Goal: Task Accomplishment & Management: Use online tool/utility

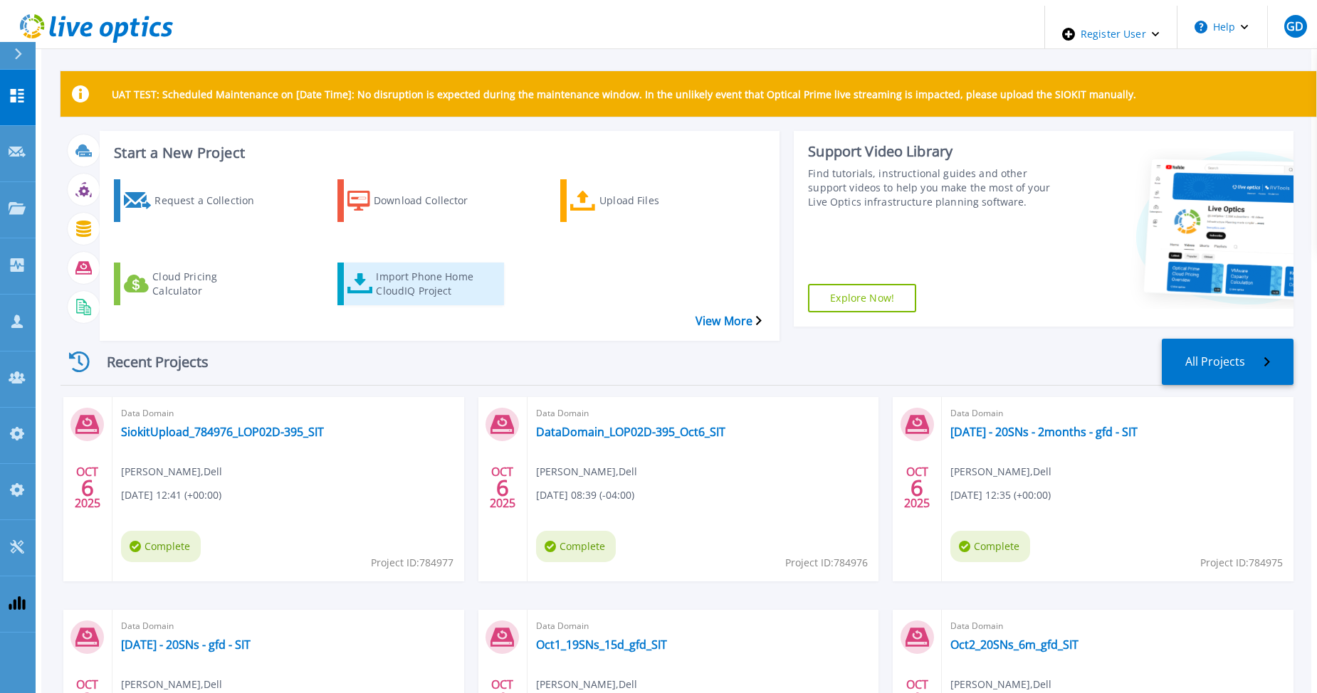
click at [398, 266] on div "Import Phone Home CloudIQ Project" at bounding box center [433, 284] width 114 height 36
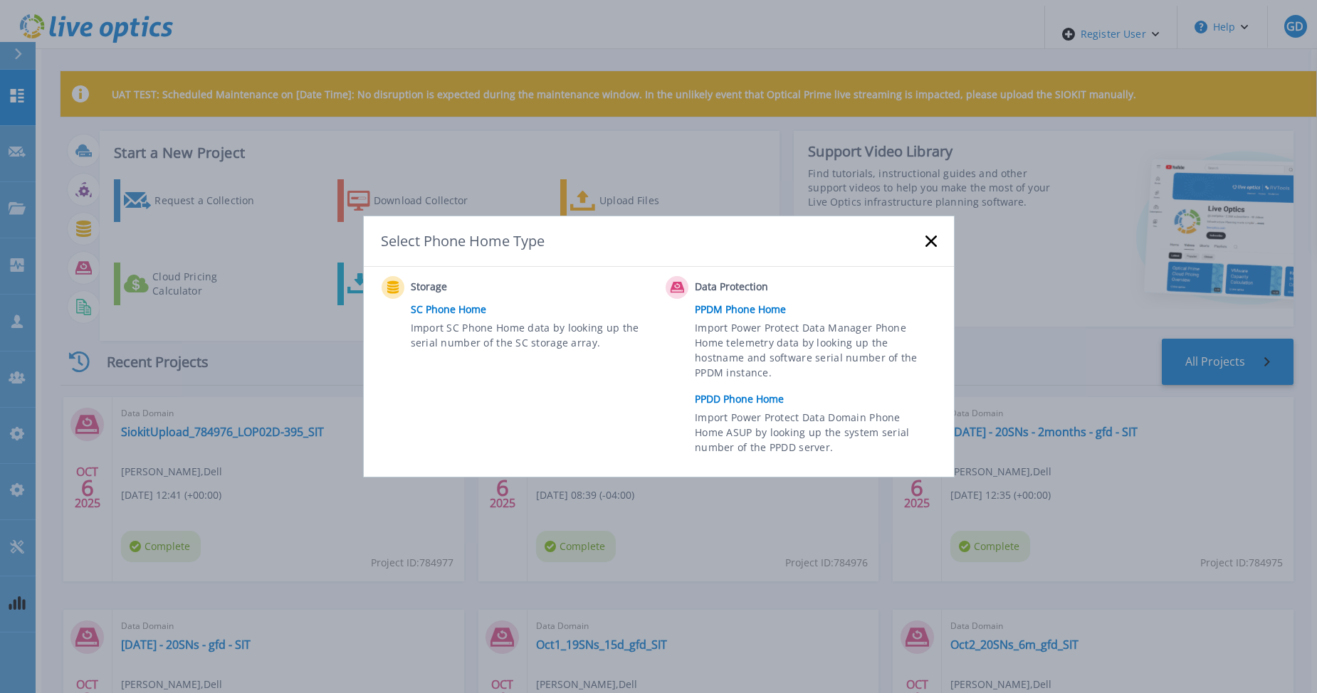
click at [722, 394] on link "PPDD Phone Home" at bounding box center [819, 399] width 248 height 21
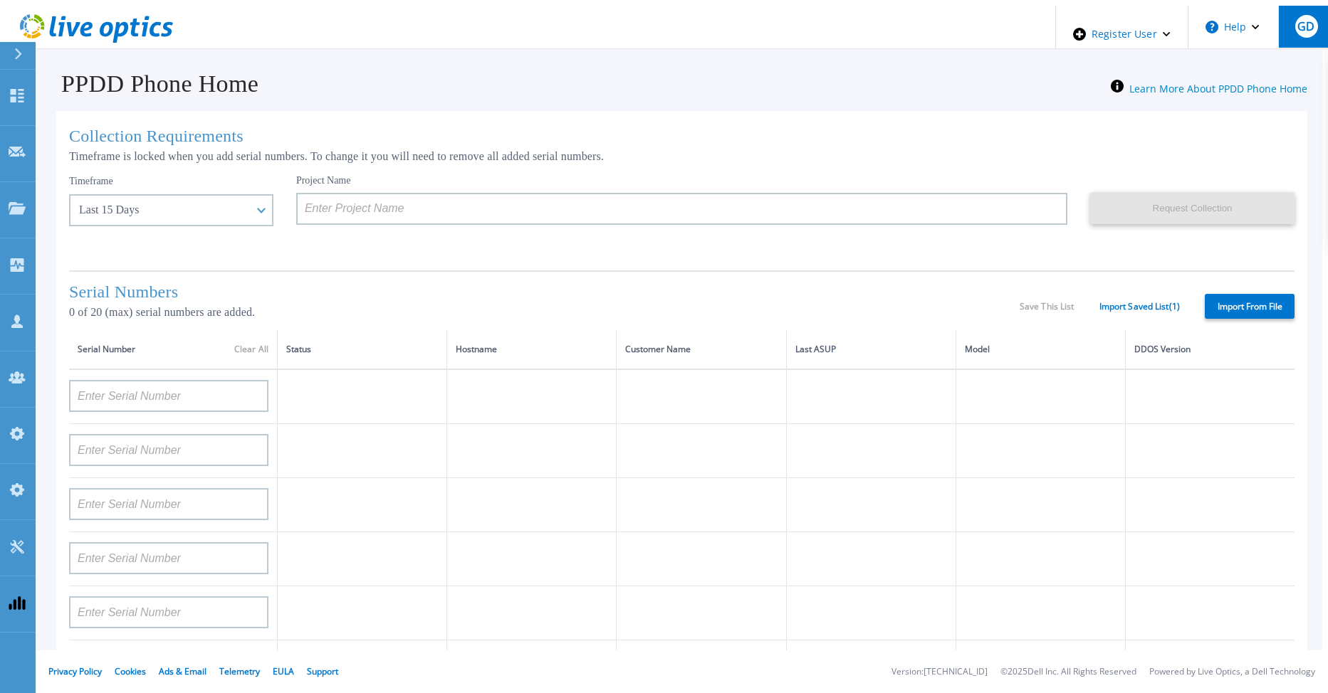
click at [1288, 34] on button "GD" at bounding box center [1306, 27] width 56 height 42
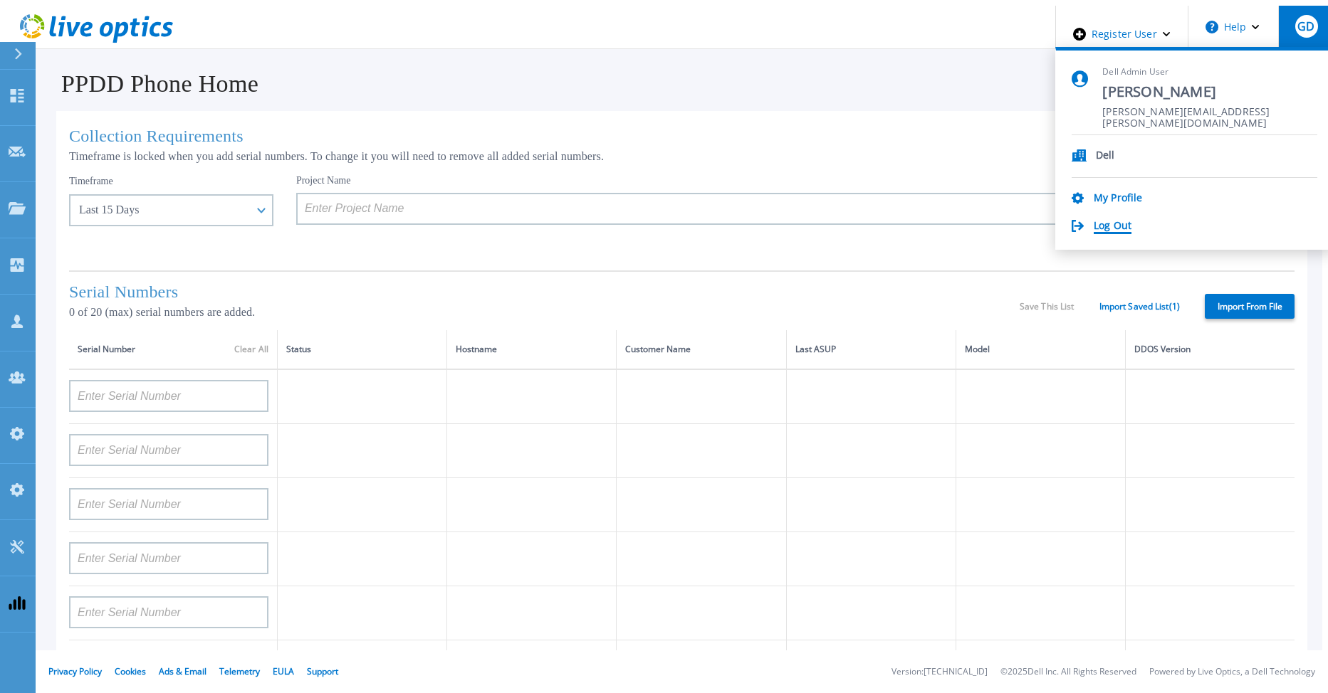
click at [1131, 221] on link "Log Out" at bounding box center [1112, 227] width 38 height 14
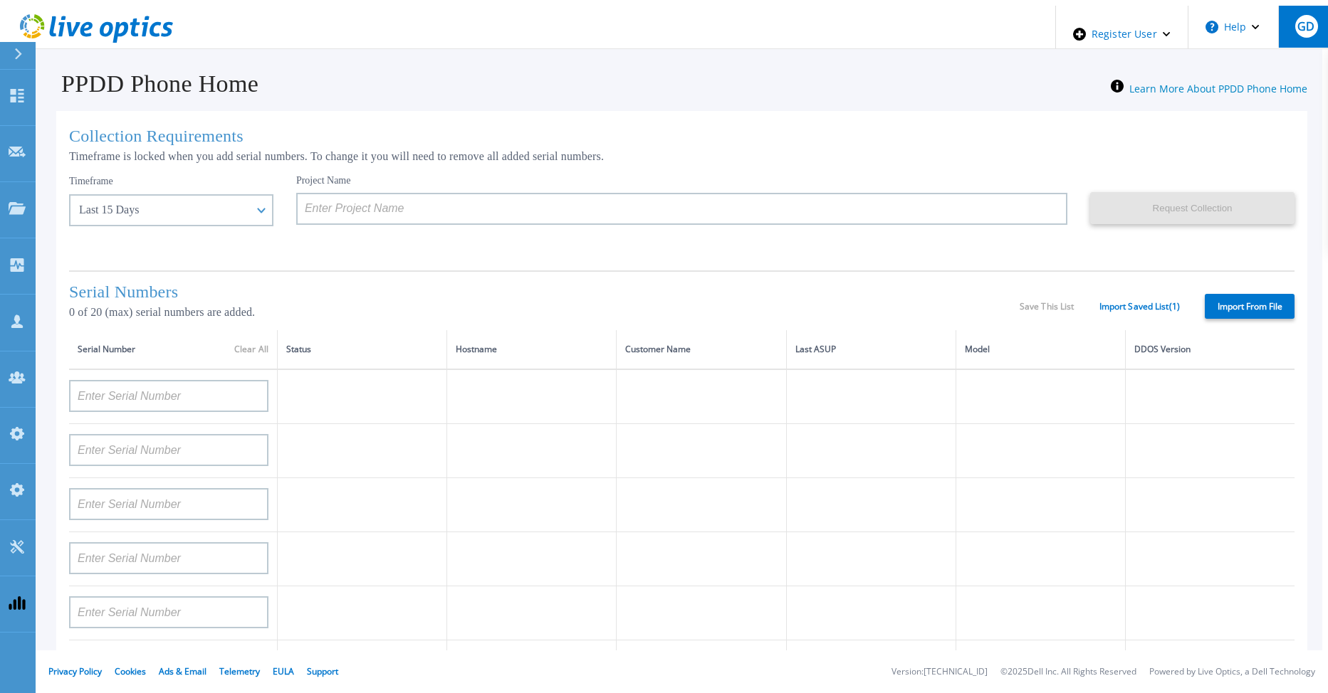
click at [1300, 31] on div "GD" at bounding box center [1306, 26] width 23 height 23
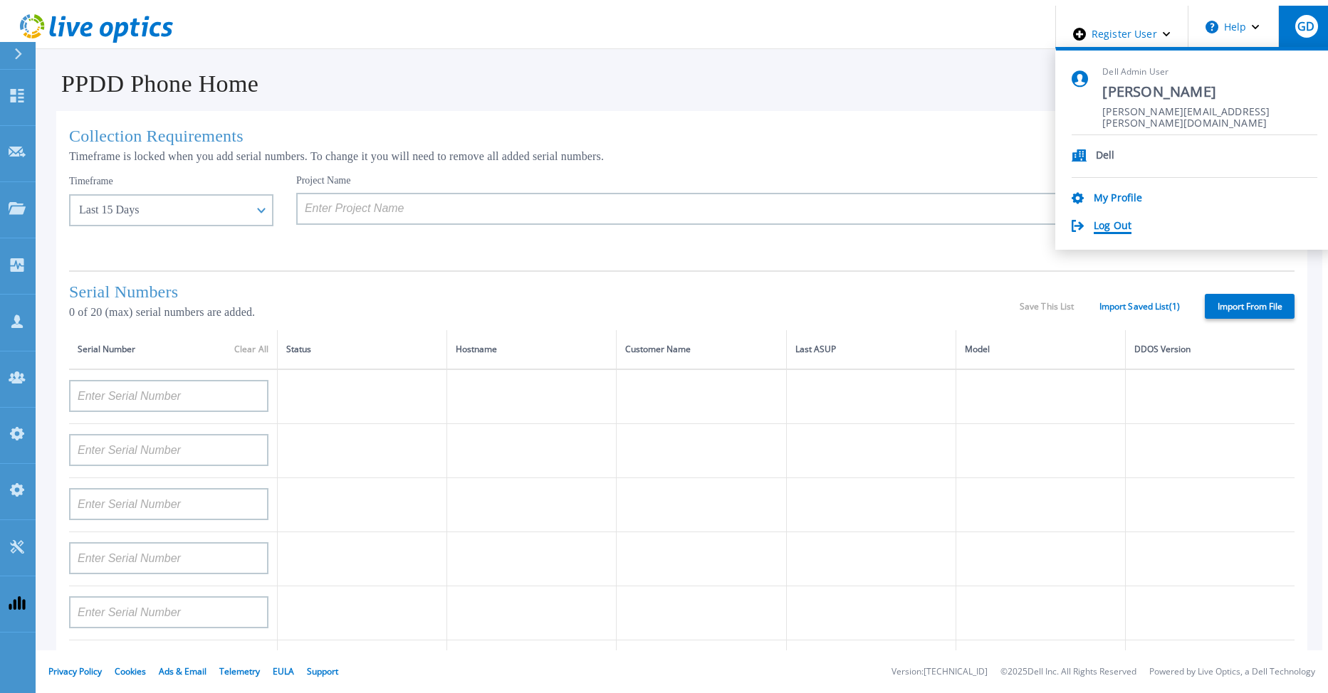
click at [1131, 220] on link "Log Out" at bounding box center [1112, 227] width 38 height 14
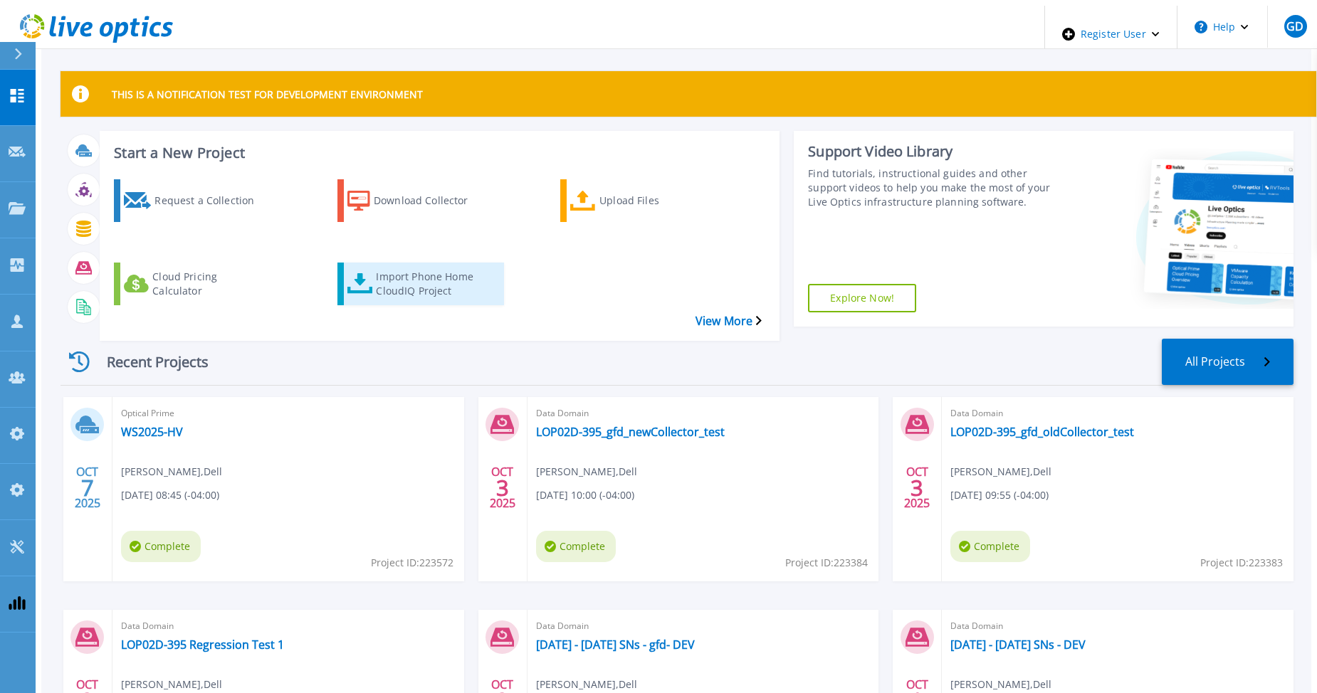
click at [391, 266] on div "Import Phone Home CloudIQ Project" at bounding box center [433, 284] width 114 height 36
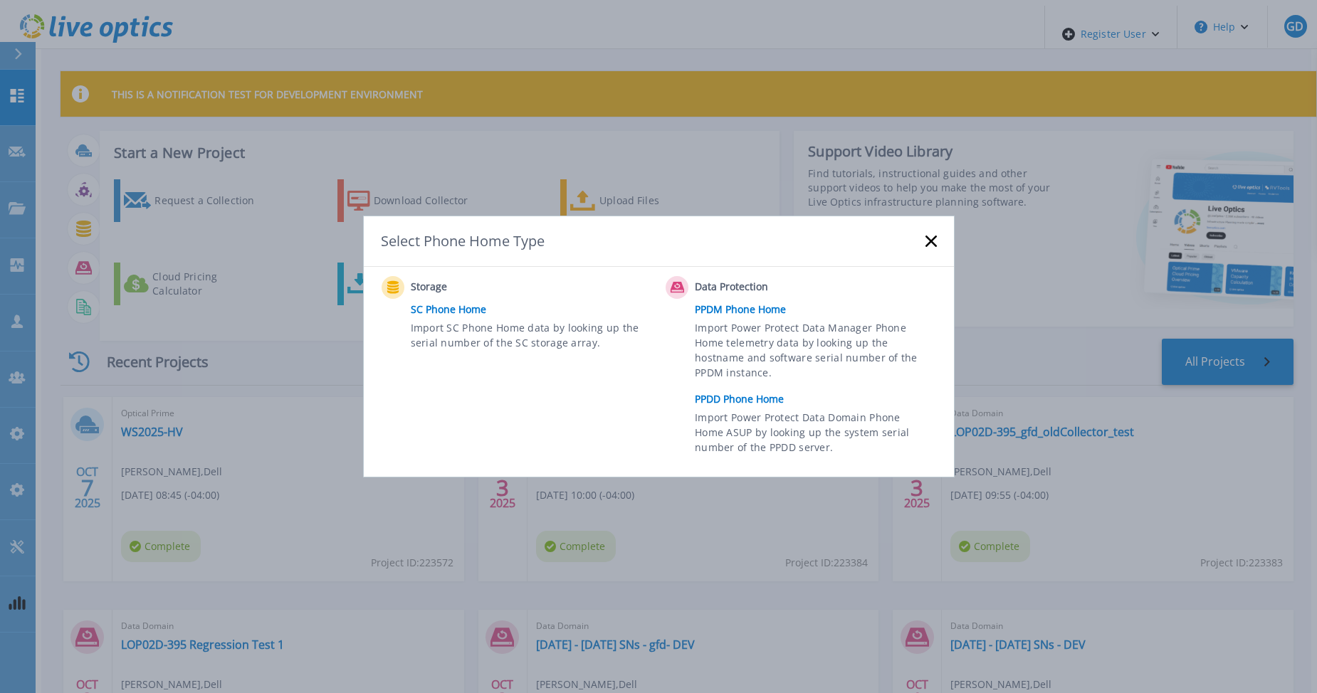
click at [771, 400] on link "PPDD Phone Home" at bounding box center [819, 399] width 248 height 21
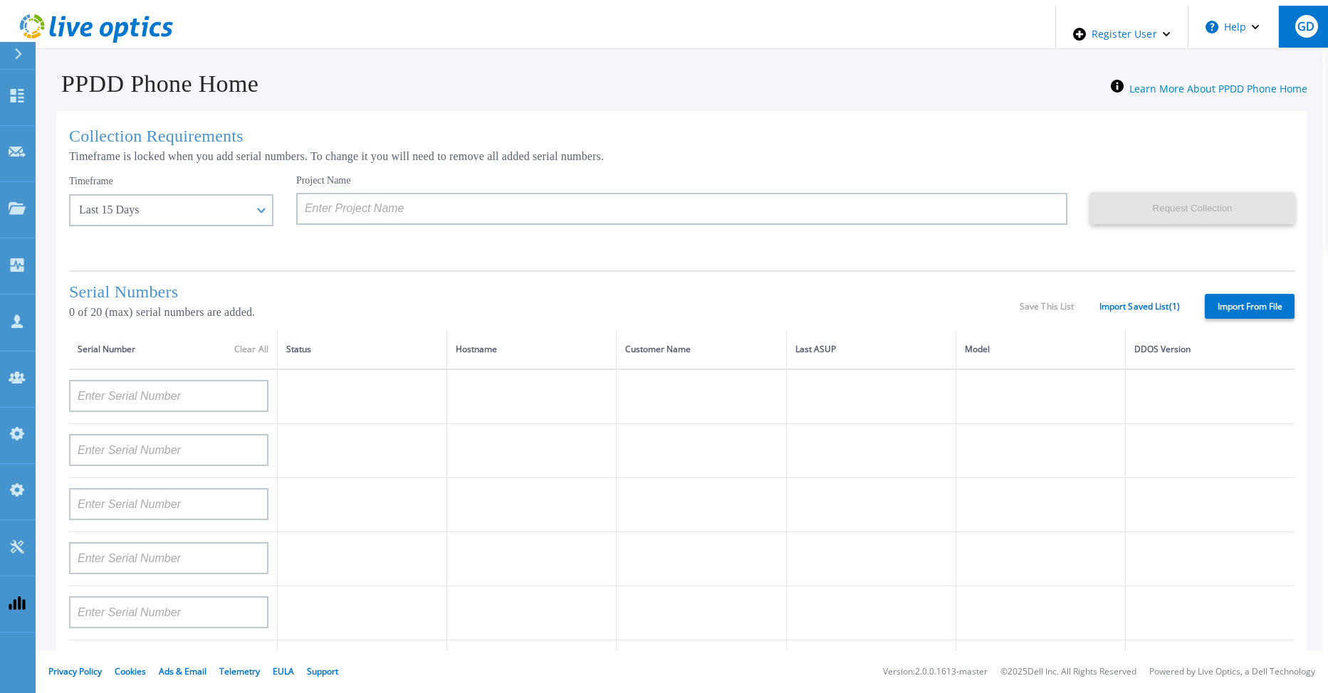
click at [1299, 34] on button "GD" at bounding box center [1306, 27] width 56 height 42
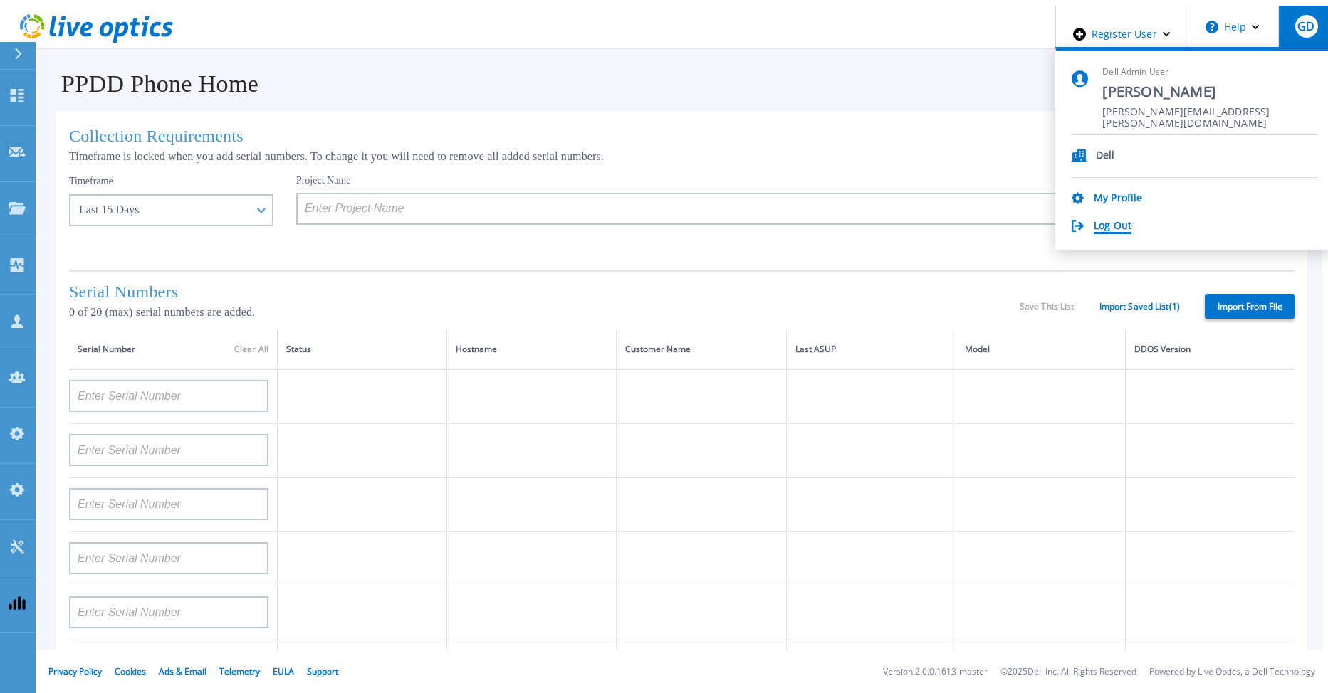
click at [1131, 220] on link "Log Out" at bounding box center [1112, 227] width 38 height 14
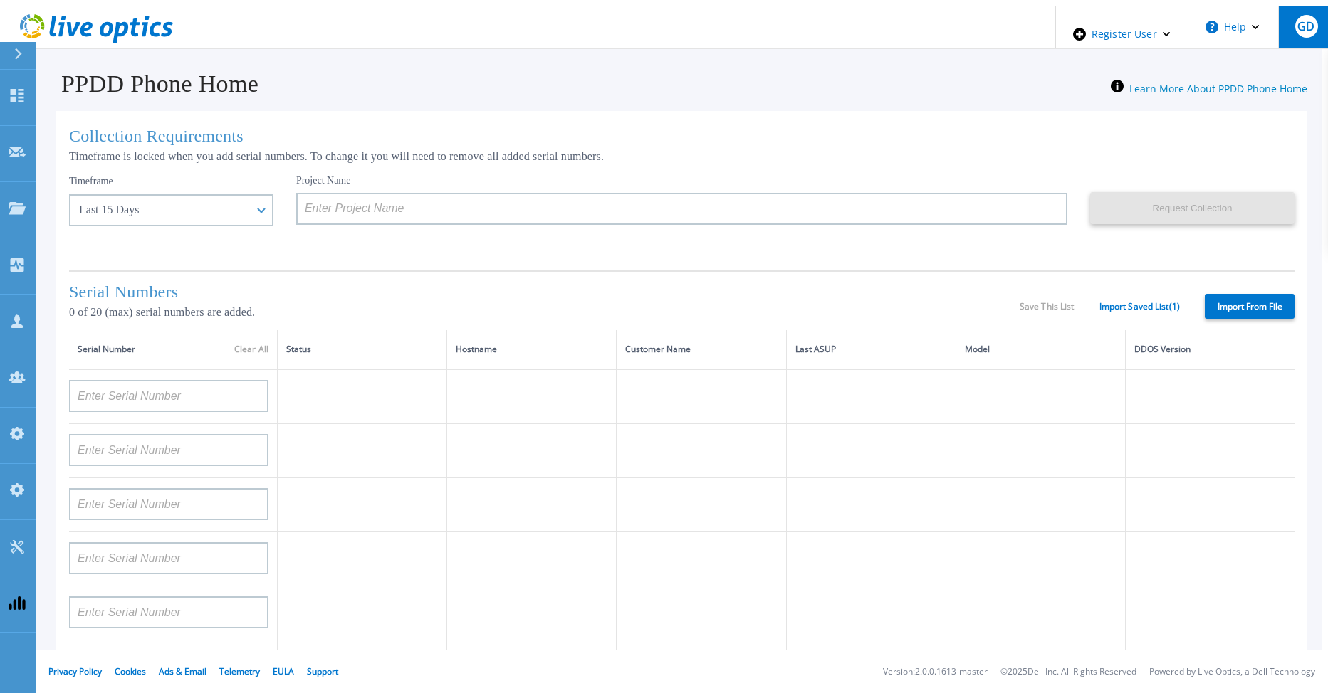
click at [1308, 30] on div "GD" at bounding box center [1306, 26] width 23 height 23
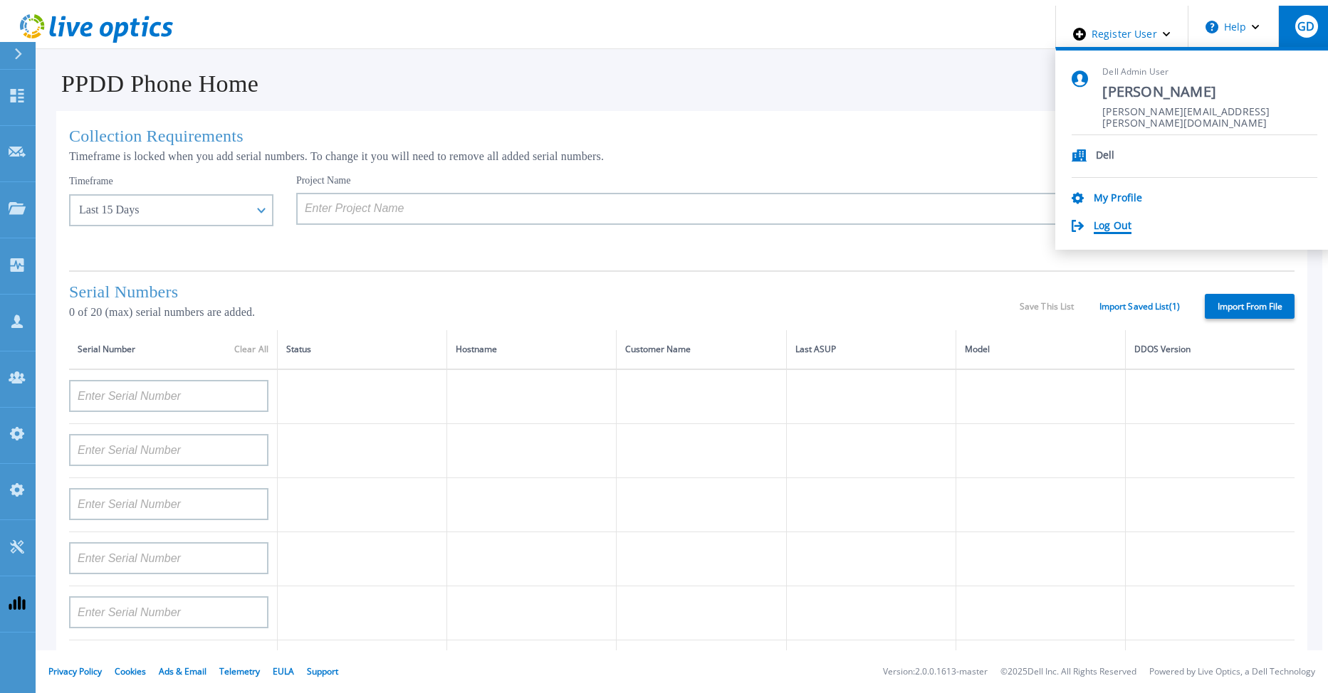
click at [1131, 221] on link "Log Out" at bounding box center [1112, 227] width 38 height 14
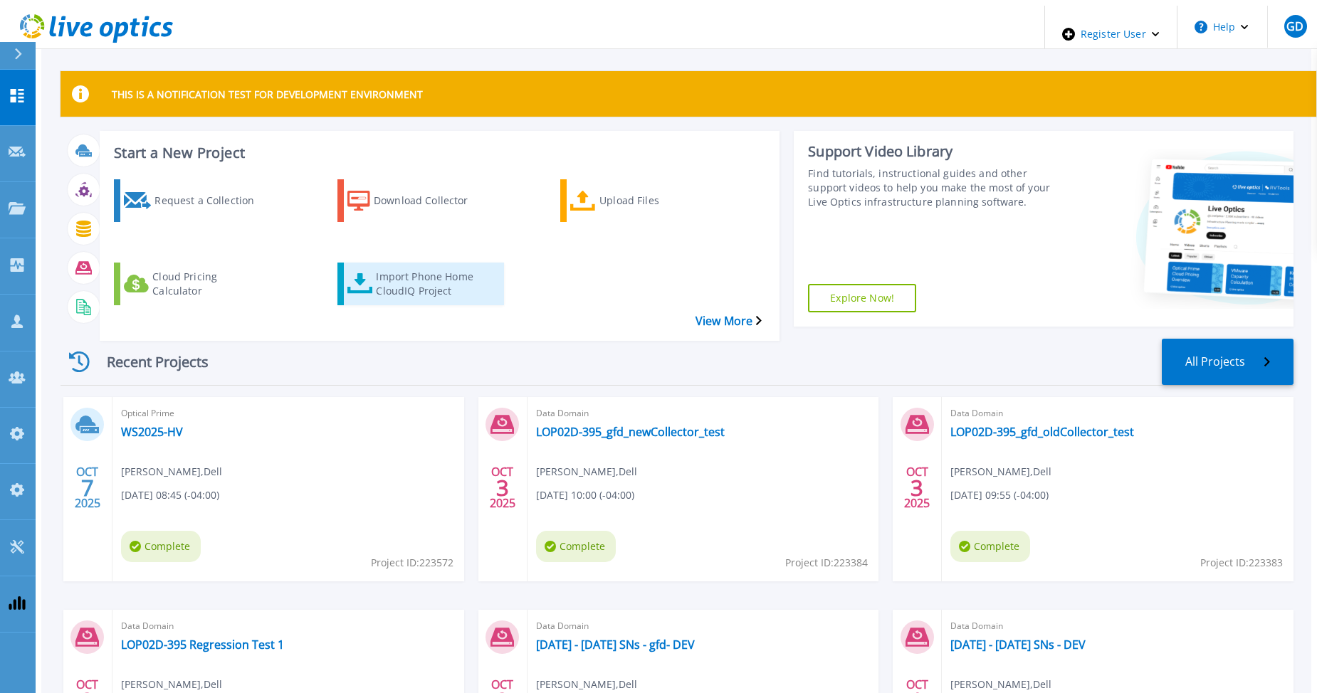
click at [386, 266] on div "Import Phone Home CloudIQ Project" at bounding box center [433, 284] width 114 height 36
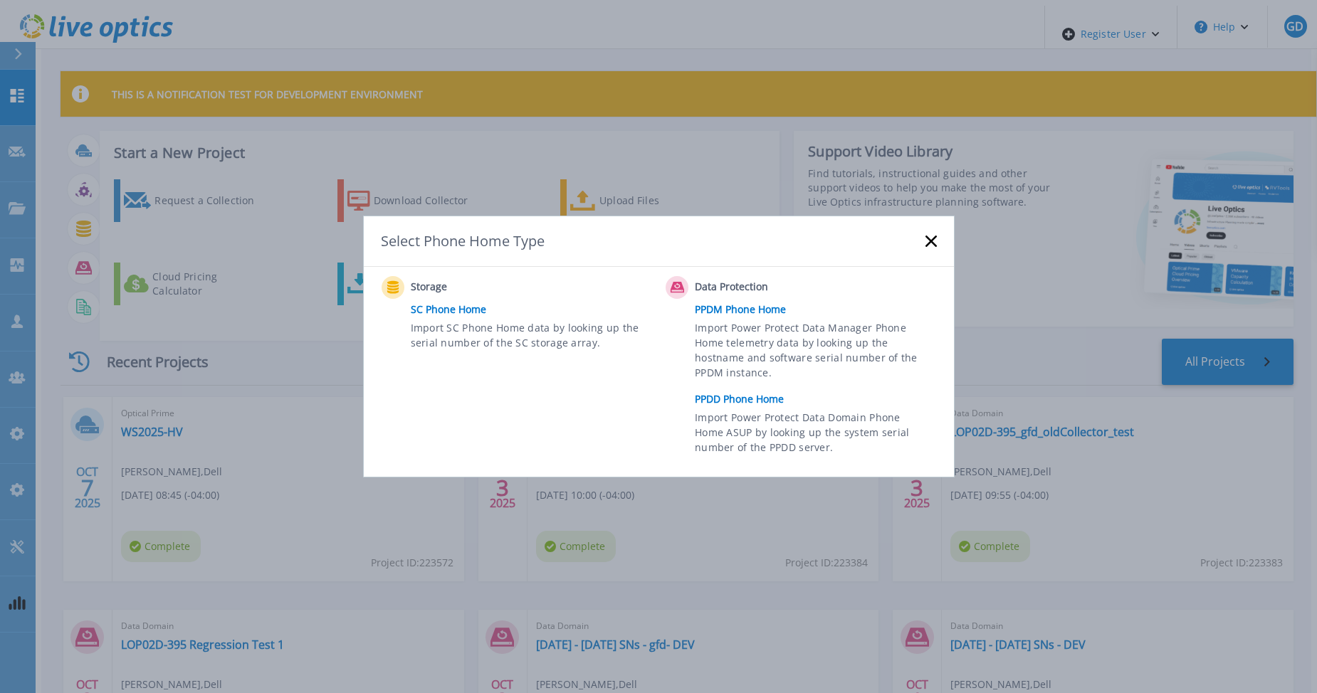
click at [717, 402] on link "PPDD Phone Home" at bounding box center [819, 399] width 248 height 21
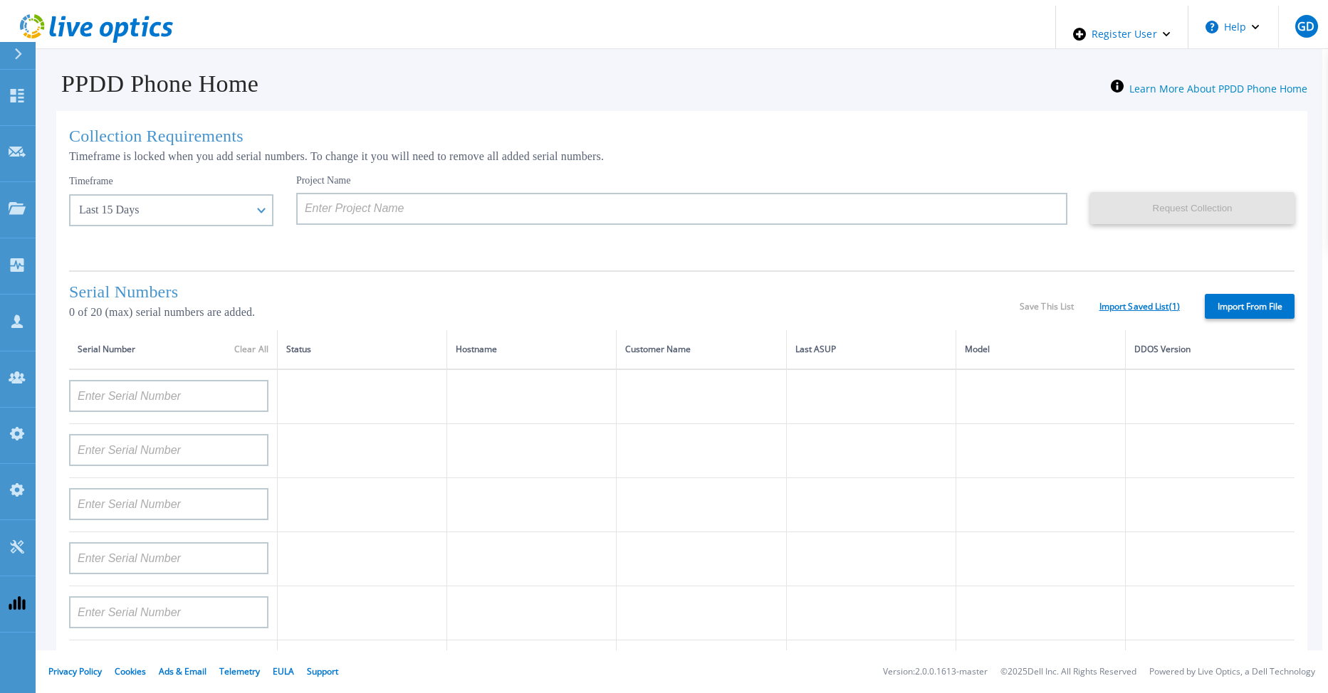
click at [1132, 302] on link "Import Saved List ( 1 )" at bounding box center [1139, 307] width 80 height 10
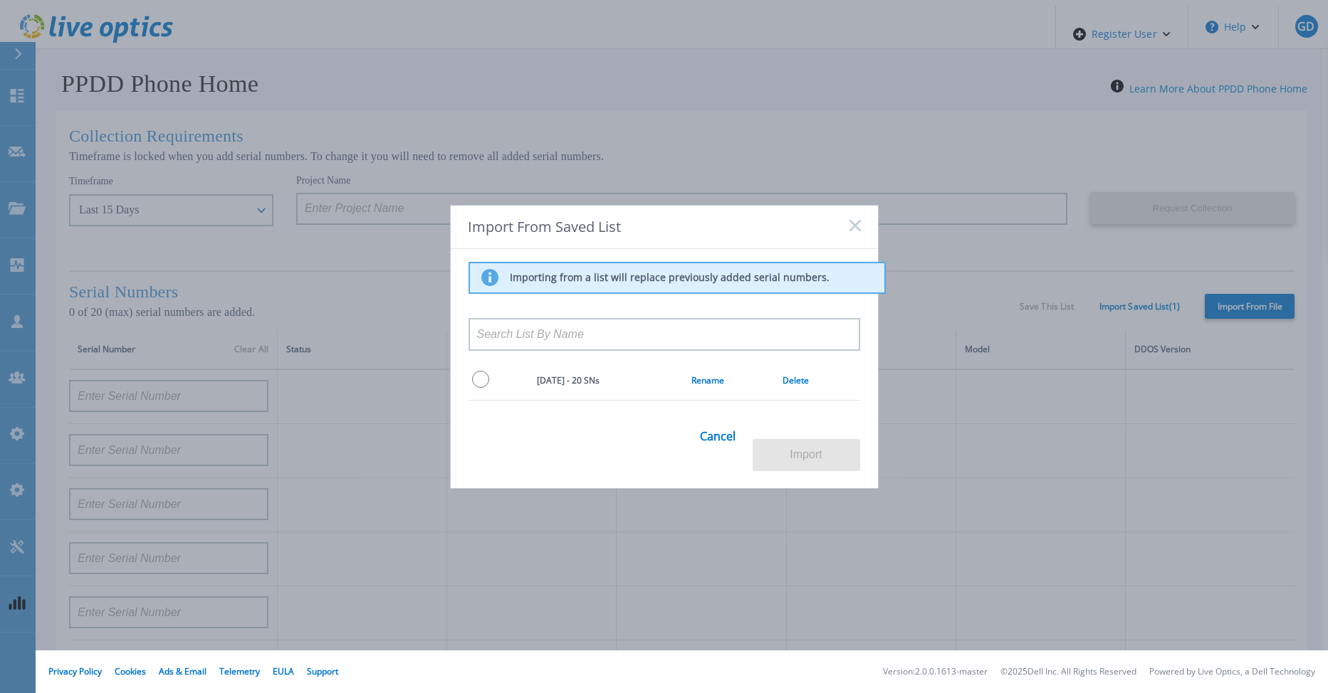
click at [476, 388] on input "radio" at bounding box center [480, 379] width 17 height 17
radio input "true"
click at [809, 439] on button "Import" at bounding box center [805, 455] width 107 height 32
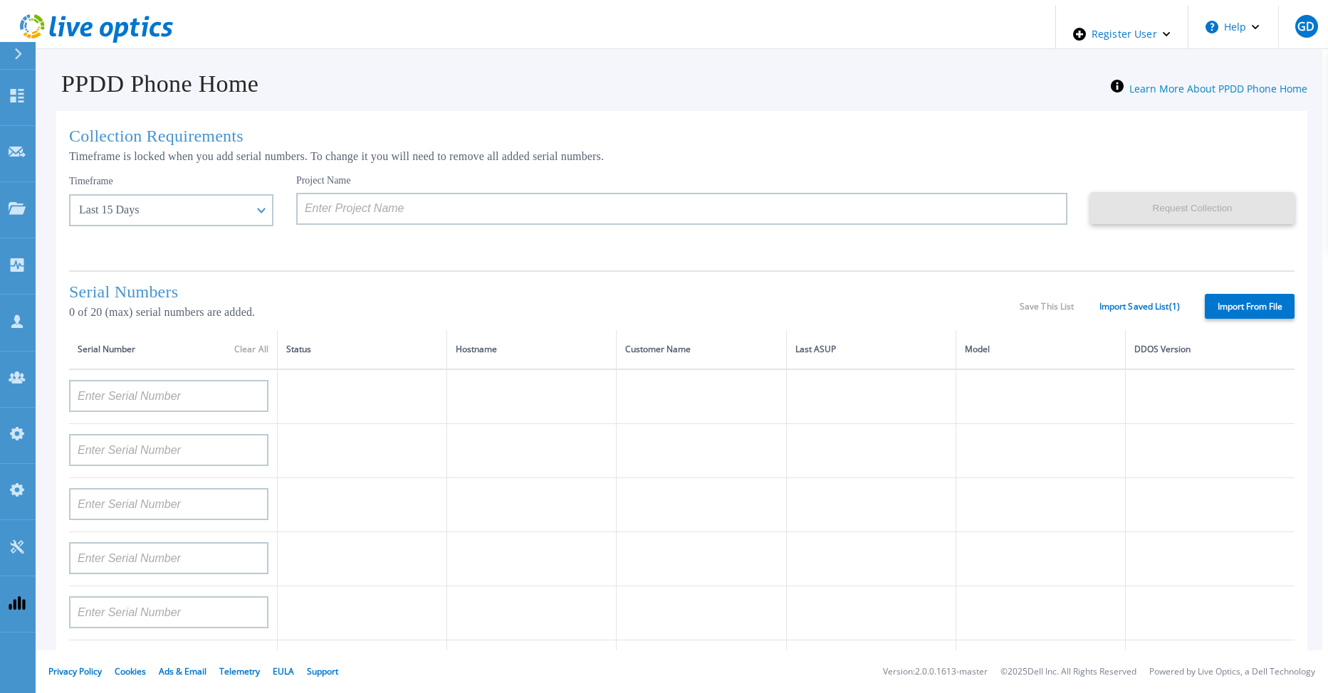
type input "APX00232004278"
type input "TF3J4180100097"
type input "DE404211748719"
type input "APM00181610916"
type input "APM00223204559"
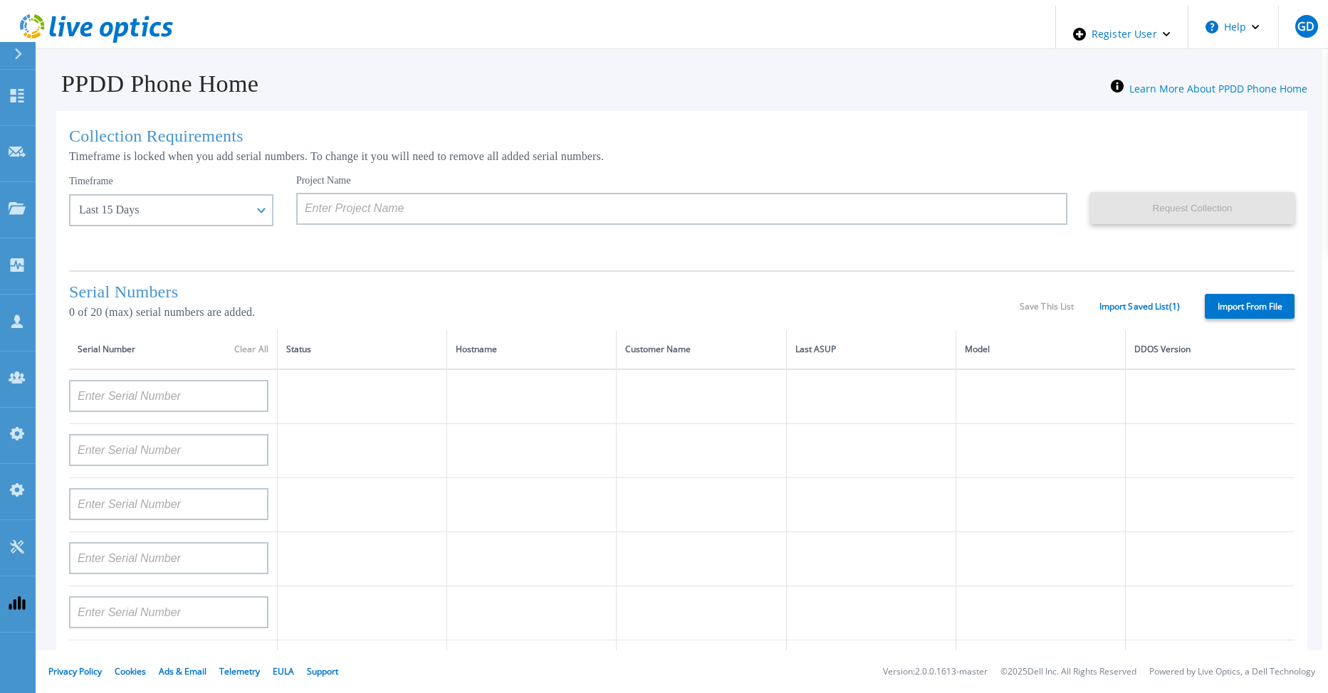
type input "APM00181623902"
type input "APM00213408994"
type input "CKM00192200744"
type input "APX00241704861"
type input "APM00214907936"
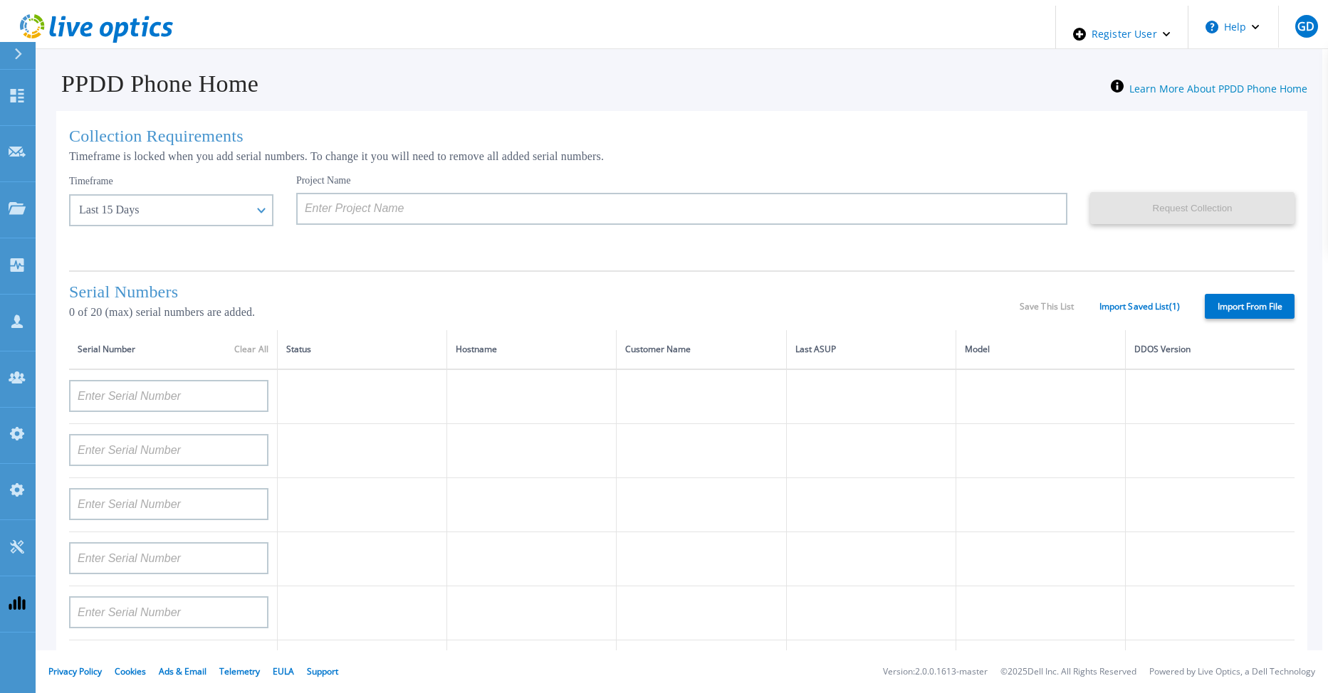
type input "CKM00193701478"
type input "CKM00184602619"
type input "APM00203219154"
type input "APM00212026970"
type input "APX00221800030"
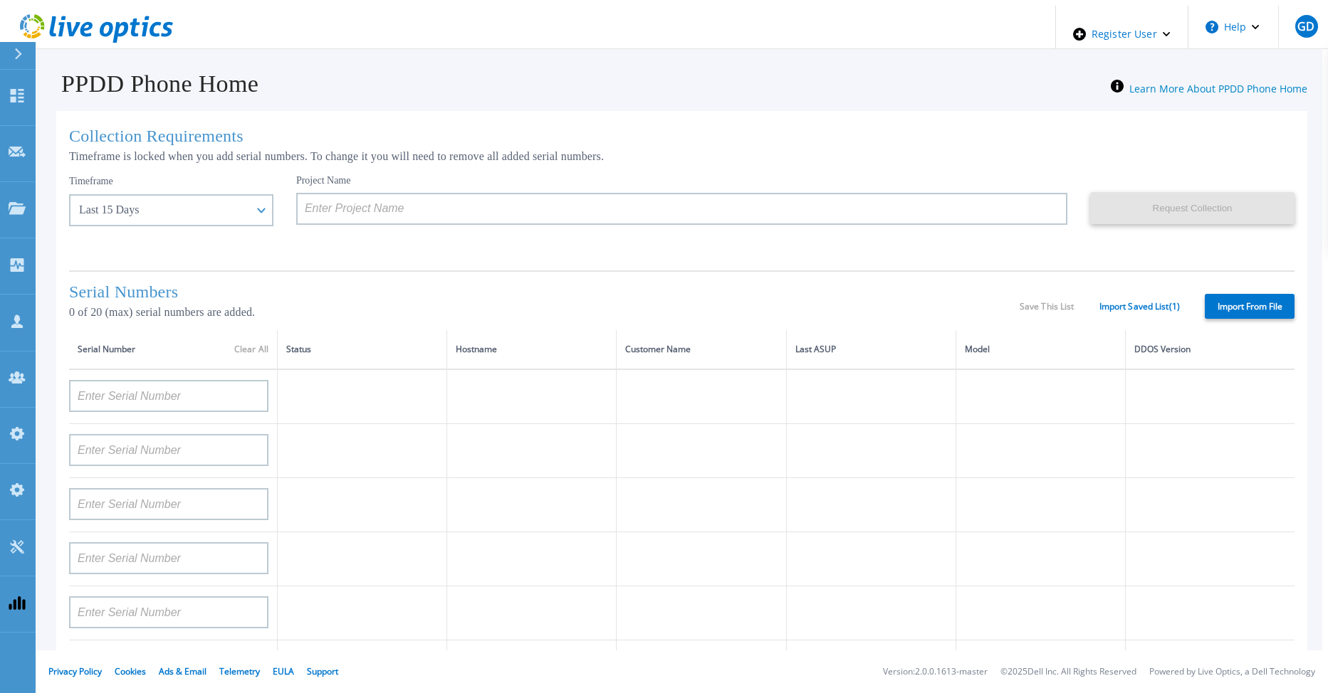
type input "APM00211507774"
type input "APM00212712898"
type input "APM00184715882"
type input "APM00211204803"
type input "APM00212026971"
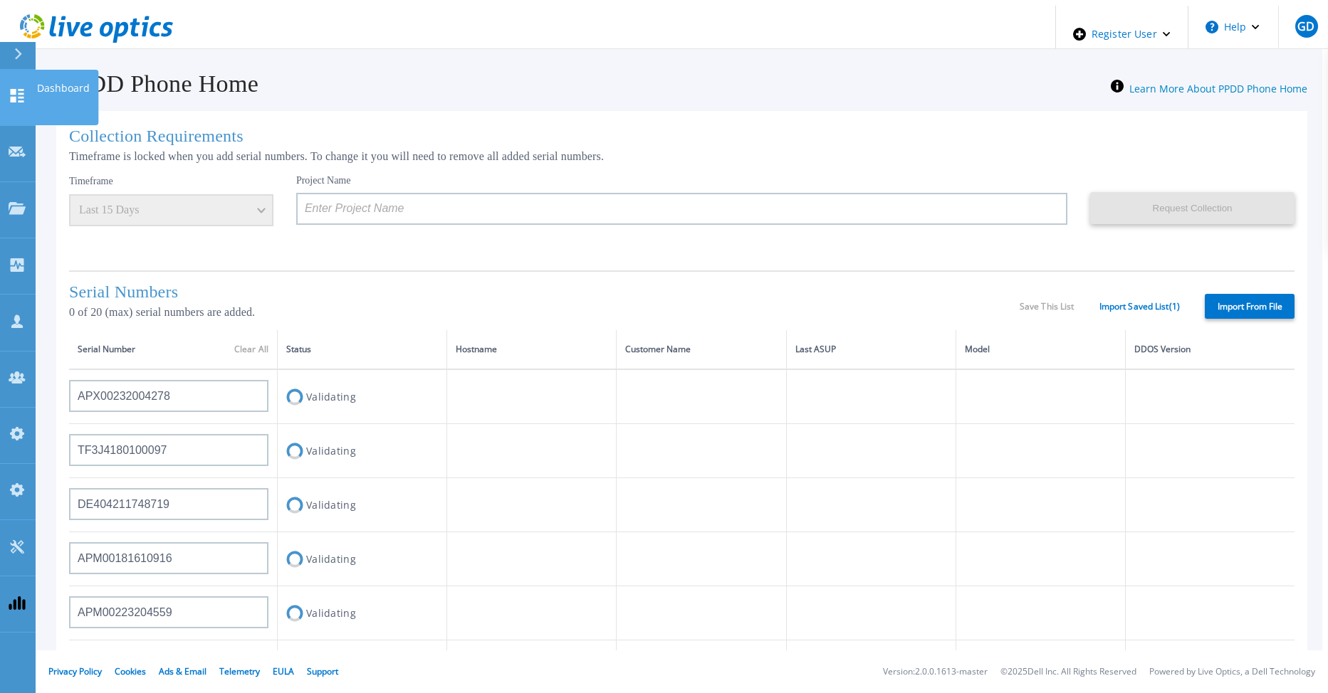
click at [26, 83] on link "Dashboard Dashboard" at bounding box center [18, 98] width 36 height 56
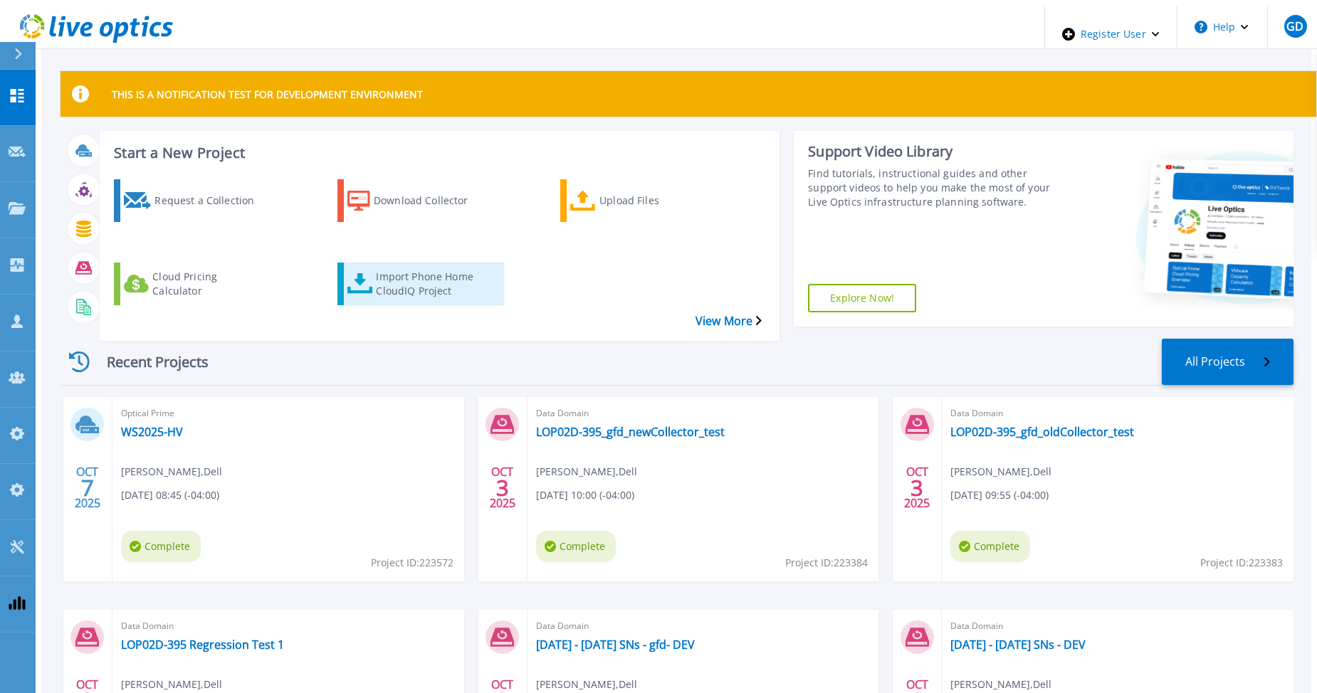
click at [408, 266] on div "Import Phone Home CloudIQ Project" at bounding box center [433, 284] width 114 height 36
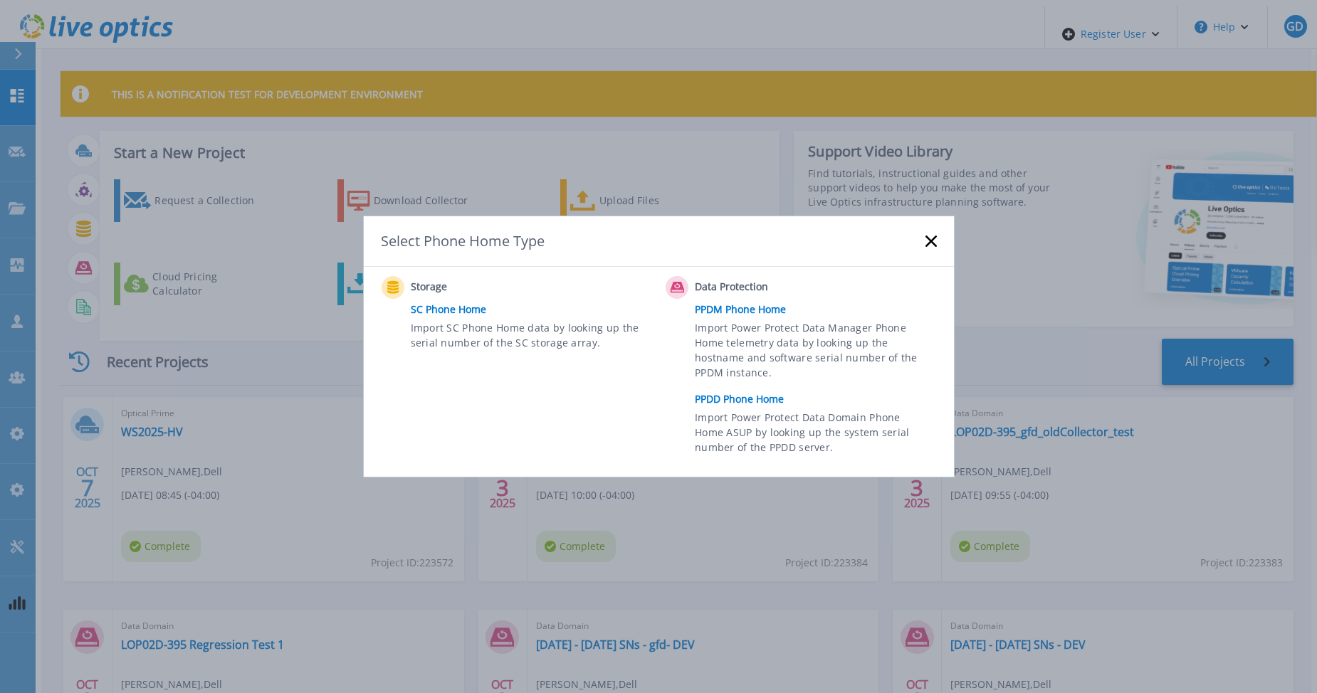
click at [749, 400] on link "PPDD Phone Home" at bounding box center [819, 399] width 248 height 21
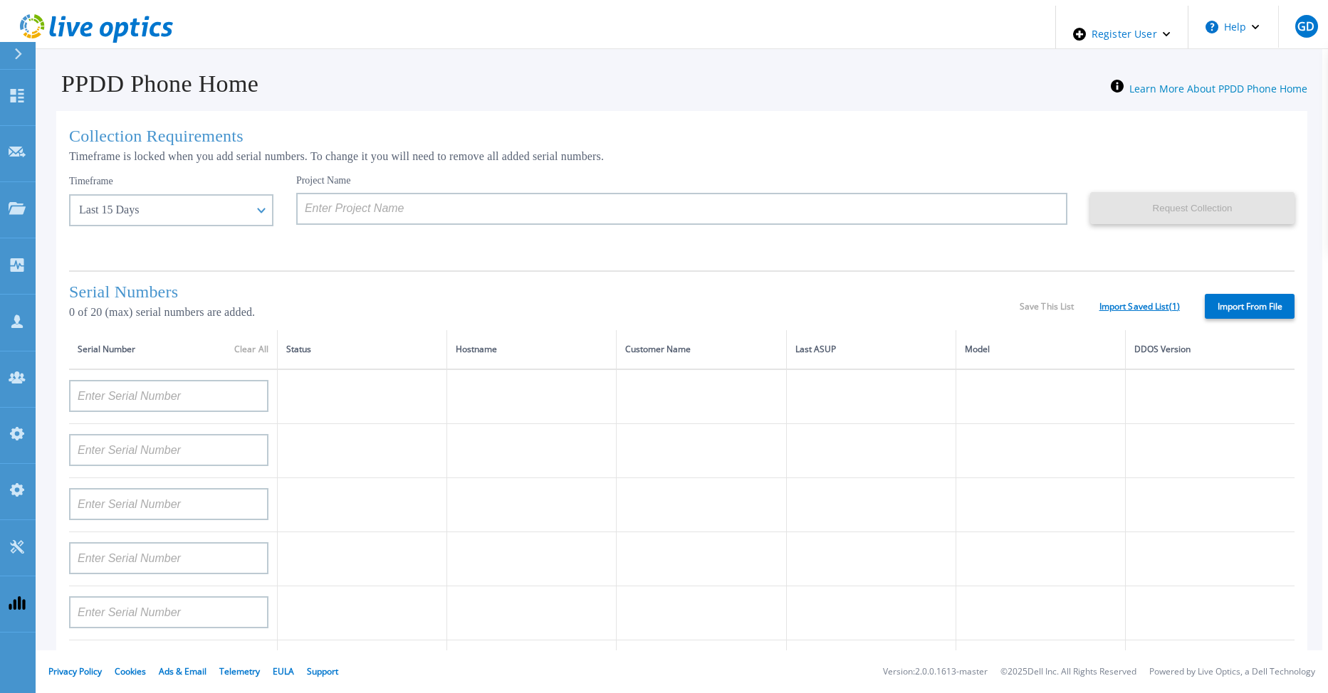
click at [1162, 302] on link "Import Saved List ( 1 )" at bounding box center [1139, 307] width 80 height 10
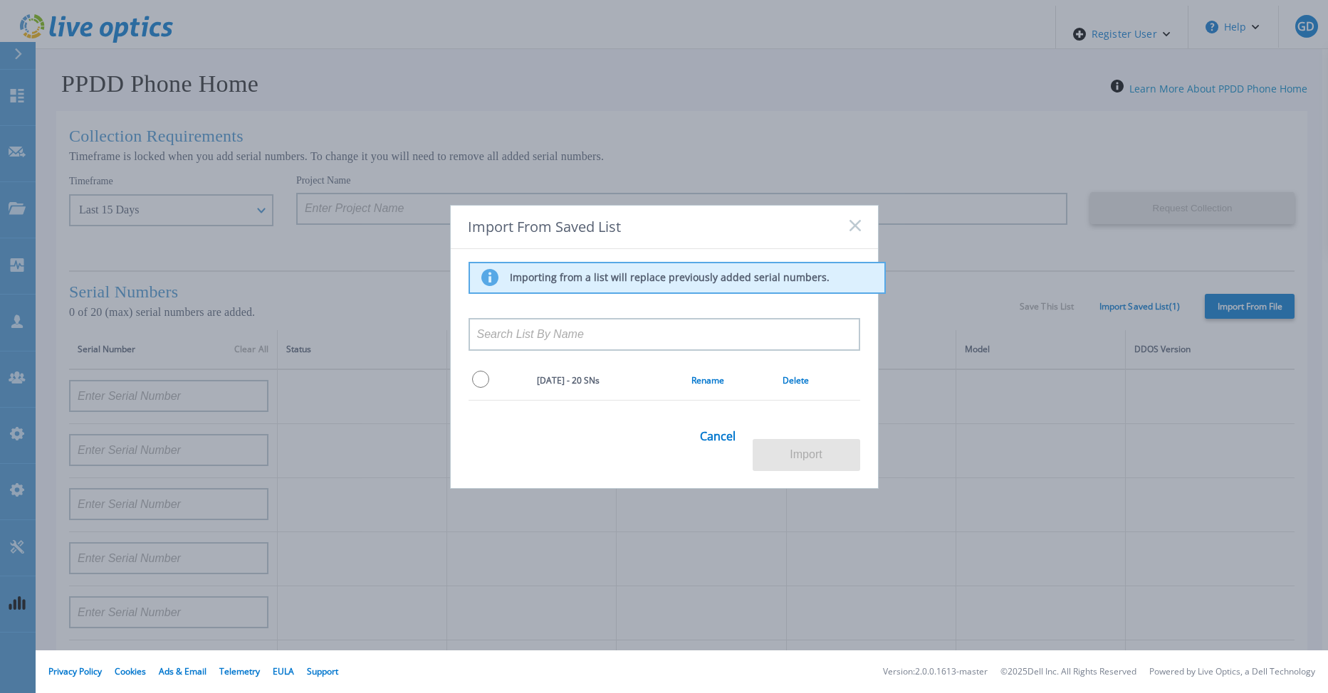
click at [474, 388] on input "radio" at bounding box center [480, 379] width 17 height 17
radio input "true"
click at [796, 448] on button "Import" at bounding box center [805, 455] width 107 height 32
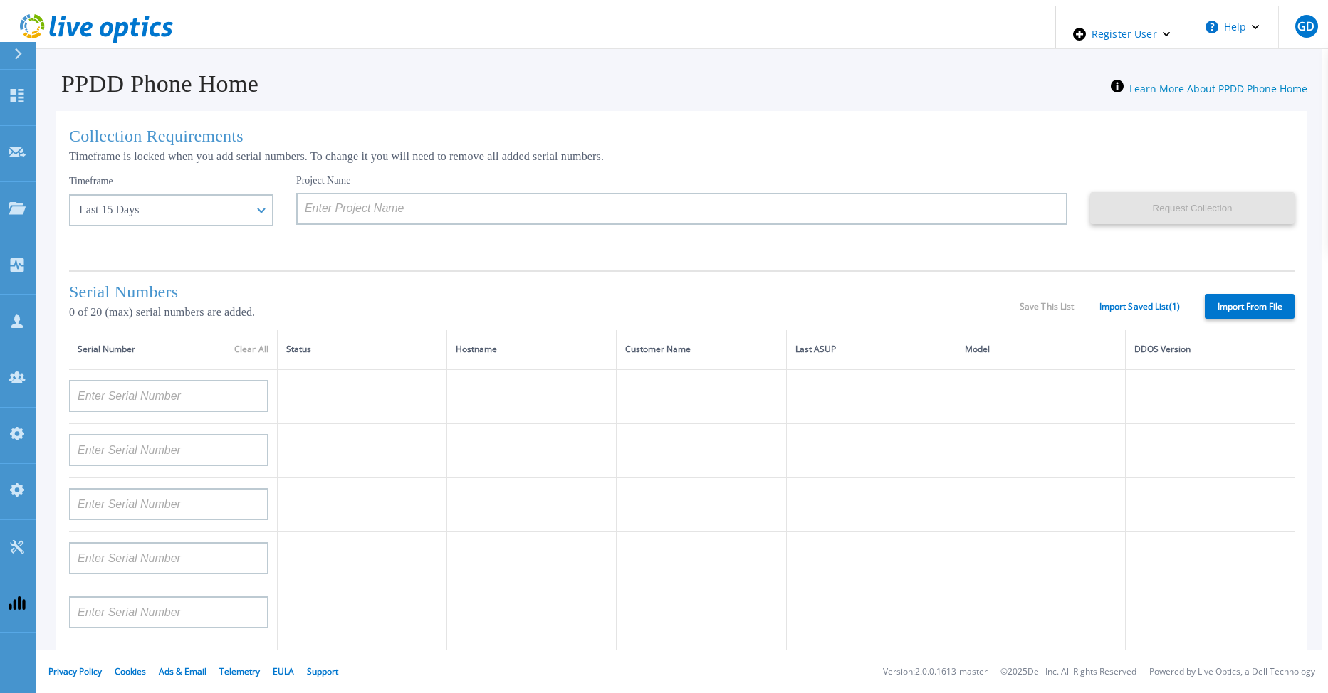
type input "APX00232004278"
type input "TF3J4180100097"
type input "DE404211748719"
type input "APM00181610916"
type input "APM00223204559"
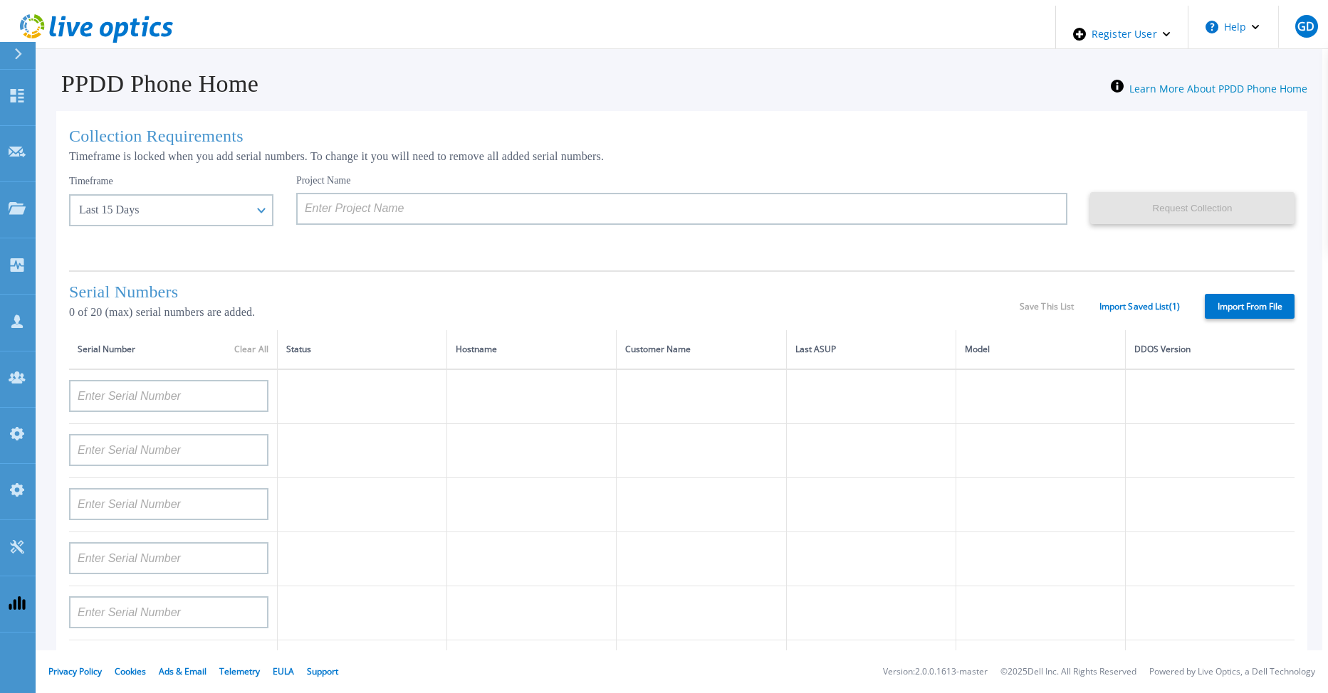
type input "APM00181623902"
type input "APM00213408994"
type input "CKM00192200744"
type input "APX00241704861"
type input "APM00214907936"
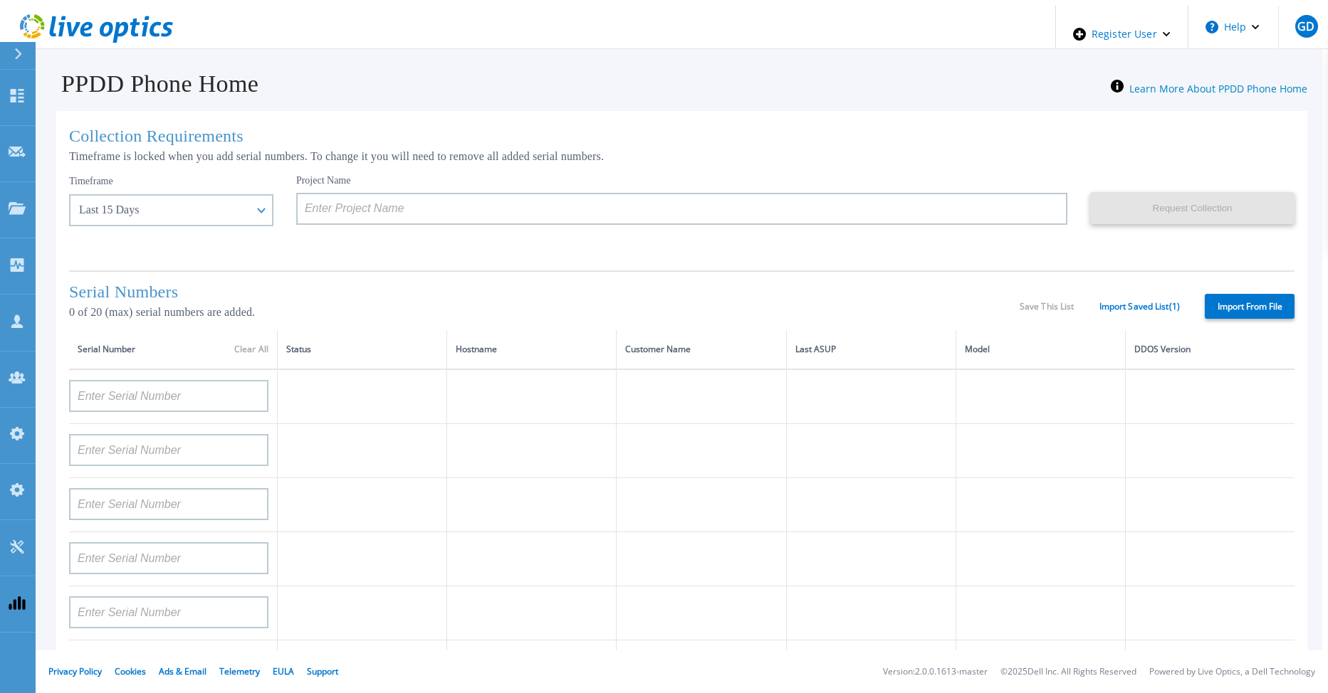
type input "CKM00193701478"
type input "CKM00184602619"
type input "APM00203219154"
type input "APM00212026970"
type input "APX00221800030"
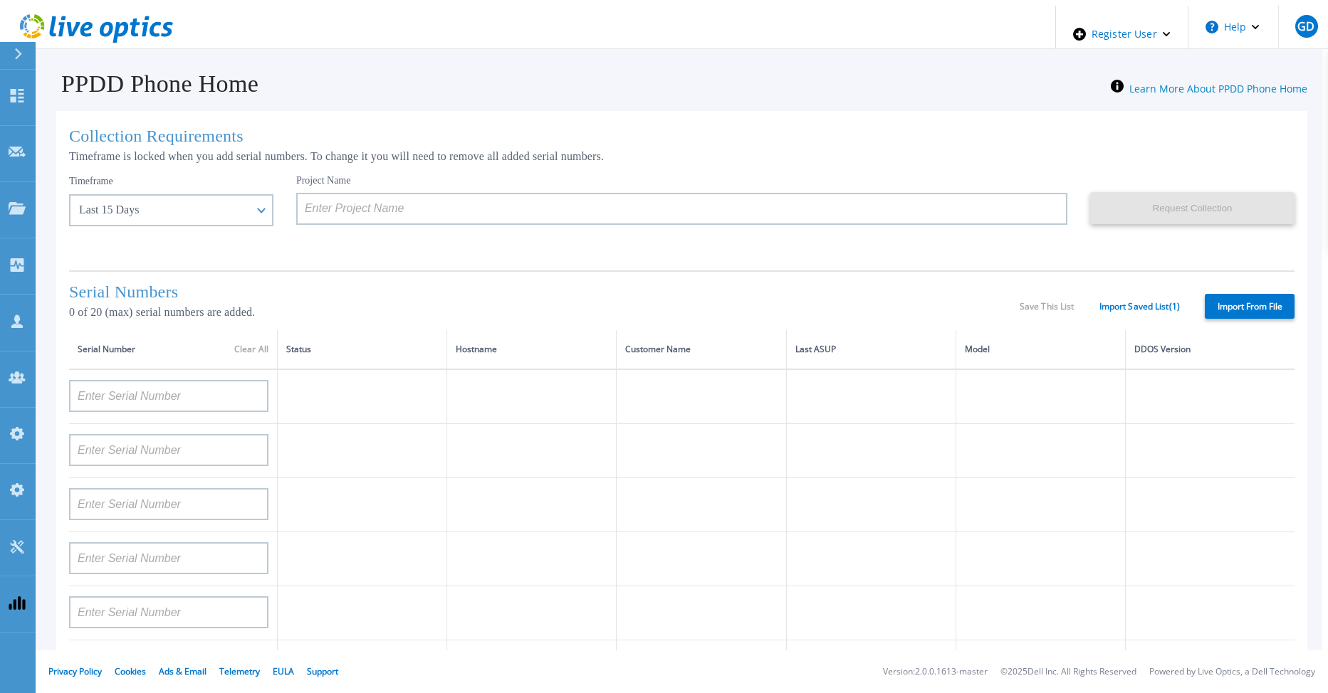
type input "APM00211507774"
type input "APM00212712898"
type input "APM00184715882"
type input "APM00211204803"
type input "APM00212026971"
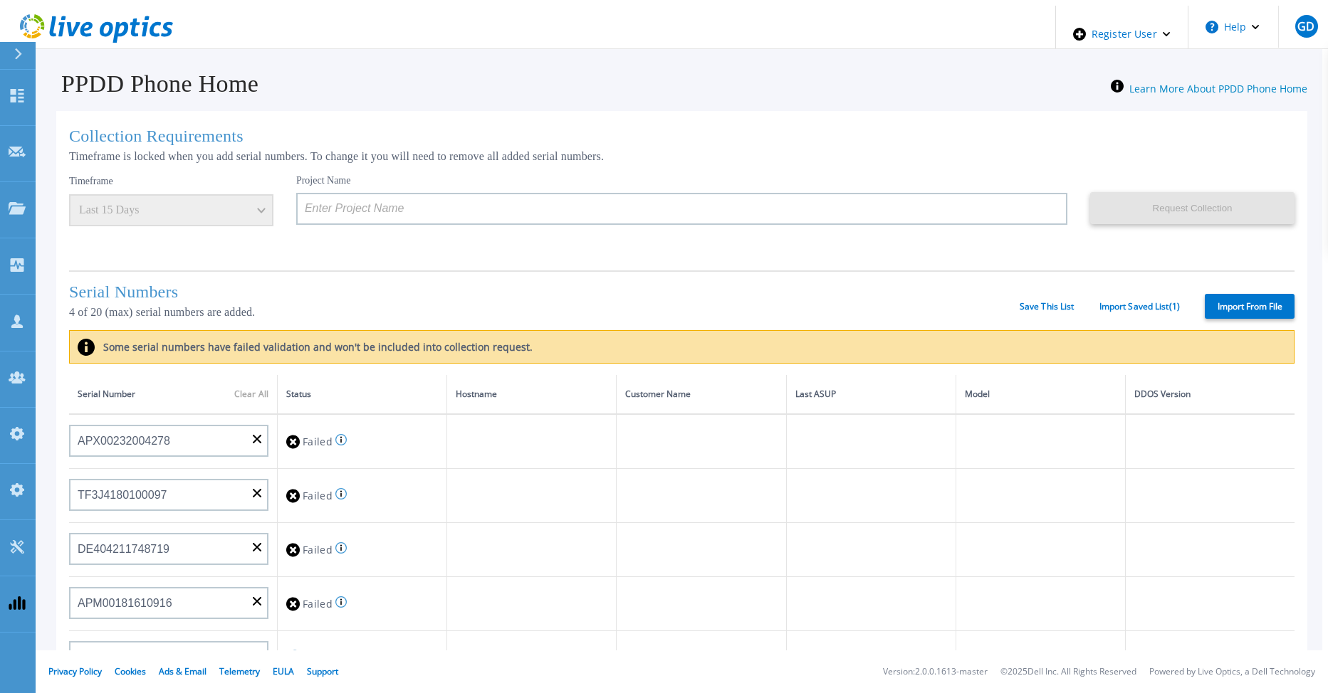
click at [357, 254] on div "Project Name" at bounding box center [693, 216] width 794 height 85
click at [249, 390] on div "Serial Number Clear All" at bounding box center [173, 395] width 191 height 16
click at [243, 391] on div "Serial Number Clear All" at bounding box center [173, 395] width 191 height 16
click at [251, 430] on input "APX00232004278" at bounding box center [168, 441] width 199 height 32
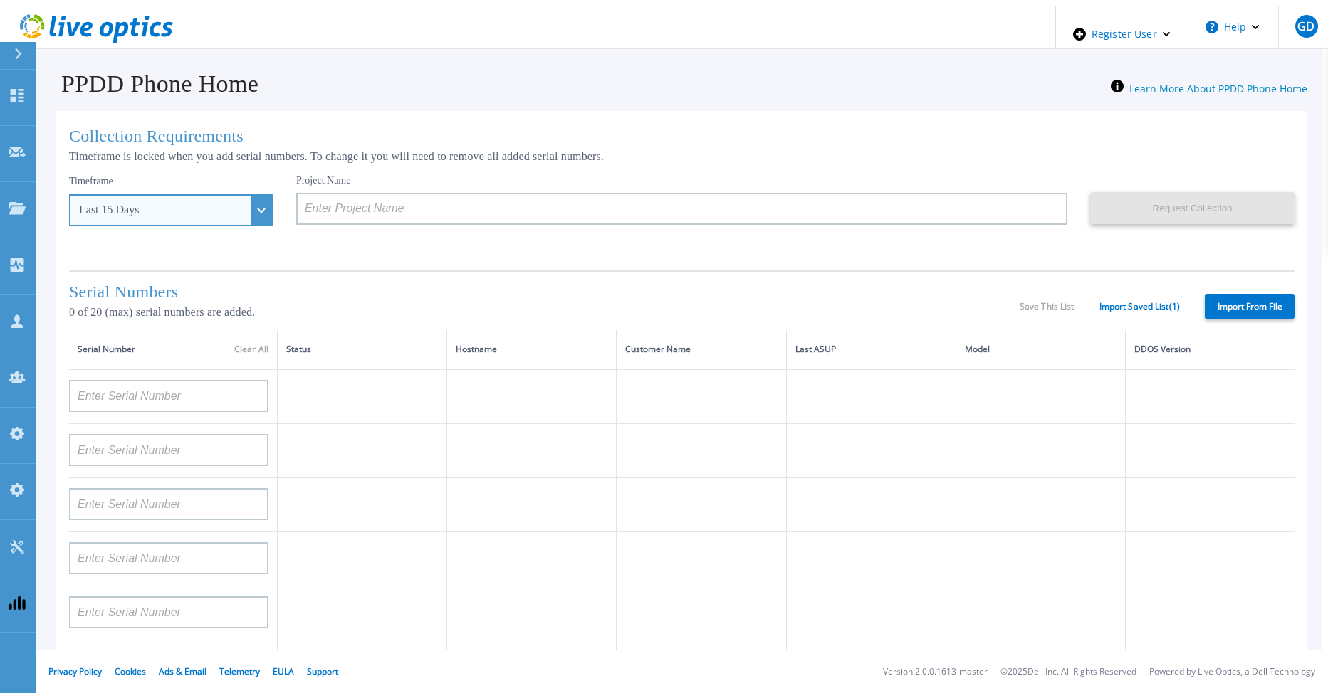
click at [233, 204] on div "Last 15 Days" at bounding box center [171, 210] width 204 height 32
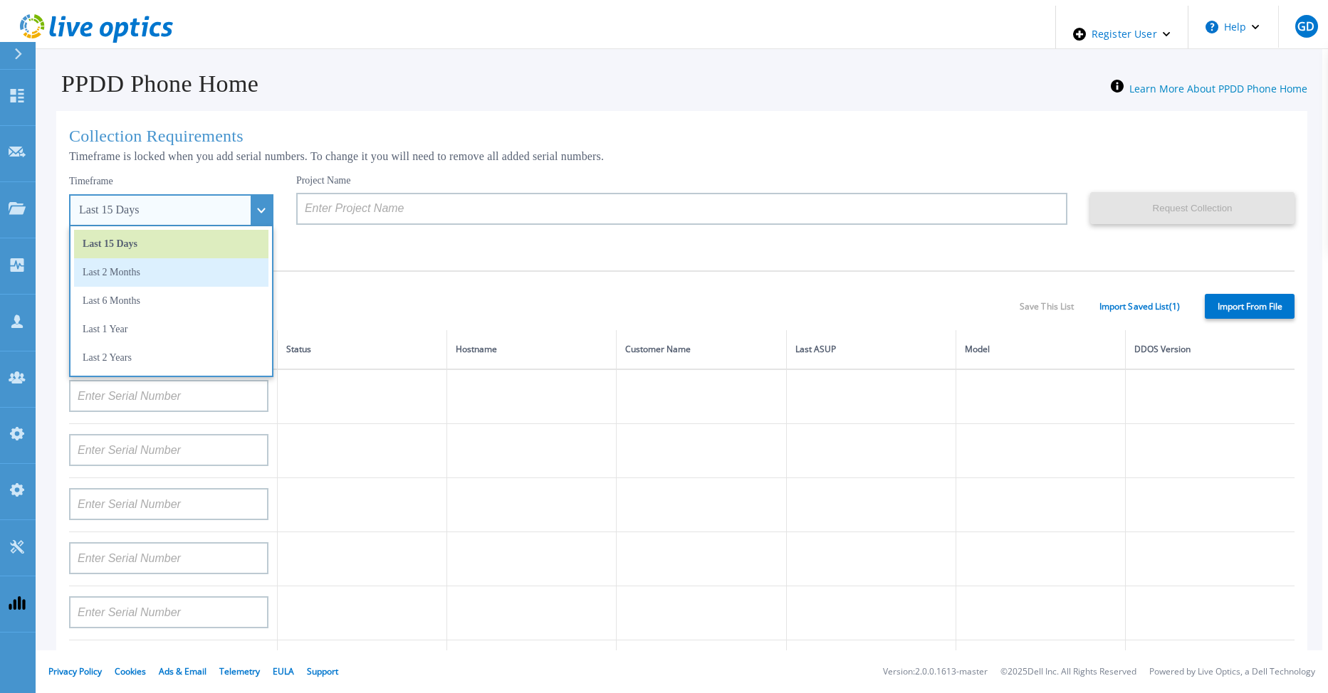
click at [204, 271] on li "Last 2 Months" at bounding box center [171, 272] width 194 height 28
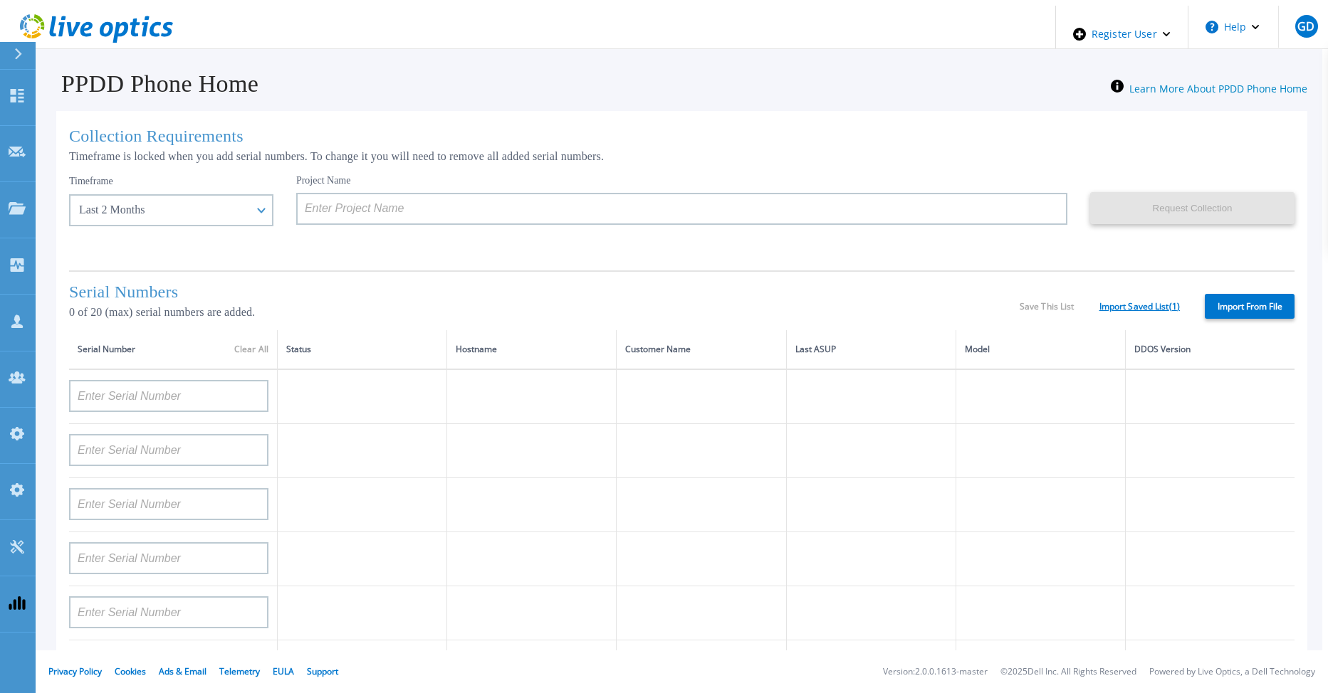
click at [1132, 306] on link "Import Saved List ( 1 )" at bounding box center [1139, 307] width 80 height 10
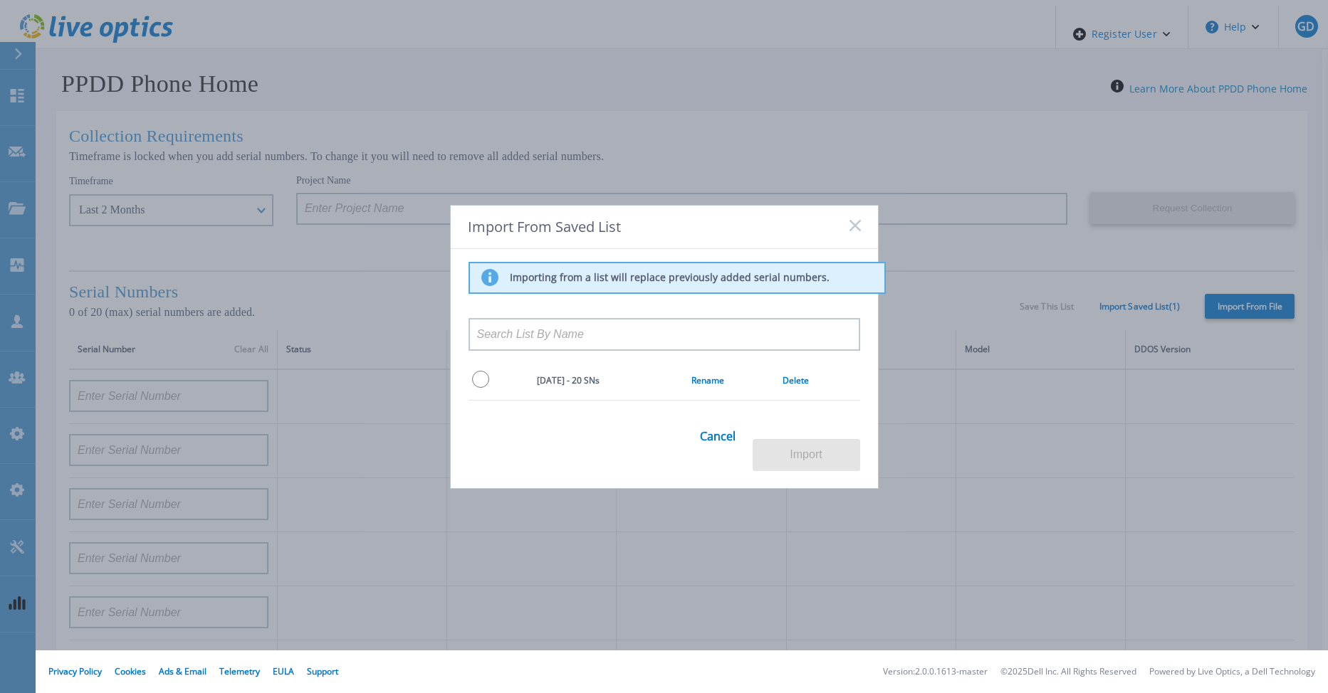
click at [480, 388] on input "radio" at bounding box center [480, 379] width 17 height 17
radio input "true"
click at [818, 451] on button "Import" at bounding box center [805, 455] width 107 height 32
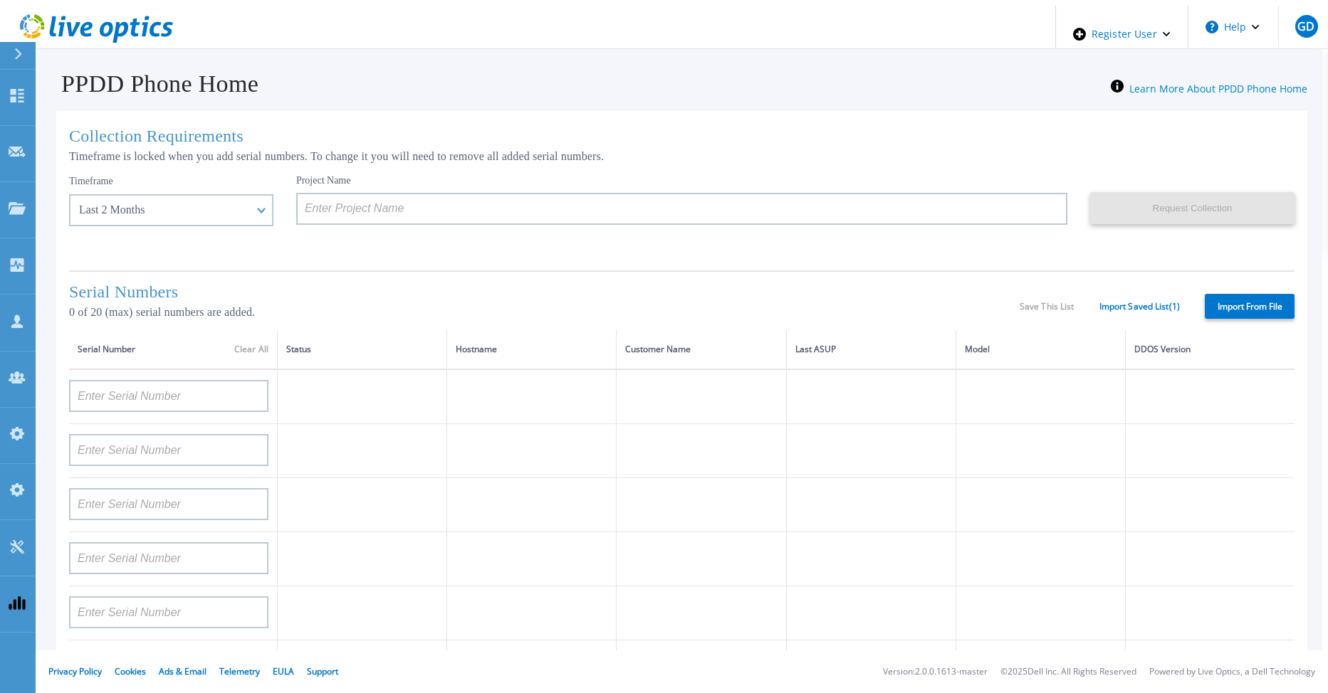
type input "APX00232004278"
type input "TF3J4180100097"
type input "DE404211748719"
type input "APM00181610916"
type input "APM00223204559"
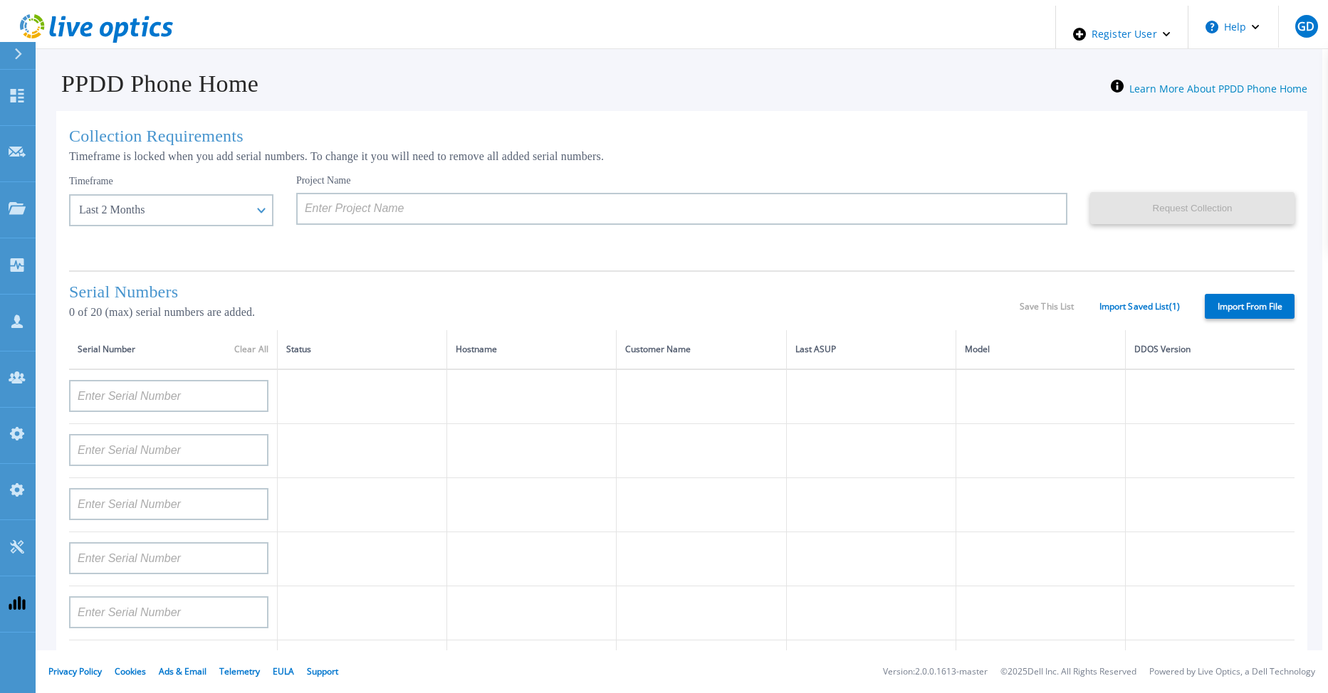
type input "APM00181623902"
type input "APM00213408994"
type input "CKM00192200744"
type input "APX00241704861"
type input "APM00214907936"
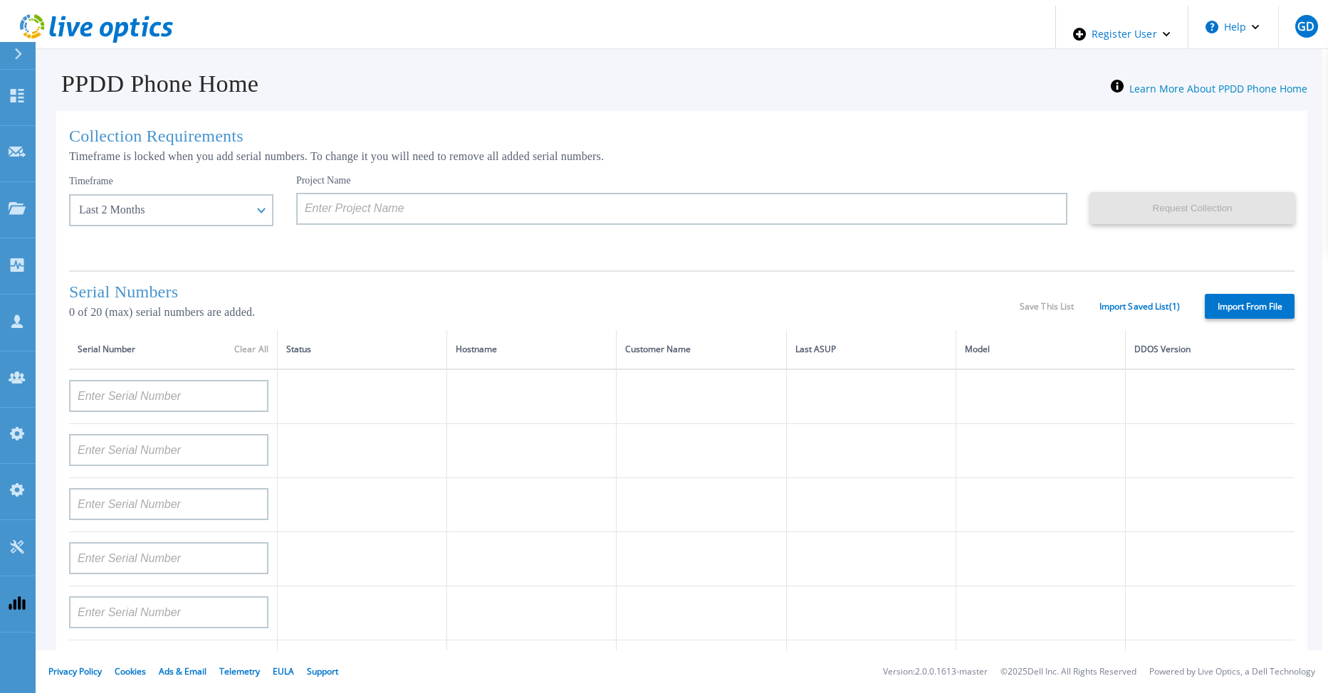
type input "CKM00193701478"
type input "CKM00184602619"
type input "APM00203219154"
type input "APM00212026970"
type input "APX00221800030"
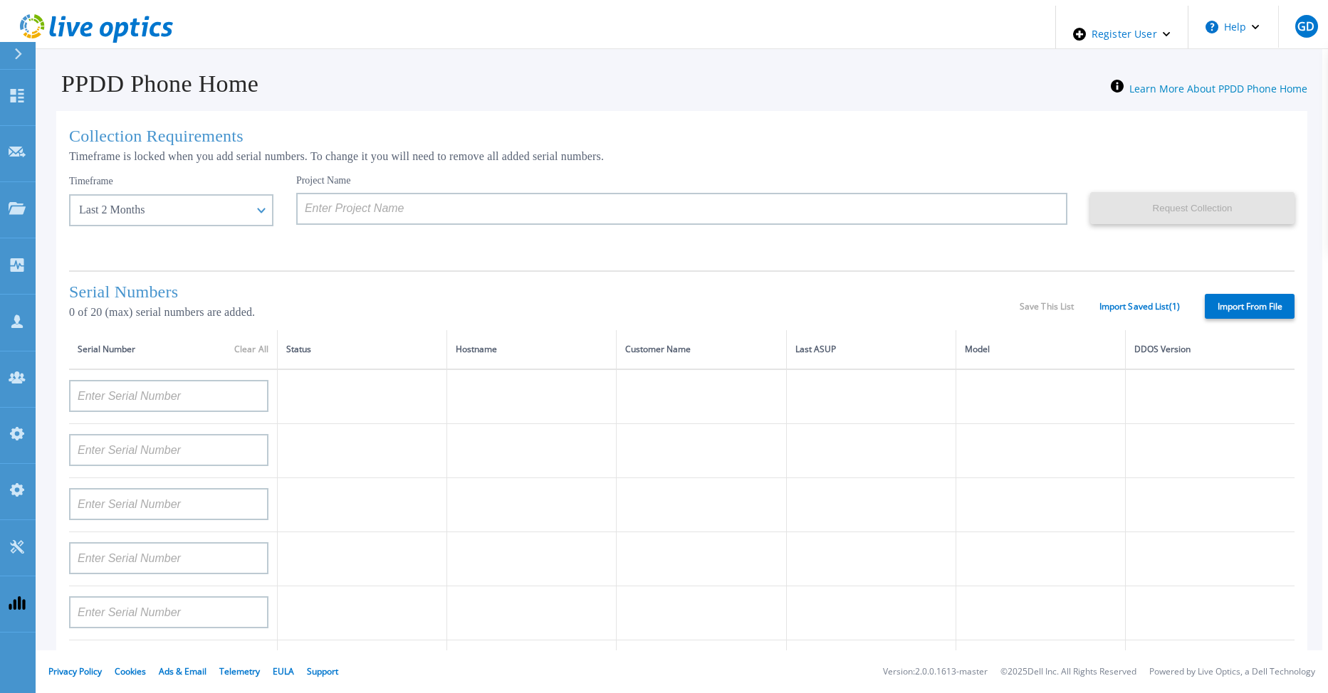
type input "APM00211507774"
type input "APM00212712898"
type input "APM00184715882"
type input "APM00211204803"
type input "APM00212026971"
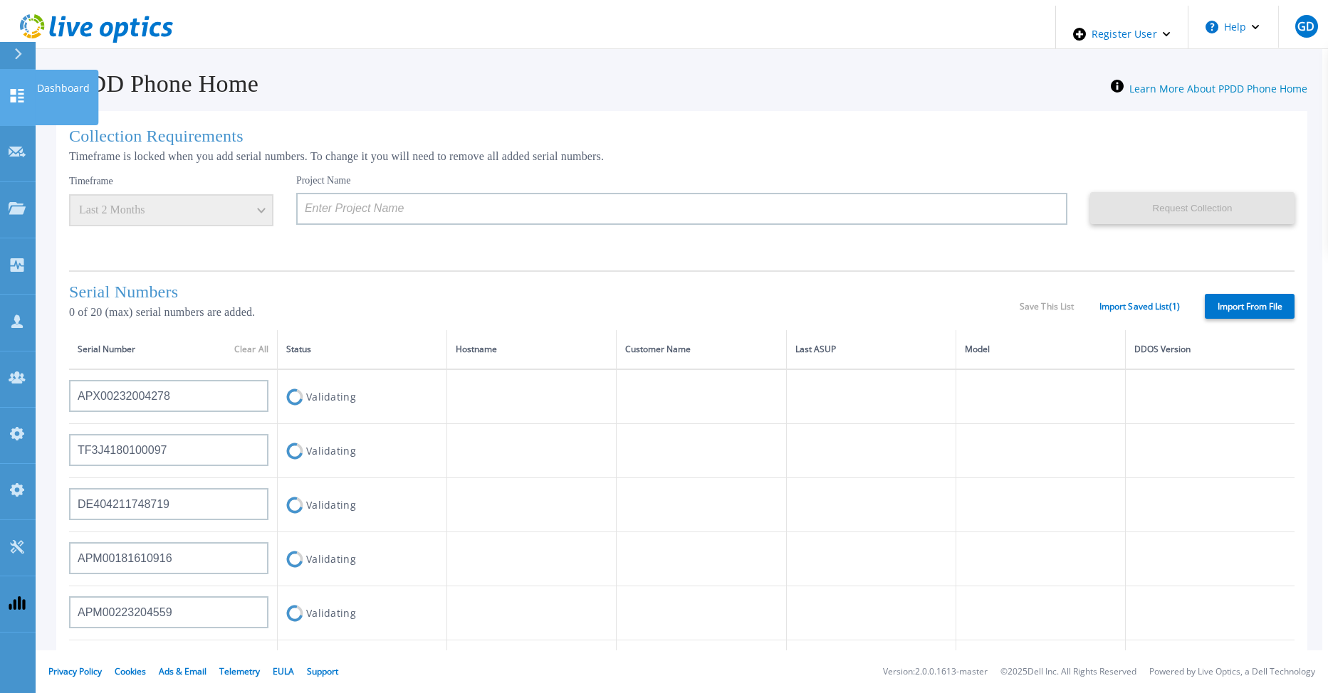
click at [9, 89] on icon at bounding box center [17, 96] width 17 height 14
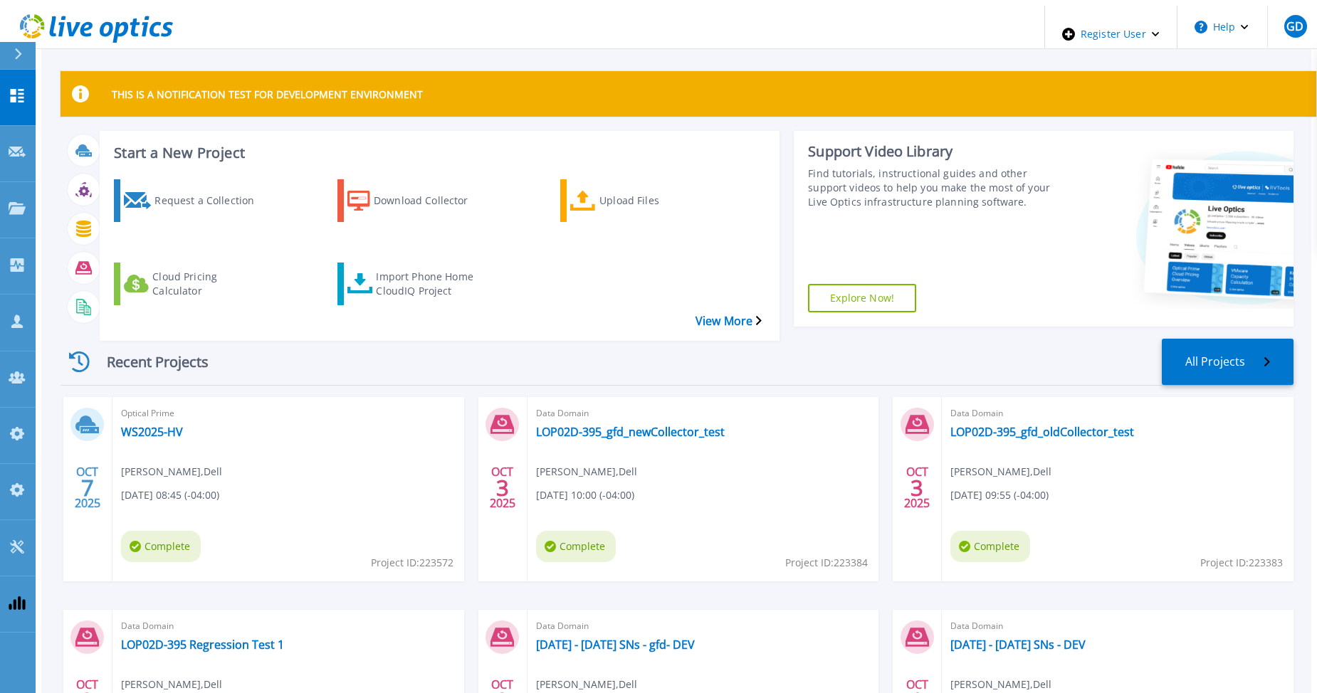
click at [1296, 26] on span "GD" at bounding box center [1294, 26] width 17 height 11
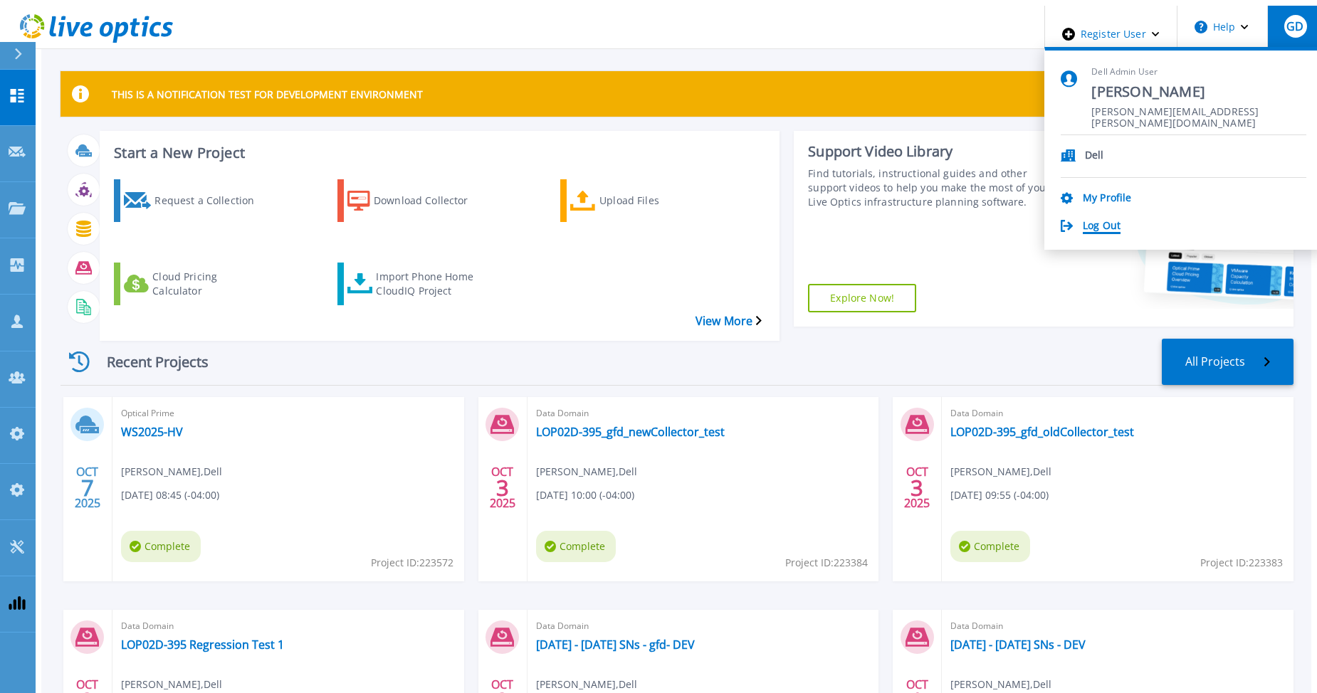
click at [1110, 220] on link "Log Out" at bounding box center [1102, 227] width 38 height 14
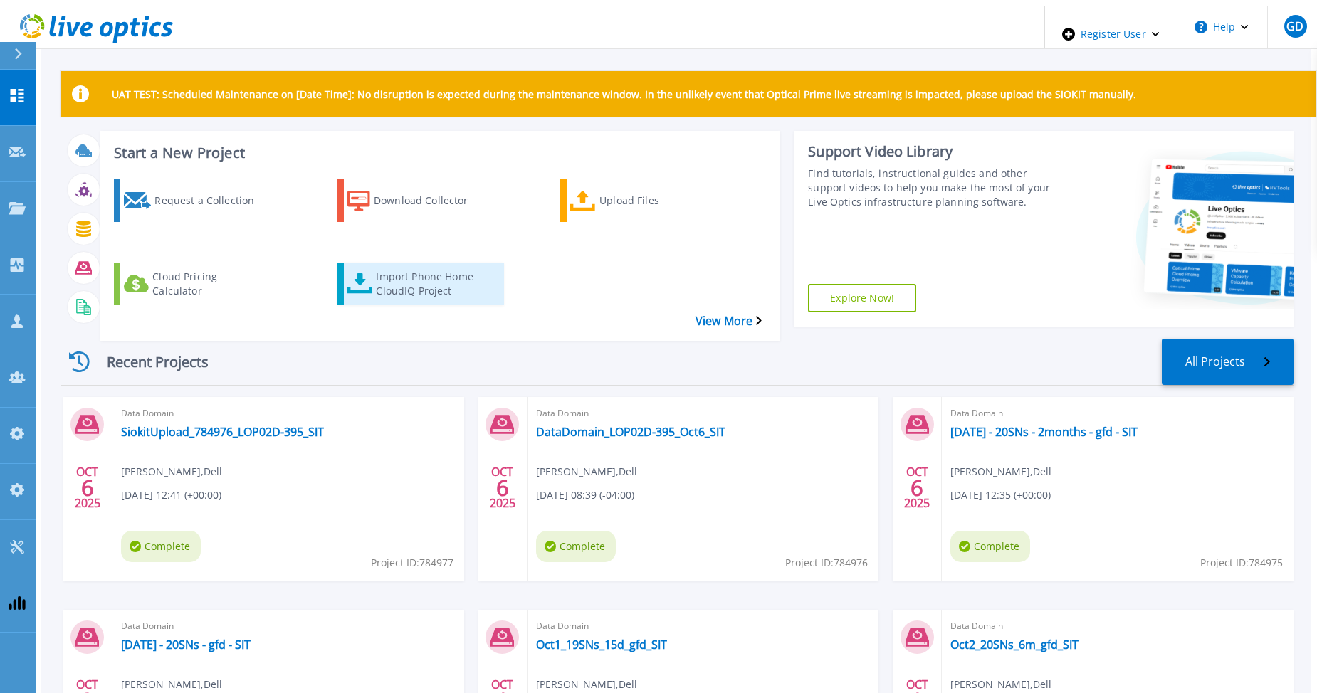
click at [381, 266] on div "Import Phone Home CloudIQ Project" at bounding box center [433, 284] width 114 height 36
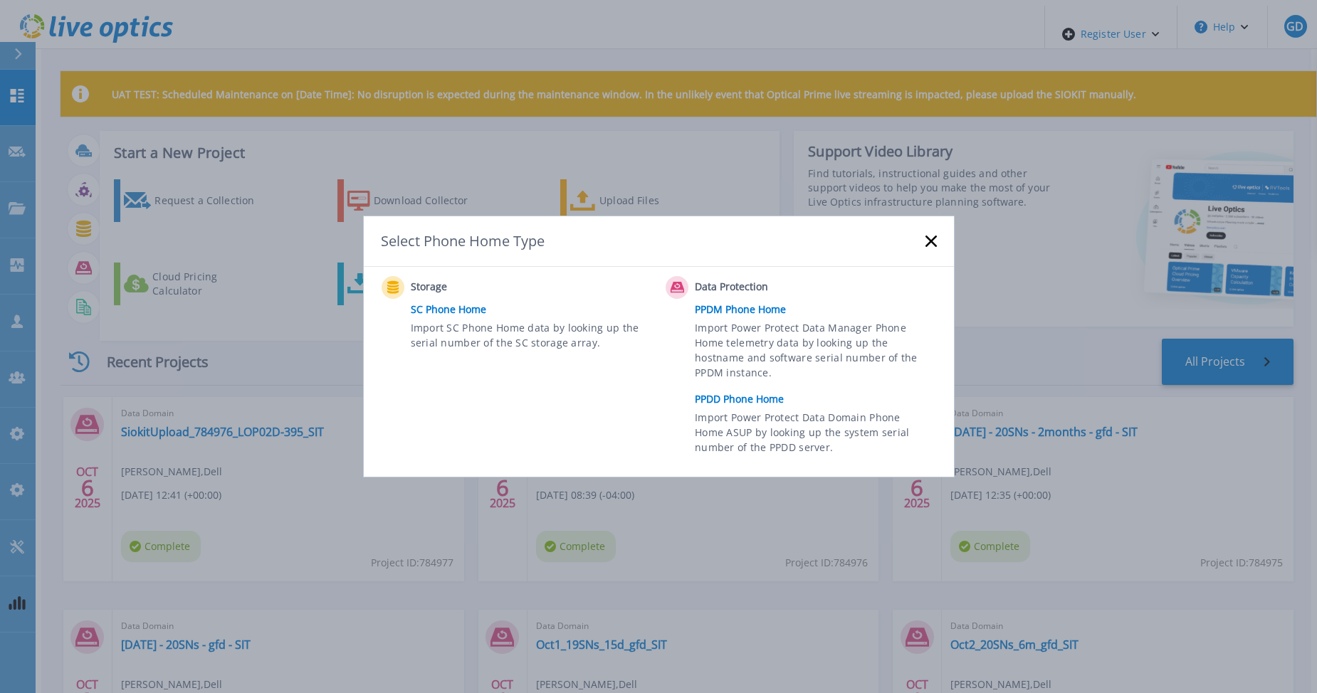
click at [736, 402] on link "PPDD Phone Home" at bounding box center [819, 399] width 248 height 21
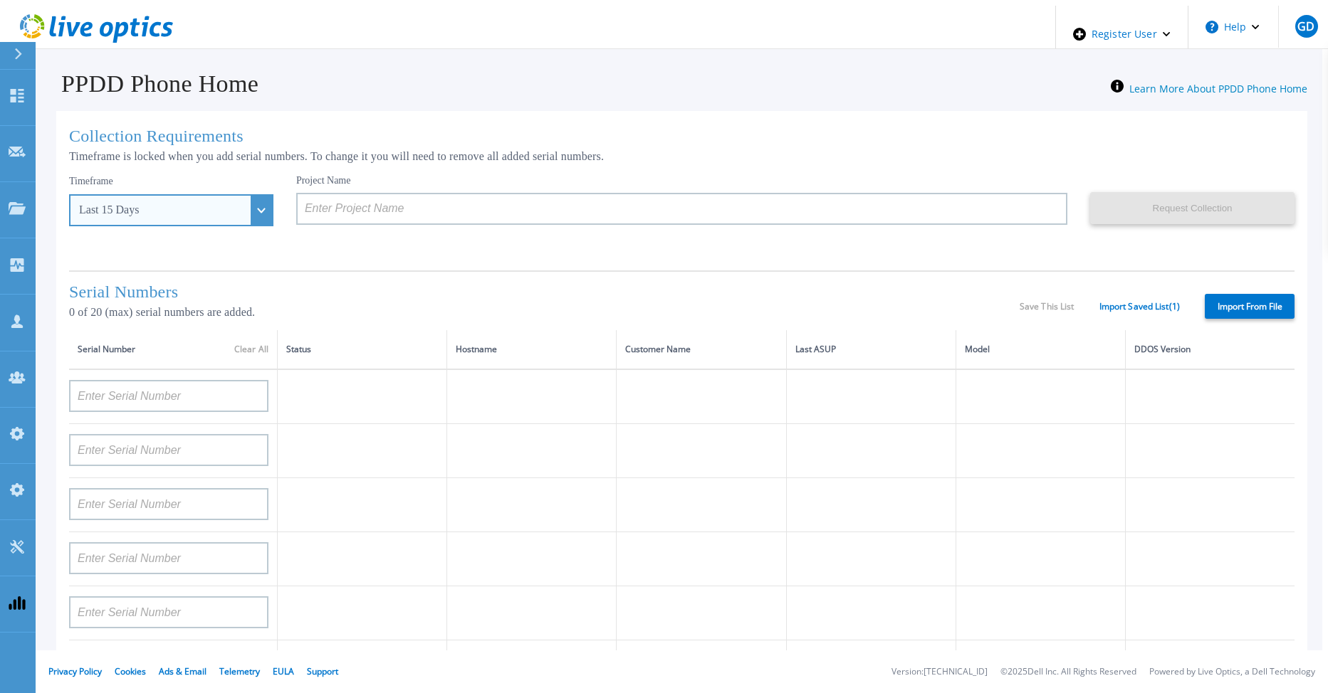
click at [236, 206] on div "Last 15 Days" at bounding box center [171, 210] width 204 height 32
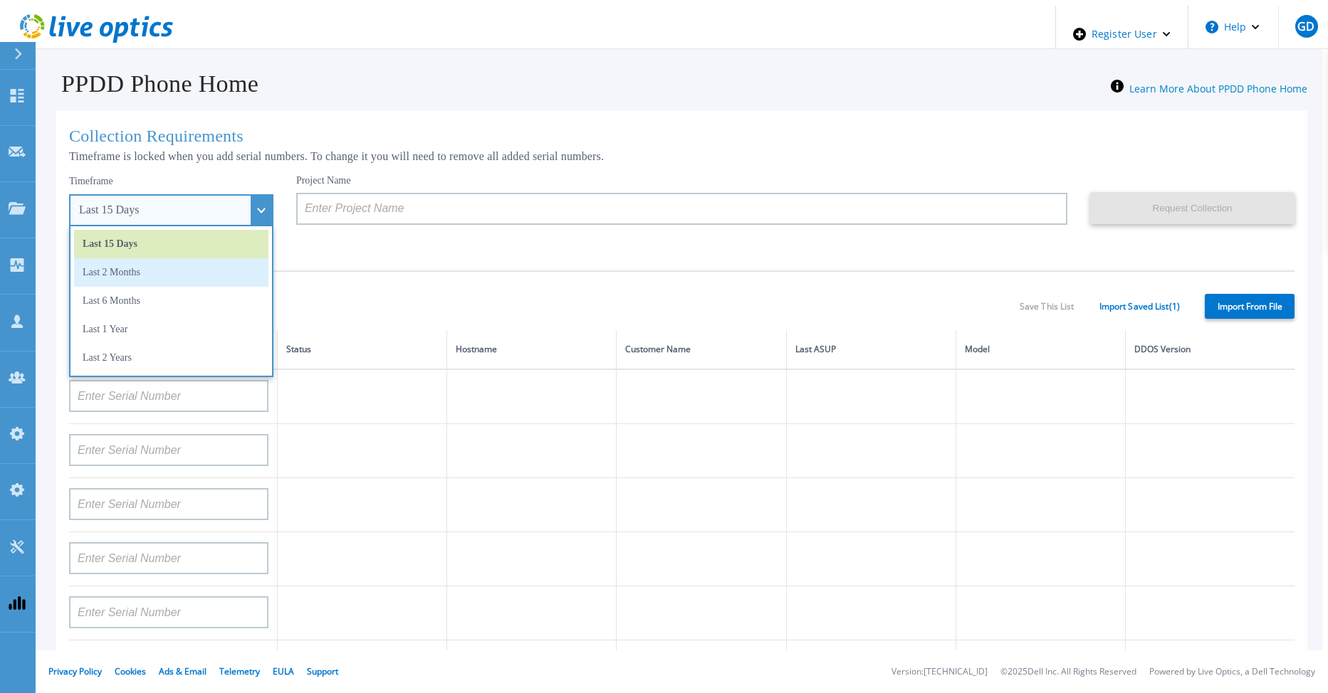
click at [208, 263] on li "Last 2 Months" at bounding box center [171, 272] width 194 height 28
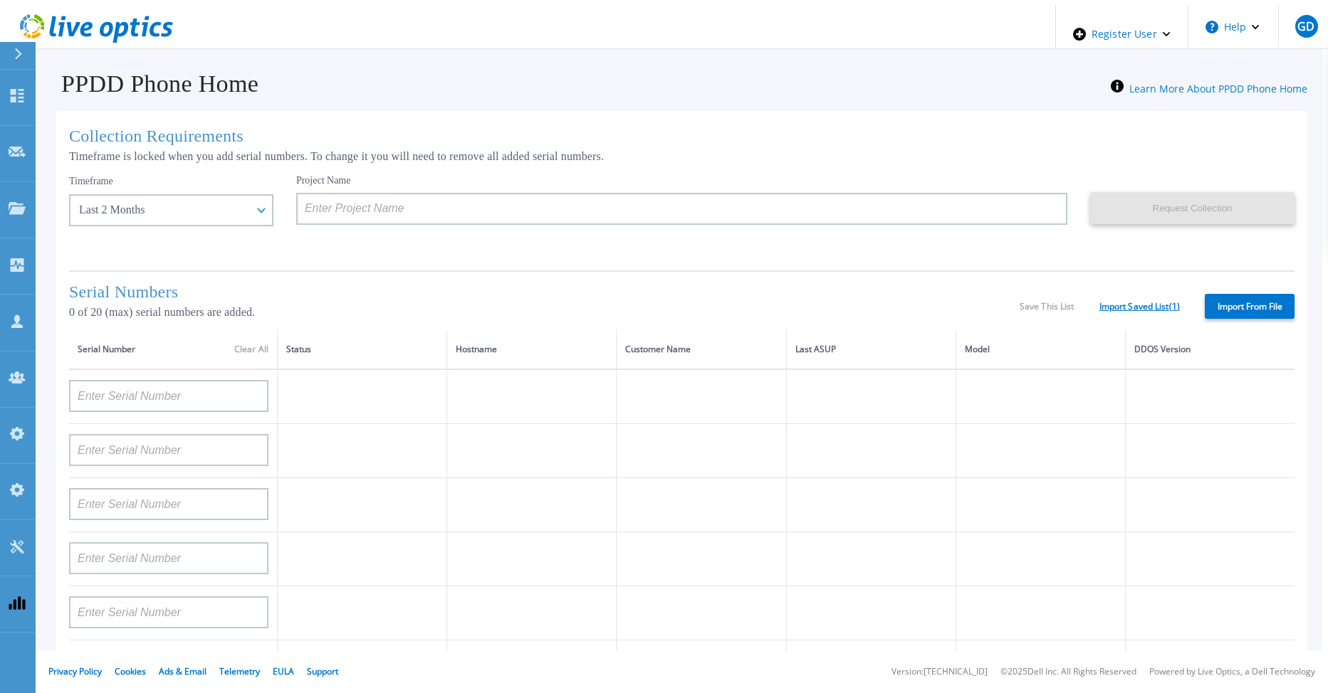
click at [1150, 302] on link "Import Saved List ( 1 )" at bounding box center [1139, 307] width 80 height 10
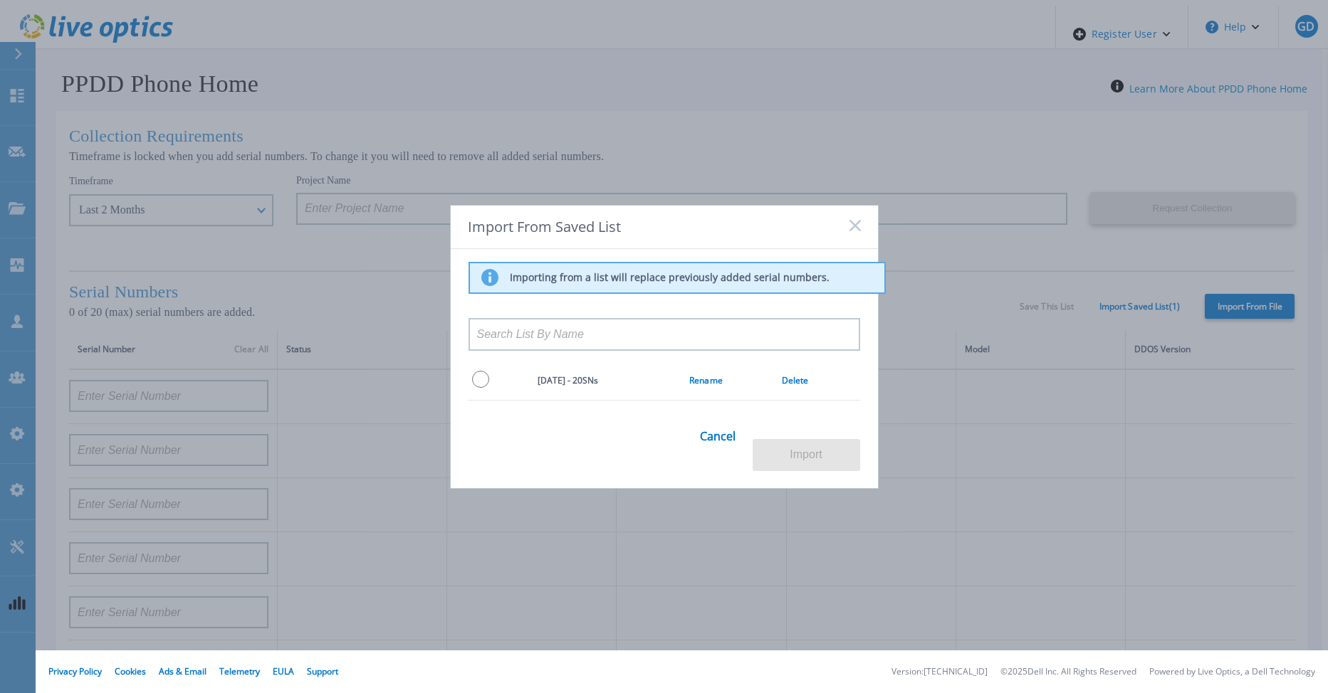
click at [477, 388] on input "radio" at bounding box center [480, 379] width 17 height 17
radio input "true"
click at [821, 446] on button "Import" at bounding box center [805, 455] width 107 height 32
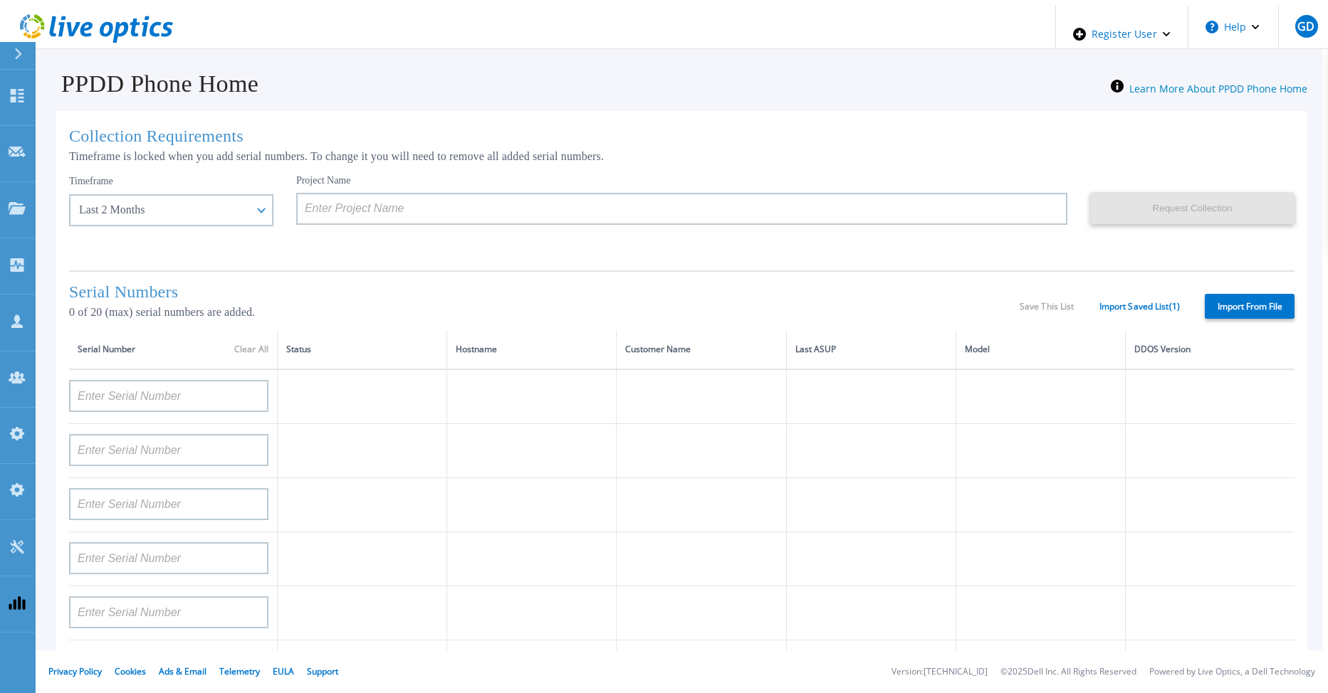
type input "APX00232004278"
type input "TF3J4180100097"
type input "DE404211748719"
type input "APM00181610916"
type input "APM00223204559"
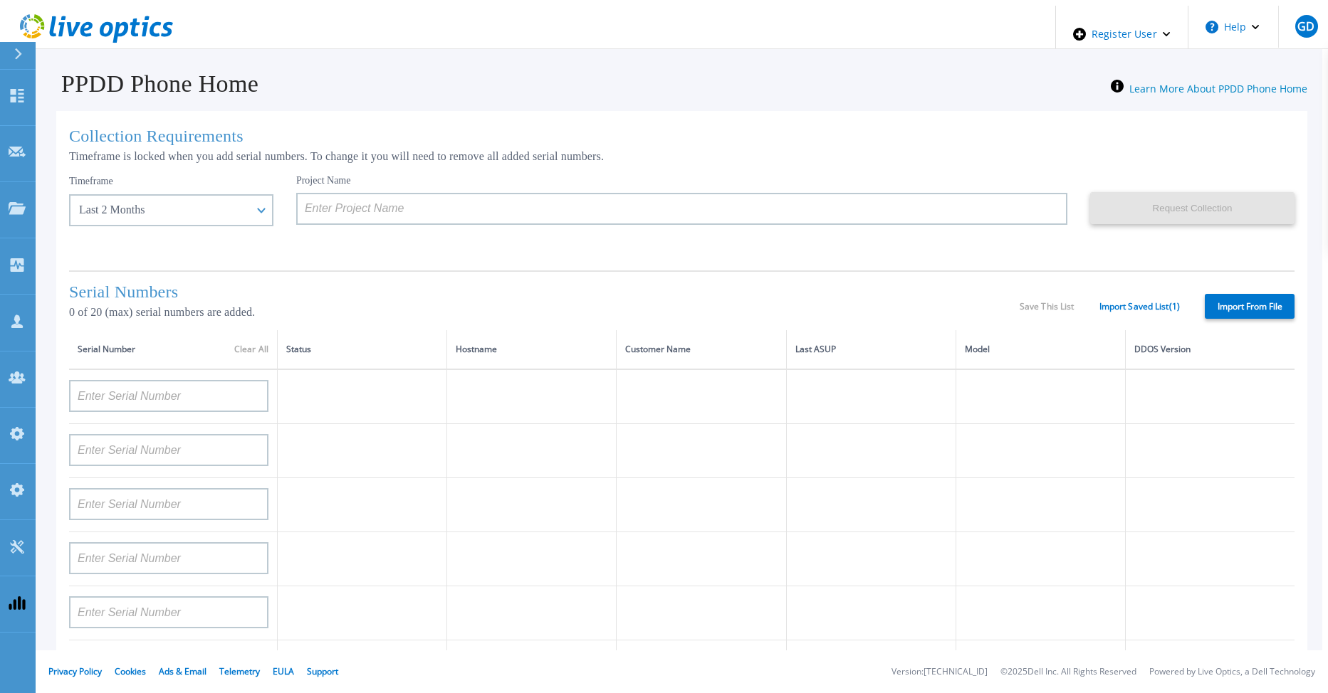
type input "APM00181623902"
type input "APM00213408994"
type input "CKM00192200744"
type input "APX00241704861"
type input "APM00214907936"
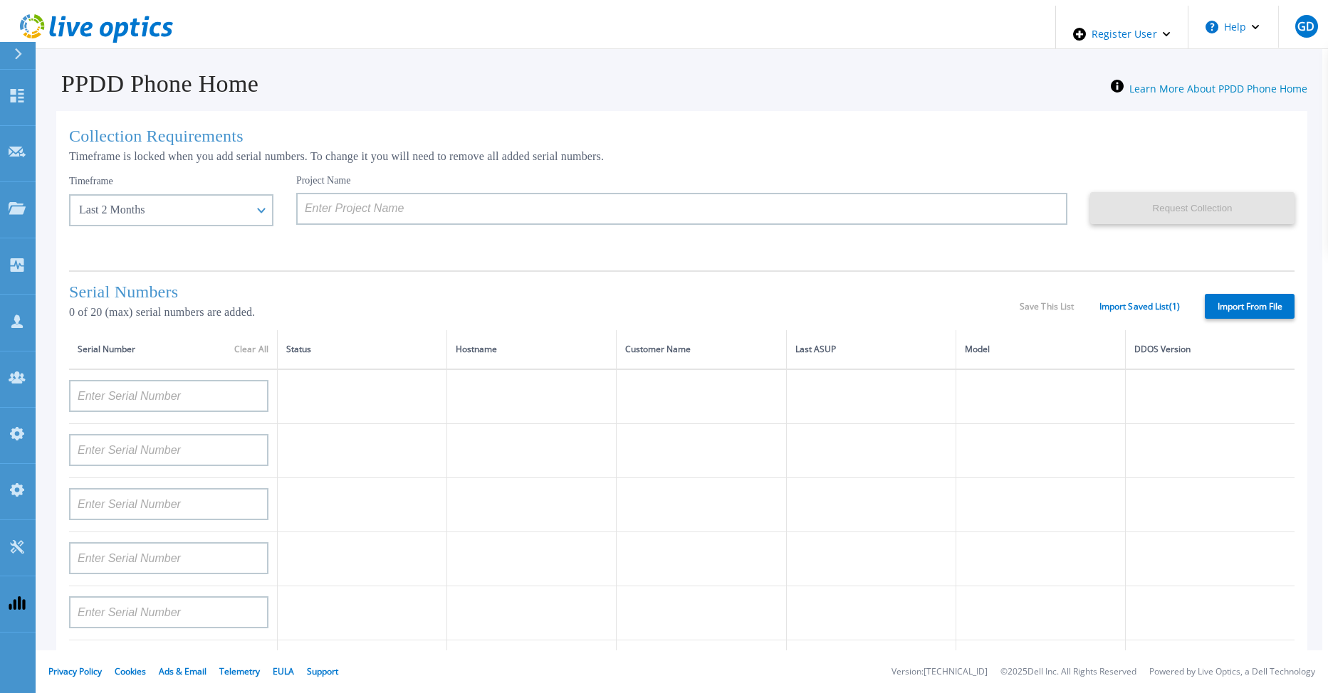
type input "CKM00193701478"
type input "CKM00184602619"
type input "APM00203219154"
type input "APM00212026970"
type input "APX00221800030"
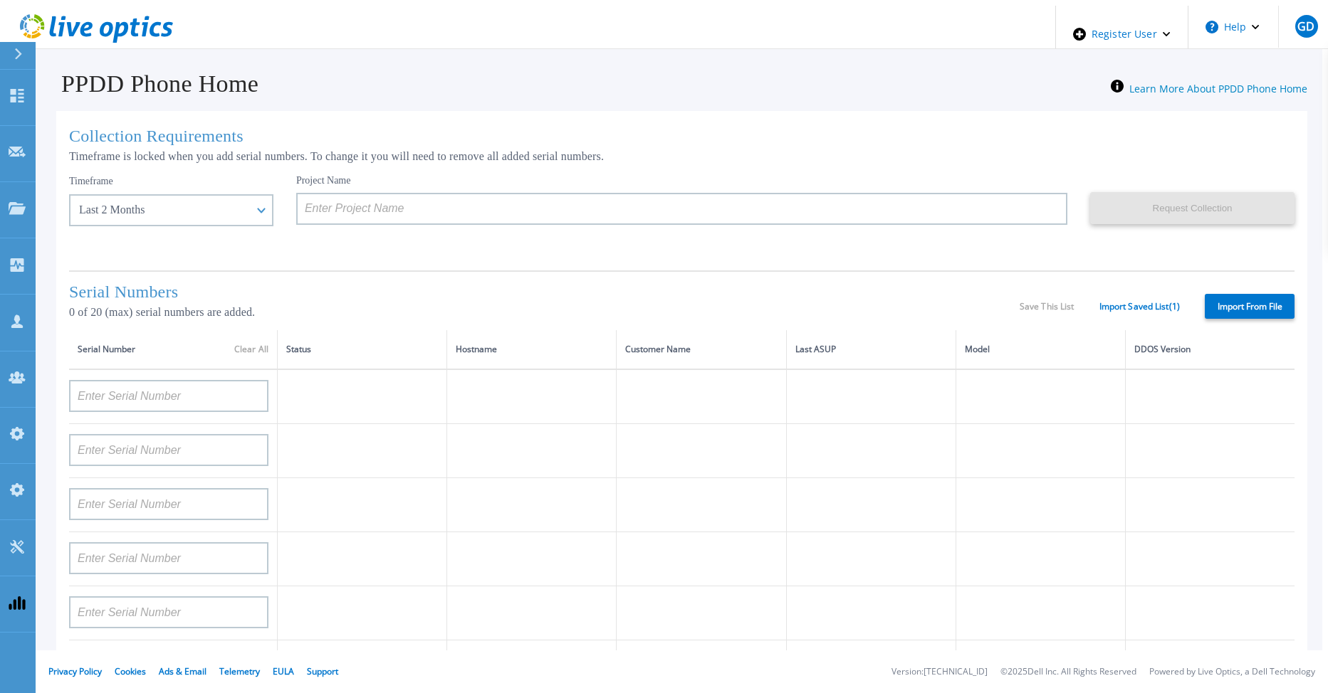
type input "APM00211507774"
type input "APM00212712898"
type input "APM00184715882"
type input "APM00211204803"
type input "APM00212026971"
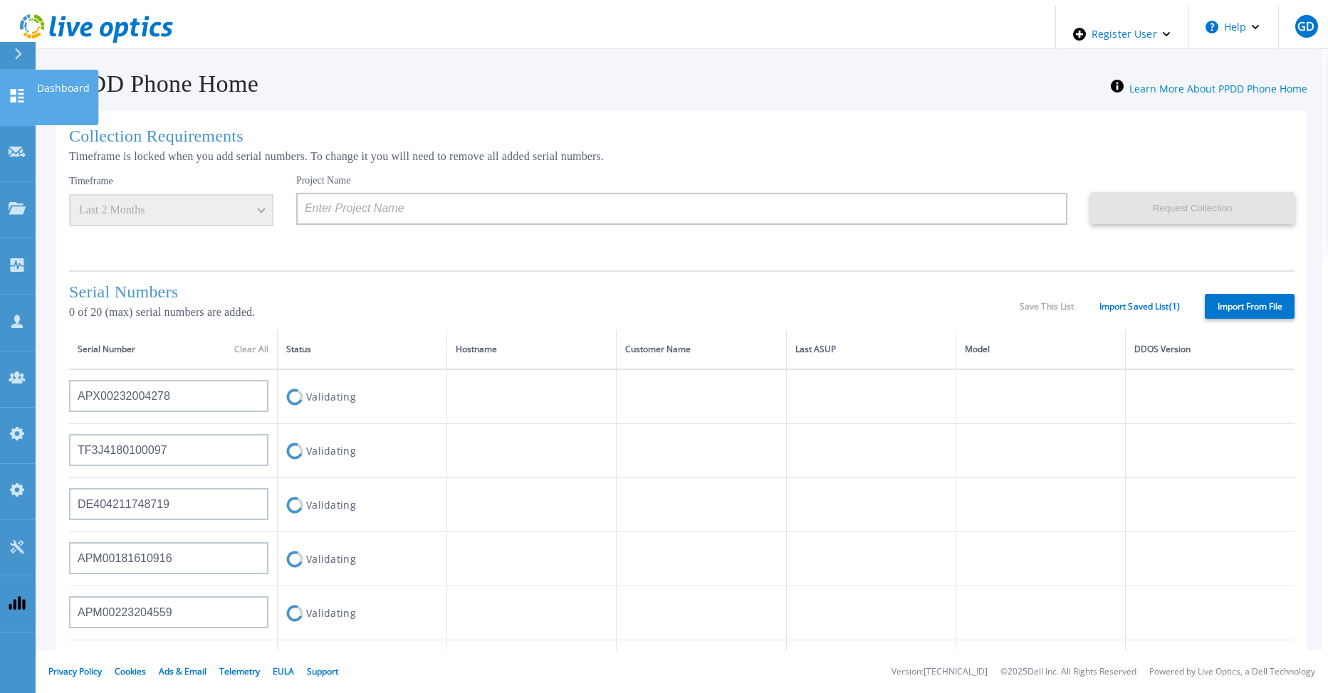
click at [22, 89] on icon at bounding box center [17, 96] width 17 height 14
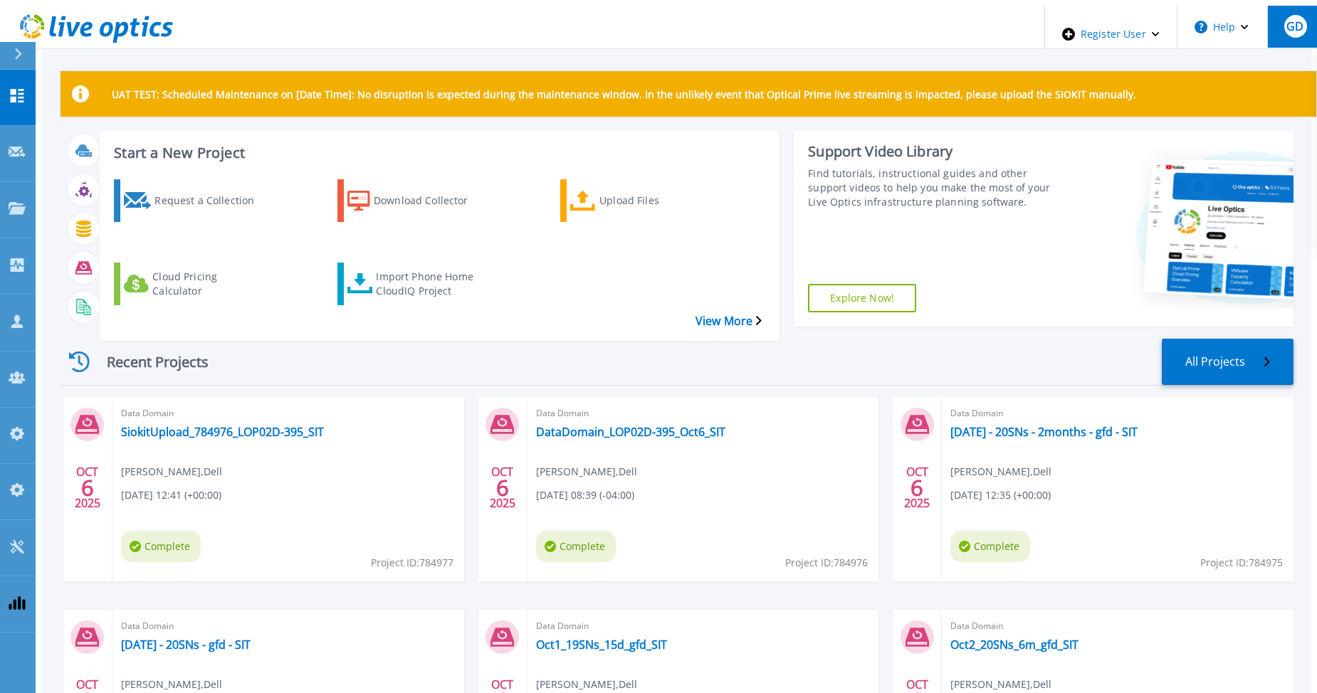
click at [1287, 33] on button "GD" at bounding box center [1295, 27] width 56 height 42
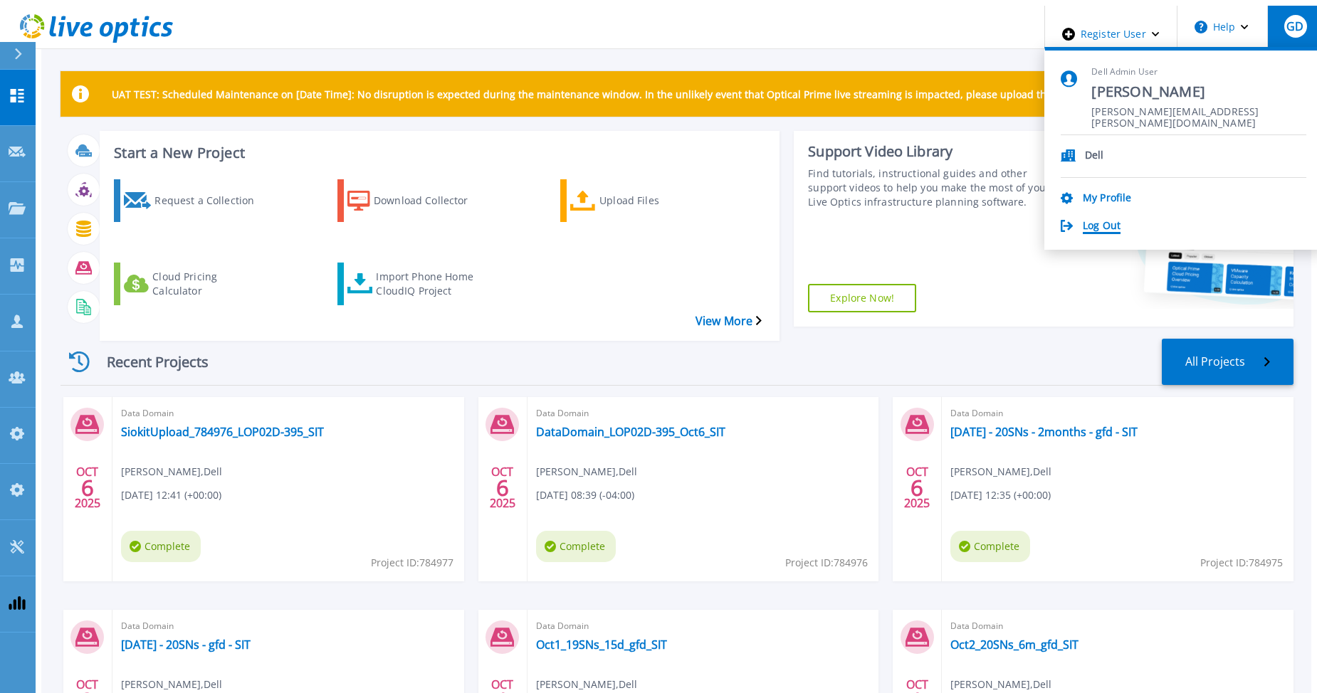
click at [1120, 221] on link "Log Out" at bounding box center [1102, 227] width 38 height 14
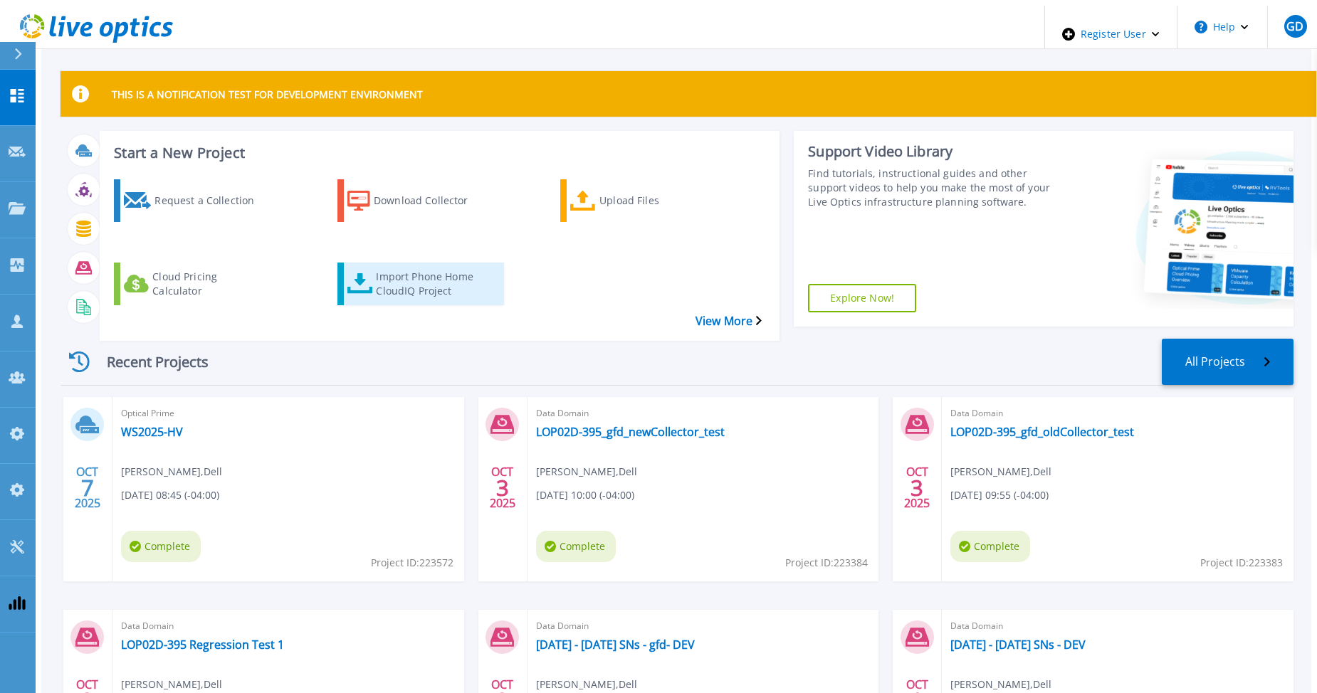
click at [392, 266] on div "Import Phone Home CloudIQ Project" at bounding box center [433, 284] width 114 height 36
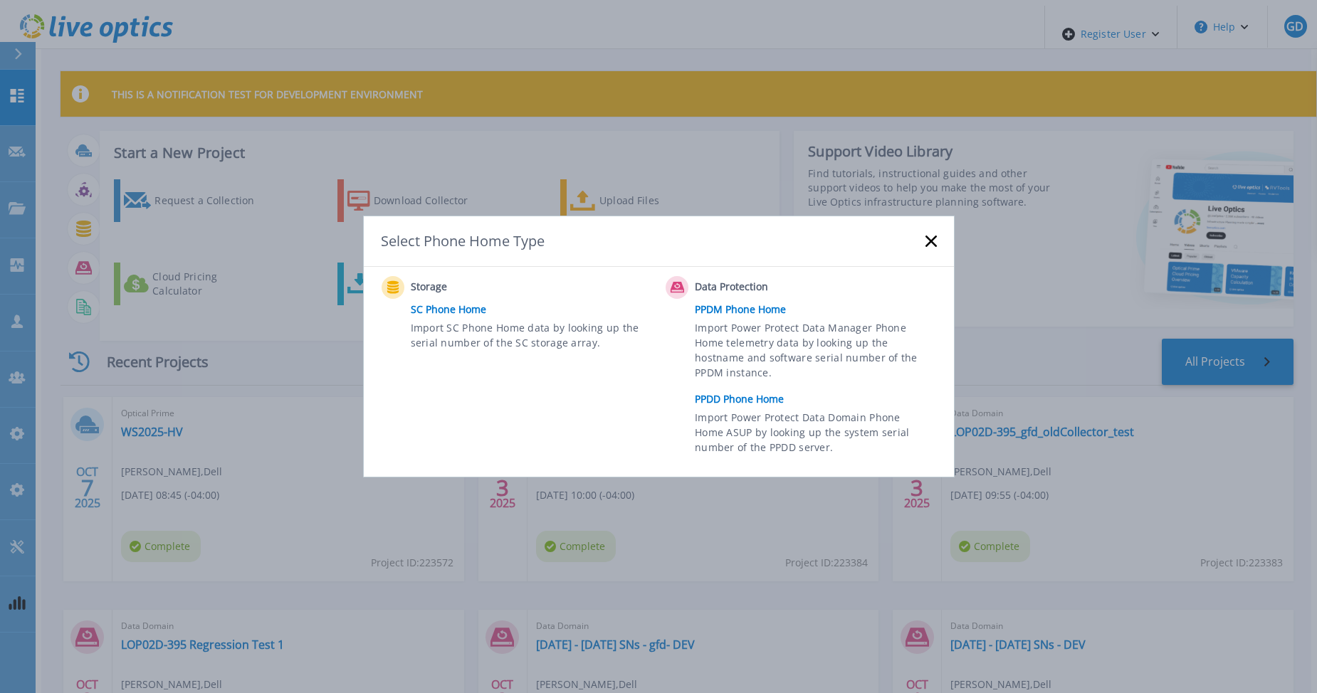
click at [751, 399] on link "PPDD Phone Home" at bounding box center [819, 399] width 248 height 21
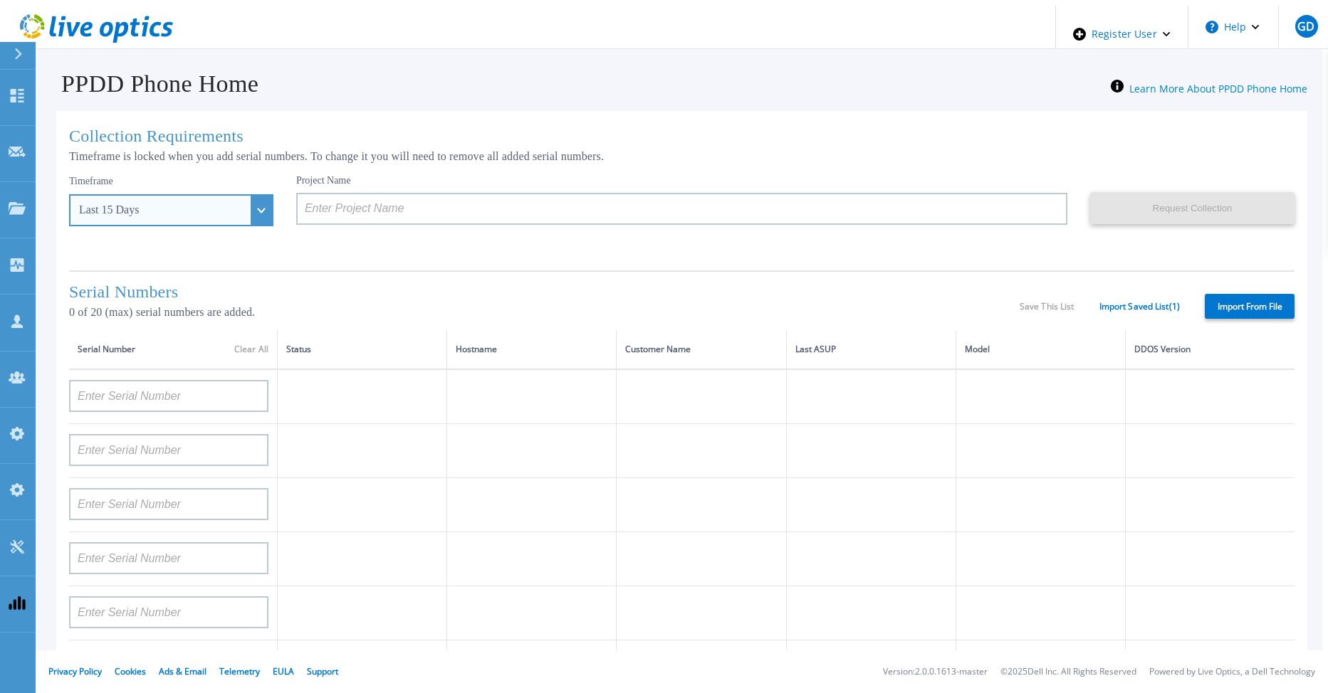
click at [157, 213] on div "Last 15 Days" at bounding box center [171, 210] width 204 height 32
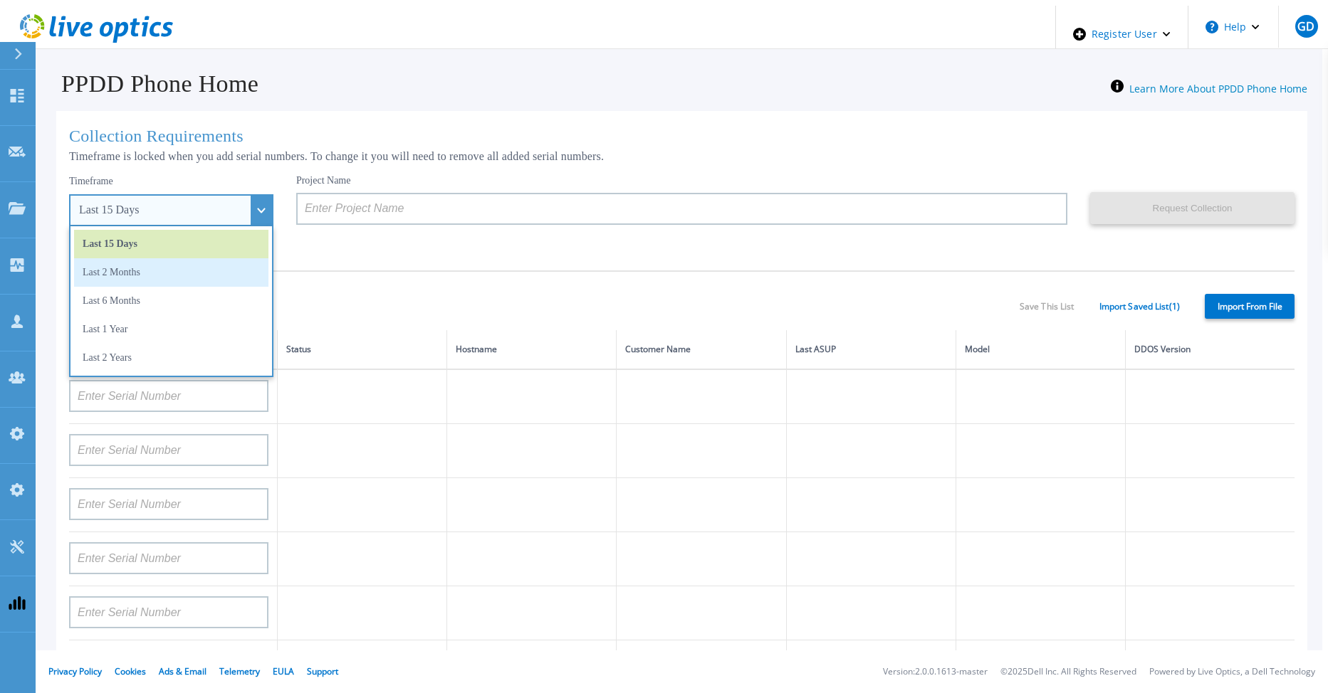
click at [146, 263] on li "Last 2 Months" at bounding box center [171, 272] width 194 height 28
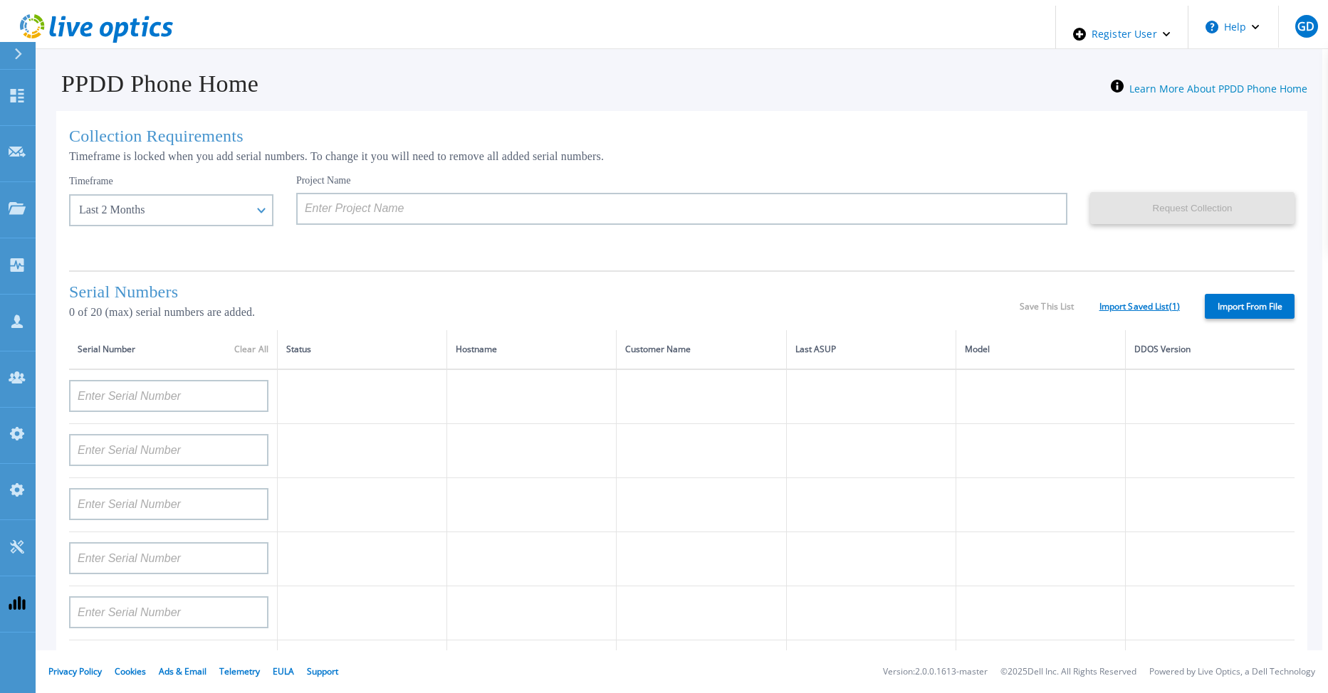
click at [1144, 302] on link "Import Saved List ( 1 )" at bounding box center [1139, 307] width 80 height 10
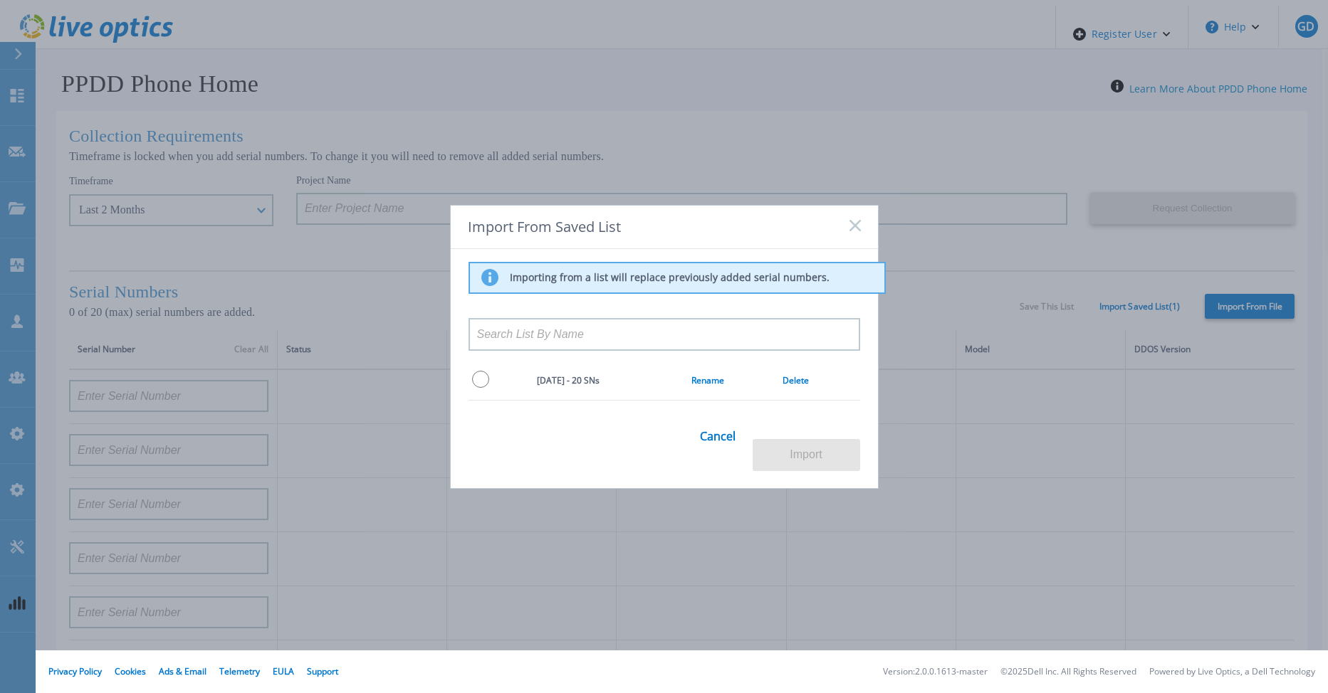
click at [475, 388] on input "radio" at bounding box center [480, 379] width 17 height 17
radio input "true"
click at [800, 446] on button "Import" at bounding box center [805, 455] width 107 height 32
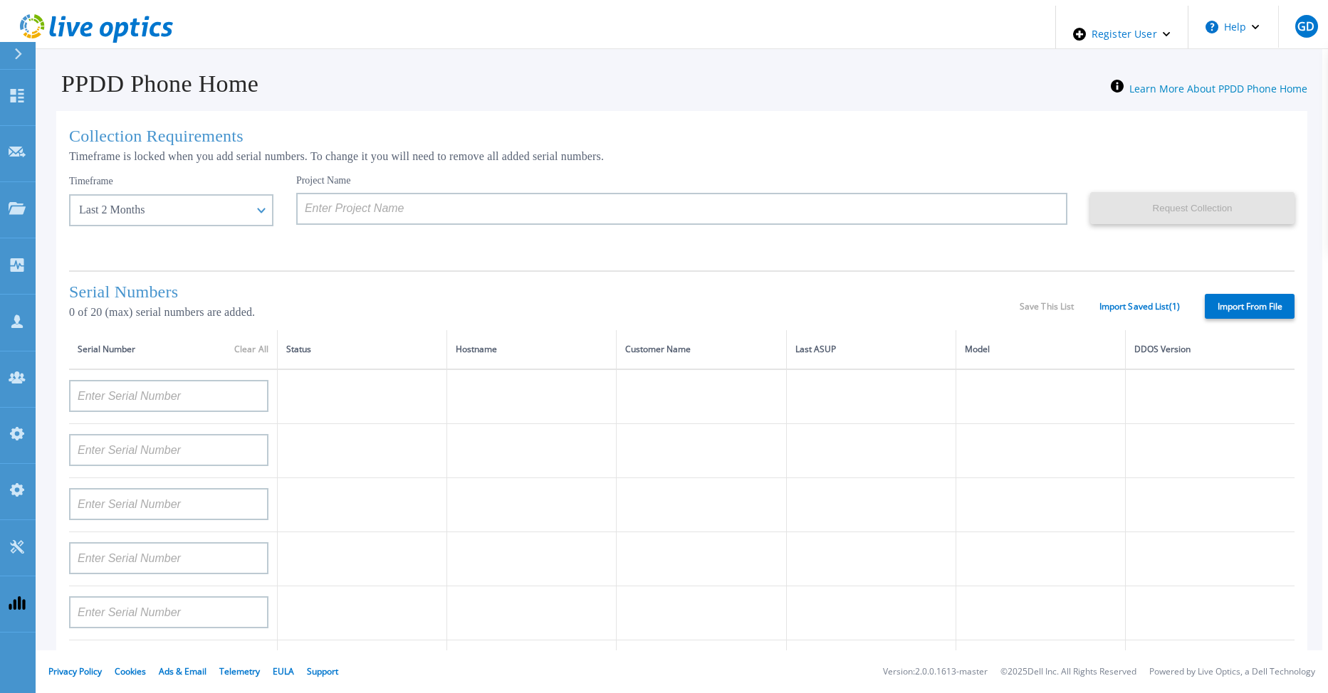
type input "APX00232004278"
type input "TF3J4180100097"
type input "DE404211748719"
type input "APM00181610916"
type input "APM00223204559"
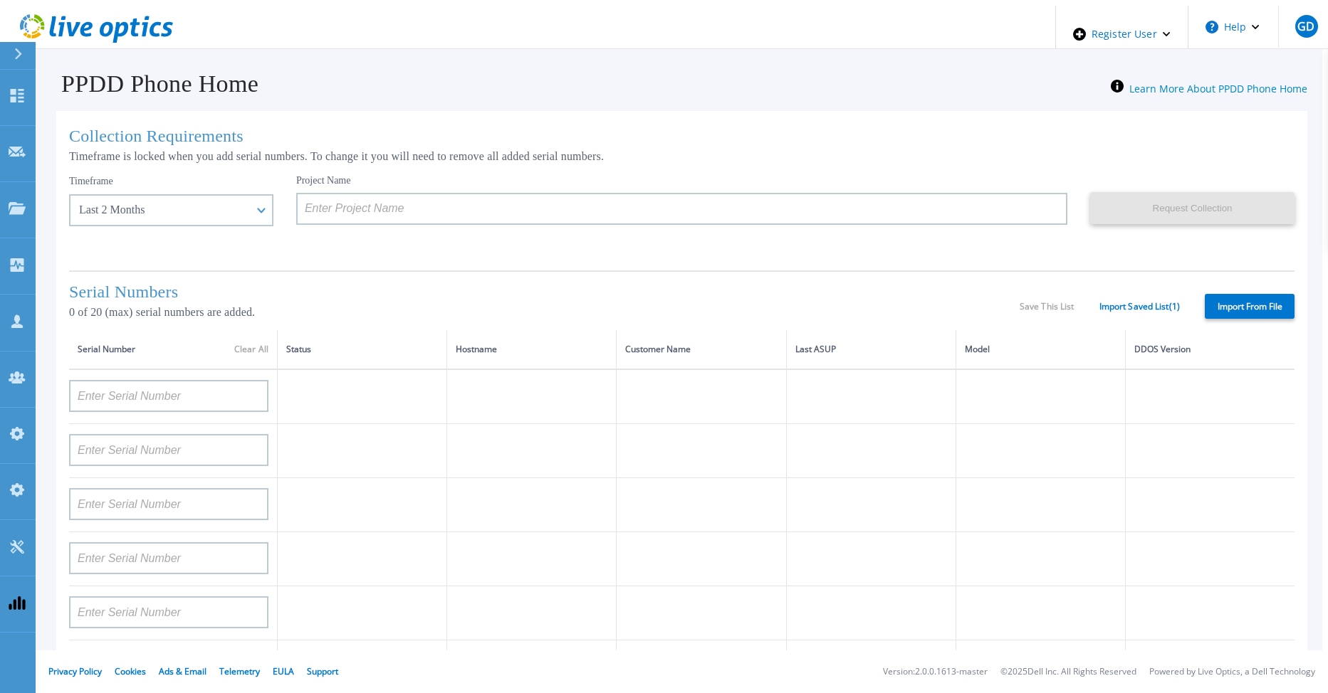
type input "APM00181623902"
type input "APM00213408994"
type input "CKM00192200744"
type input "APX00241704861"
type input "APM00214907936"
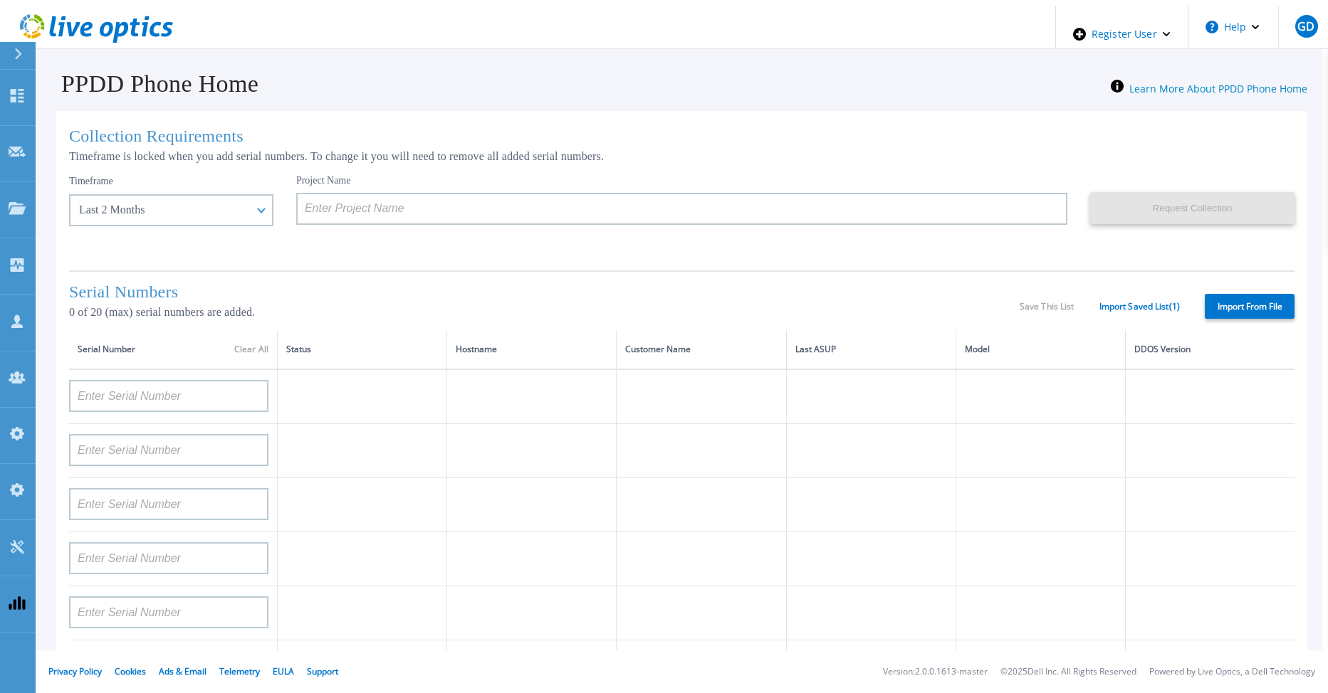
type input "CKM00193701478"
type input "CKM00184602619"
type input "APM00203219154"
type input "APM00212026970"
type input "APX00221800030"
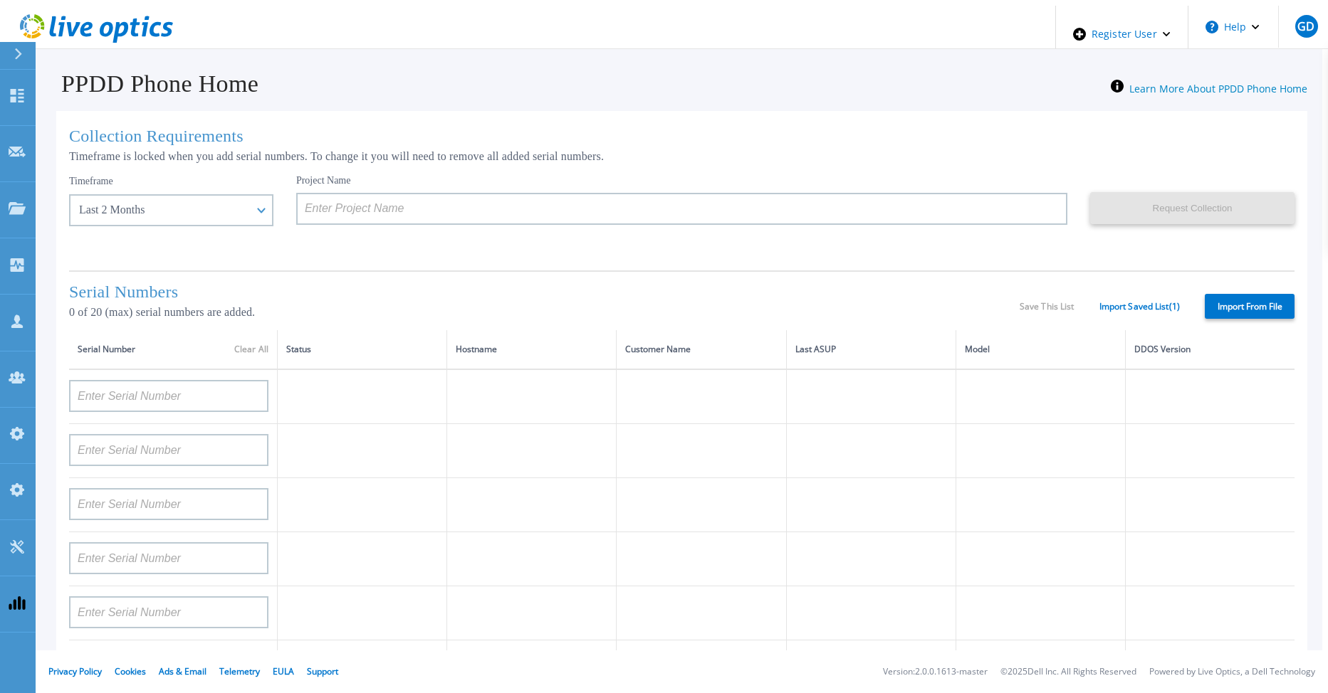
type input "APM00211507774"
type input "APM00212712898"
type input "APM00184715882"
type input "APM00211204803"
type input "APM00212026971"
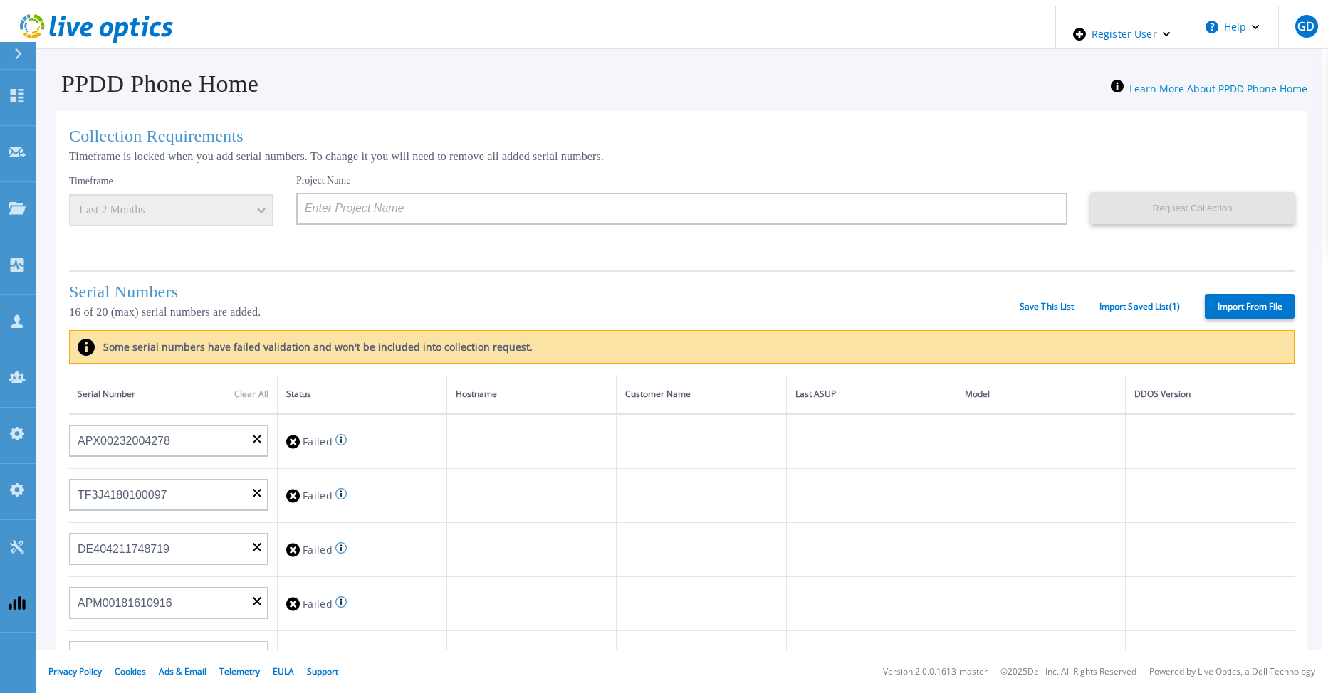
click at [255, 387] on div "Serial Number Clear All" at bounding box center [173, 395] width 191 height 16
click at [254, 388] on div "Serial Number Clear All" at bounding box center [173, 395] width 191 height 16
click at [253, 392] on div "Serial Number Clear All" at bounding box center [173, 395] width 191 height 16
click at [250, 433] on input at bounding box center [168, 441] width 199 height 32
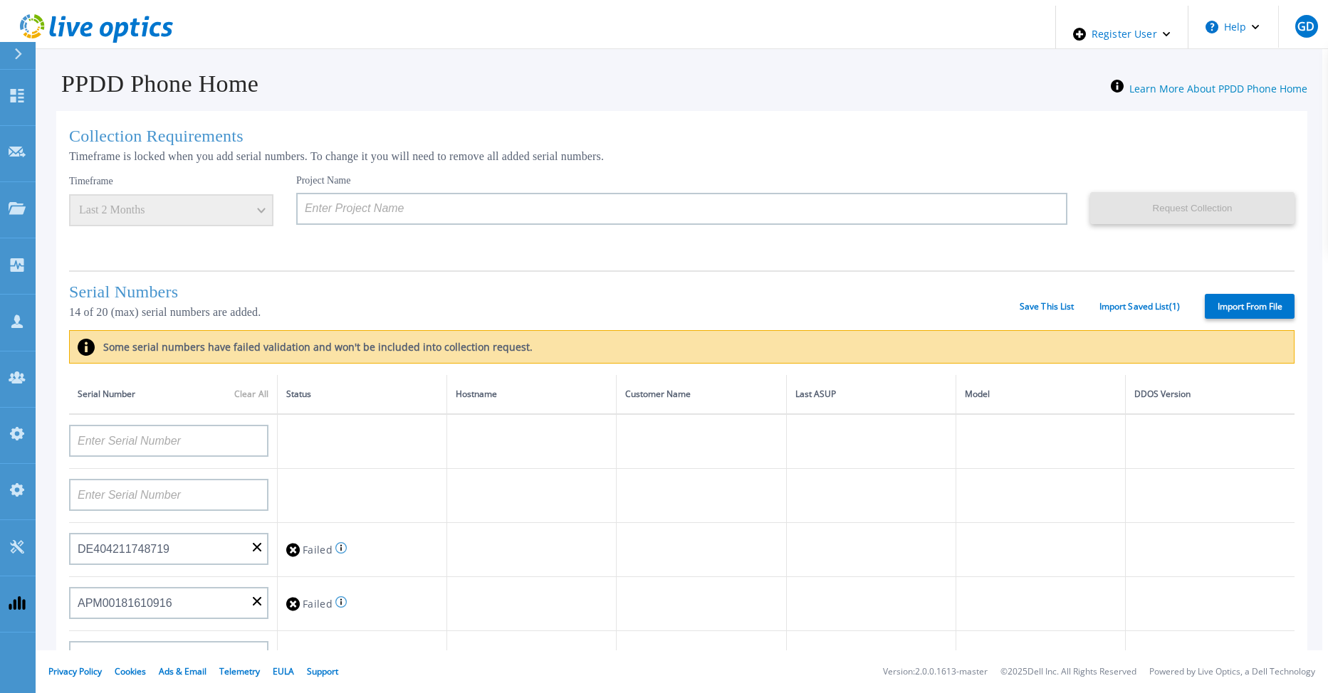
click at [244, 388] on div "Serial Number Clear All" at bounding box center [173, 395] width 191 height 16
click at [238, 389] on link "Clear All" at bounding box center [251, 394] width 34 height 10
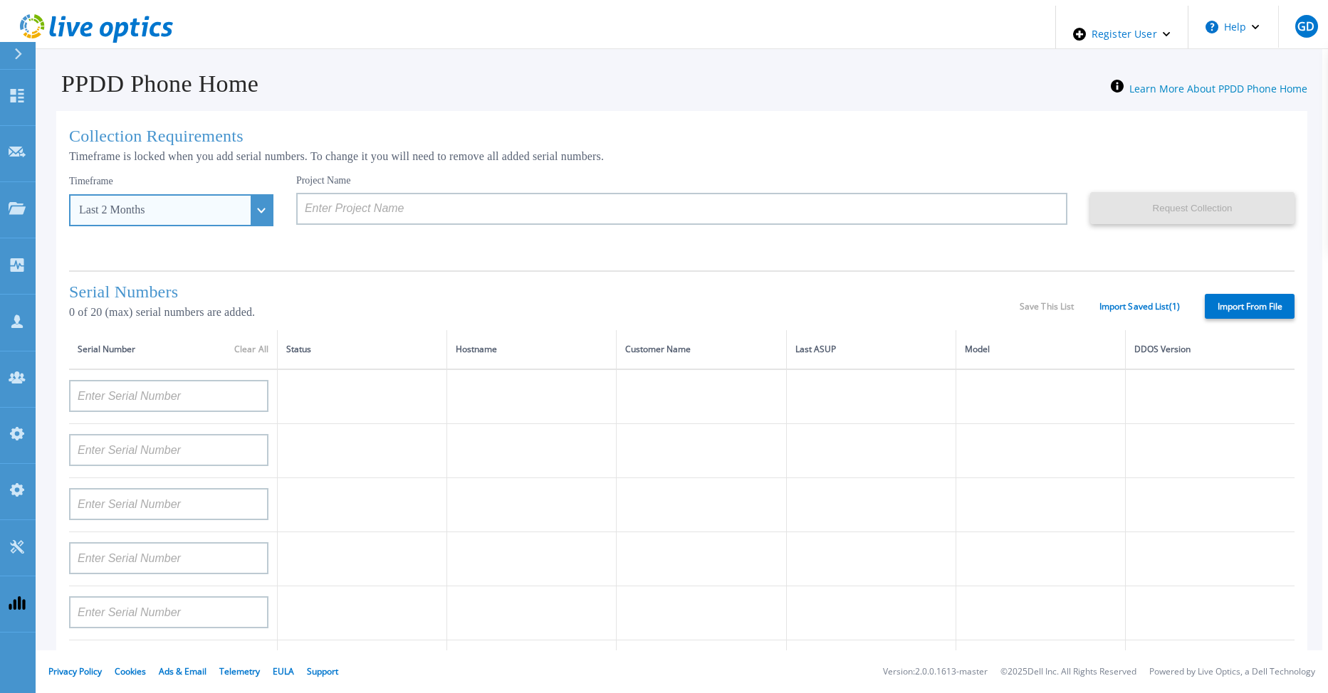
click at [238, 212] on div "Last 2 Months" at bounding box center [171, 210] width 204 height 32
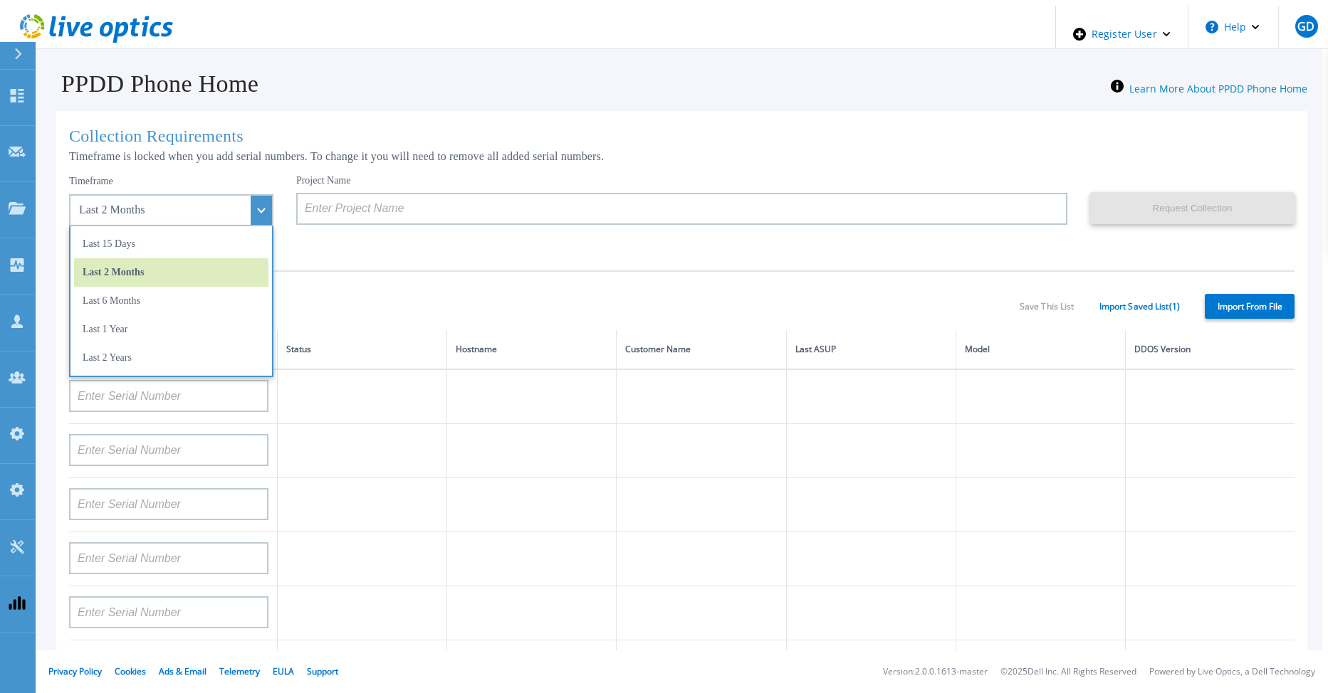
click at [300, 243] on div "Project Name" at bounding box center [693, 216] width 794 height 85
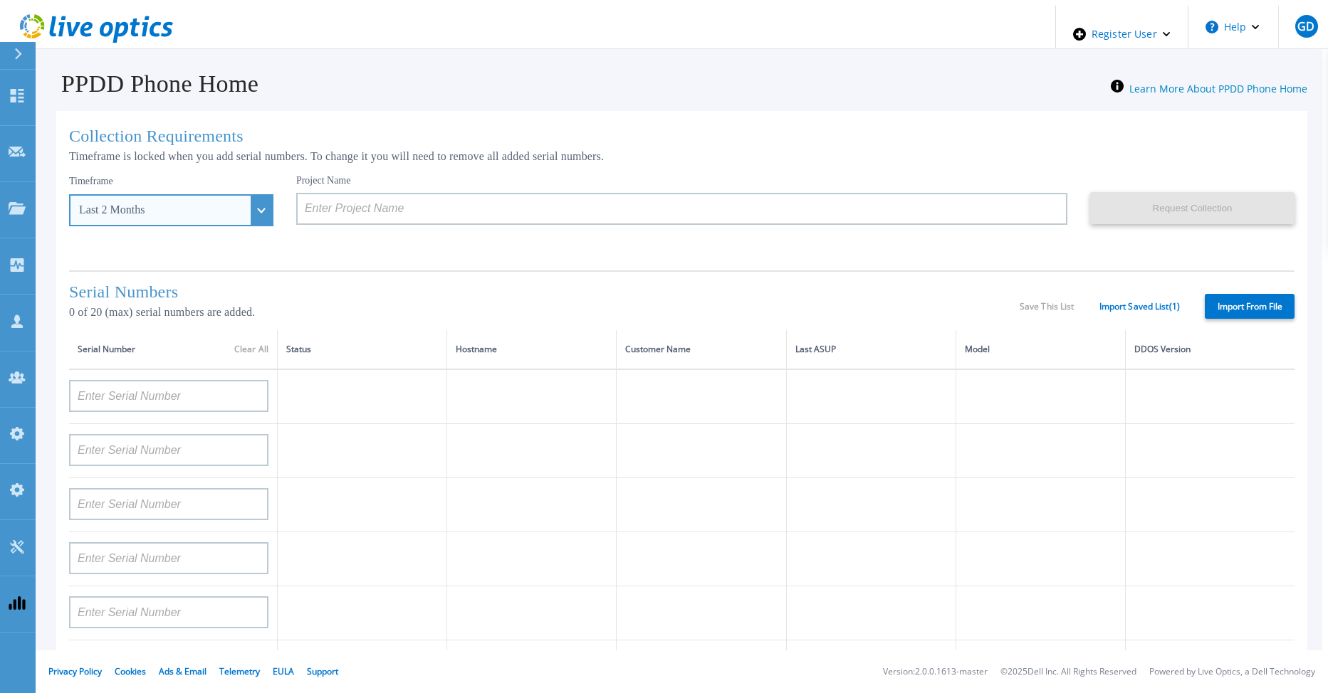
click at [231, 205] on div "Last 2 Months" at bounding box center [171, 210] width 204 height 32
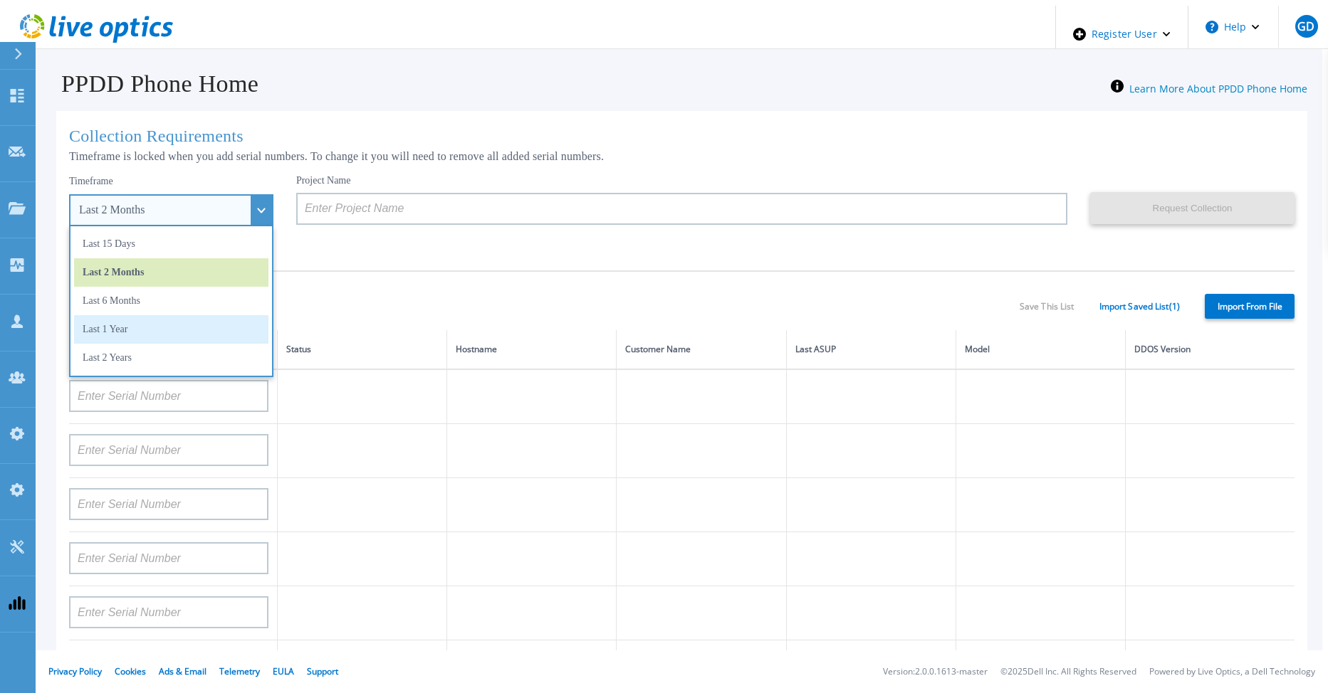
click at [194, 323] on li "Last 1 Year" at bounding box center [171, 329] width 194 height 28
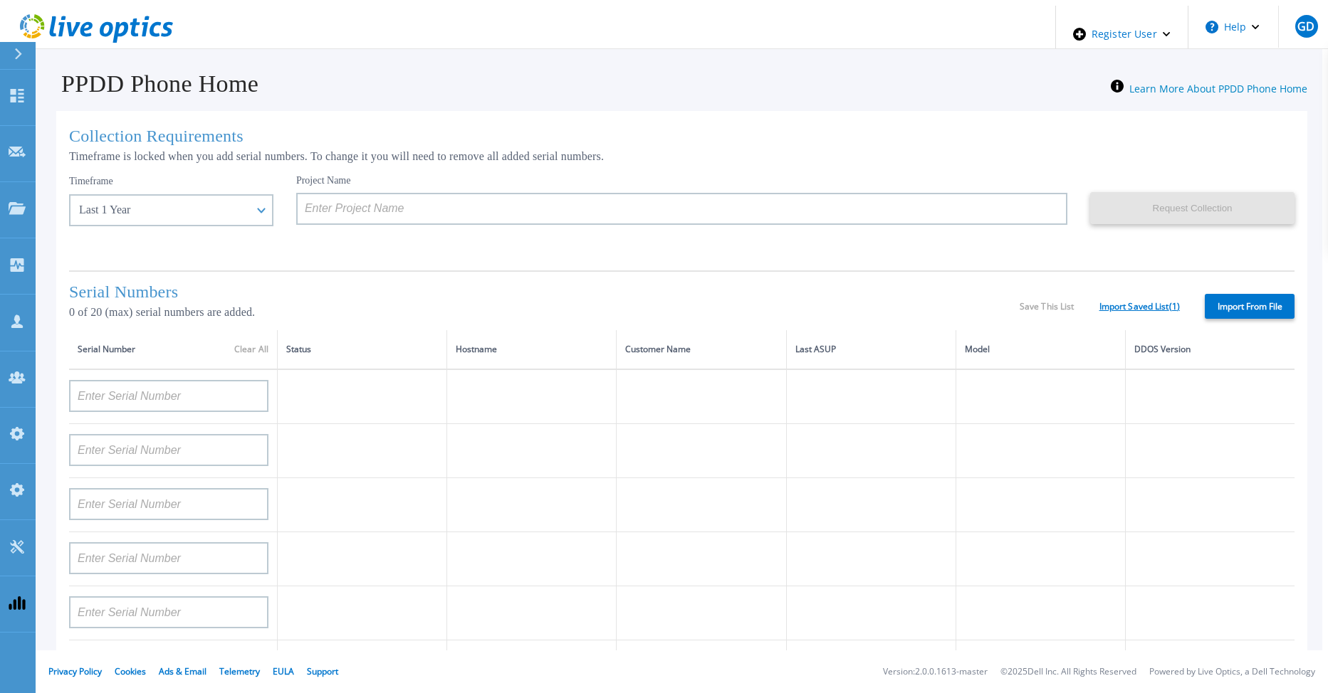
click at [1116, 302] on link "Import Saved List ( 1 )" at bounding box center [1139, 307] width 80 height 10
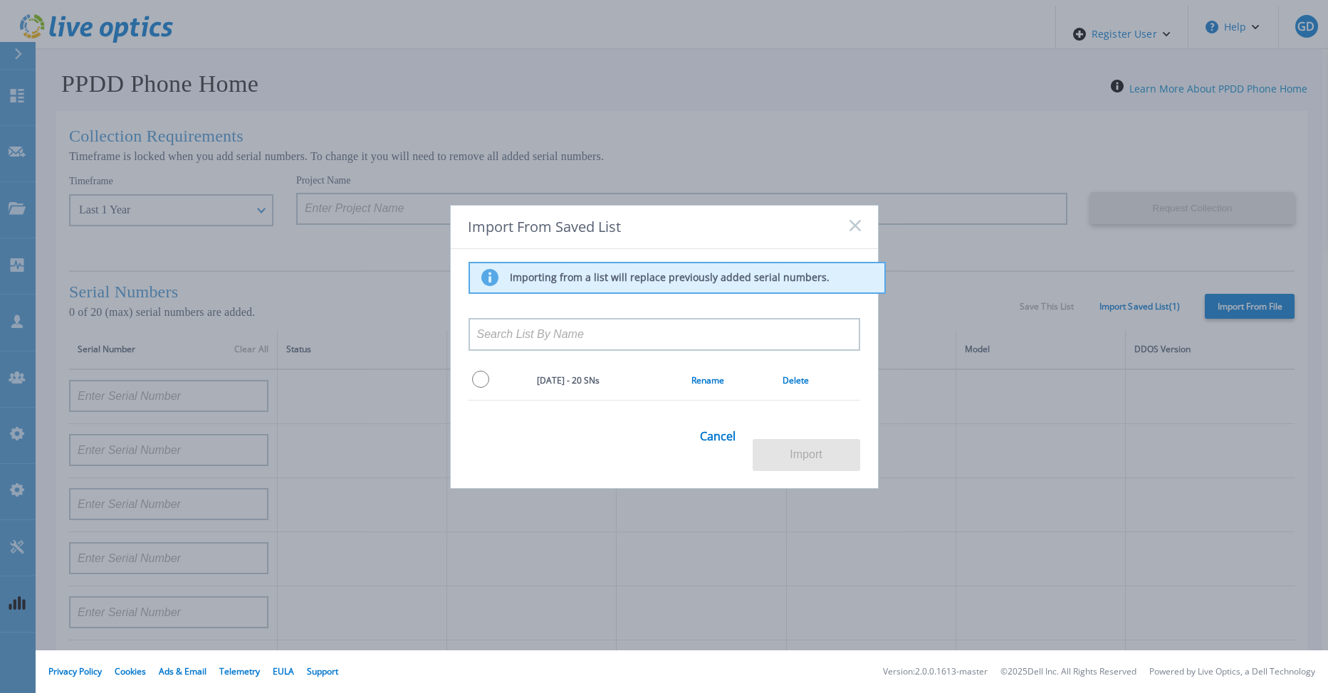
click at [475, 388] on input "radio" at bounding box center [480, 379] width 17 height 17
radio input "true"
click at [818, 439] on button "Import" at bounding box center [805, 455] width 107 height 32
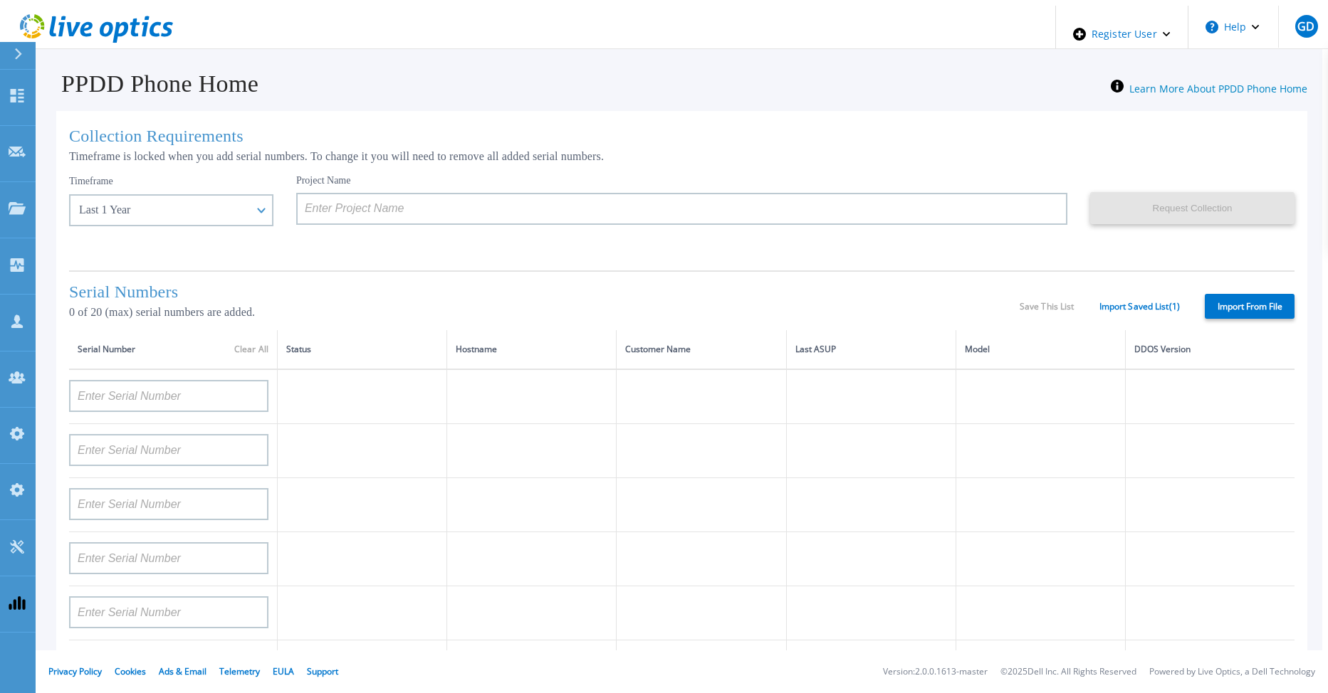
type input "APX00232004278"
type input "TF3J4180100097"
type input "DE404211748719"
type input "APM00181610916"
type input "APM00223204559"
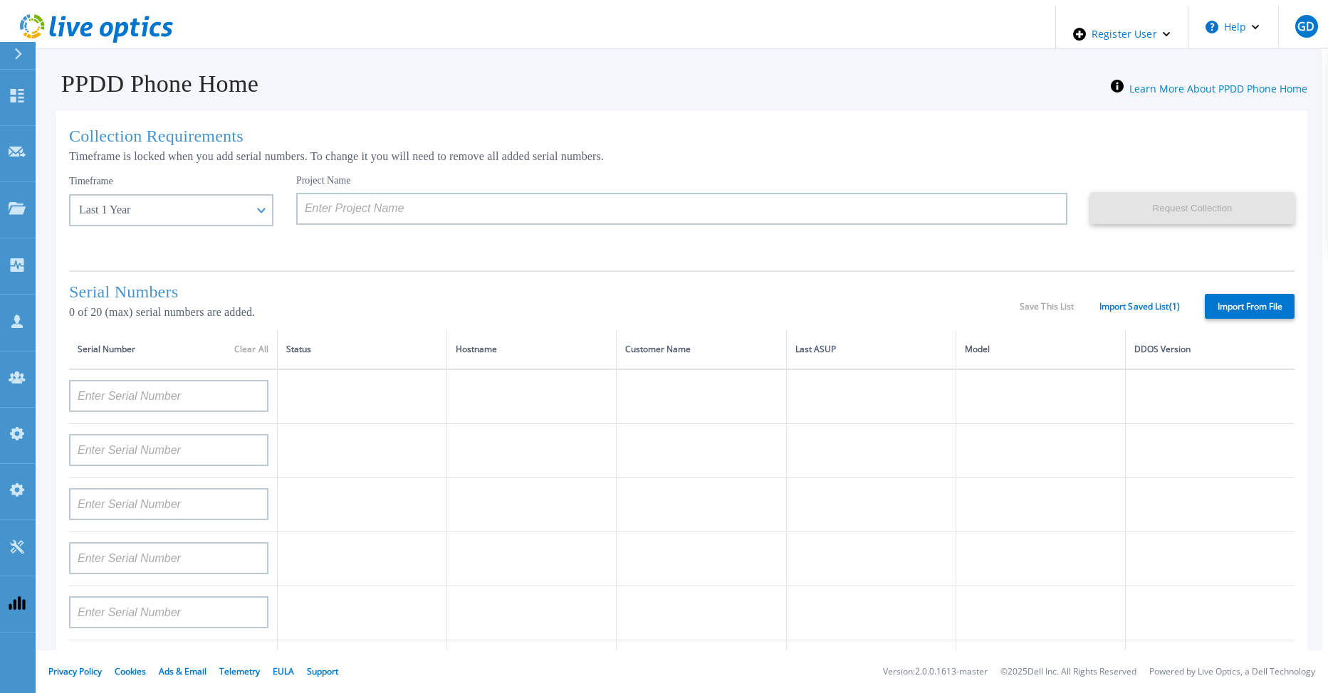
type input "APM00181623902"
type input "APM00213408994"
type input "CKM00192200744"
type input "APX00241704861"
type input "APM00214907936"
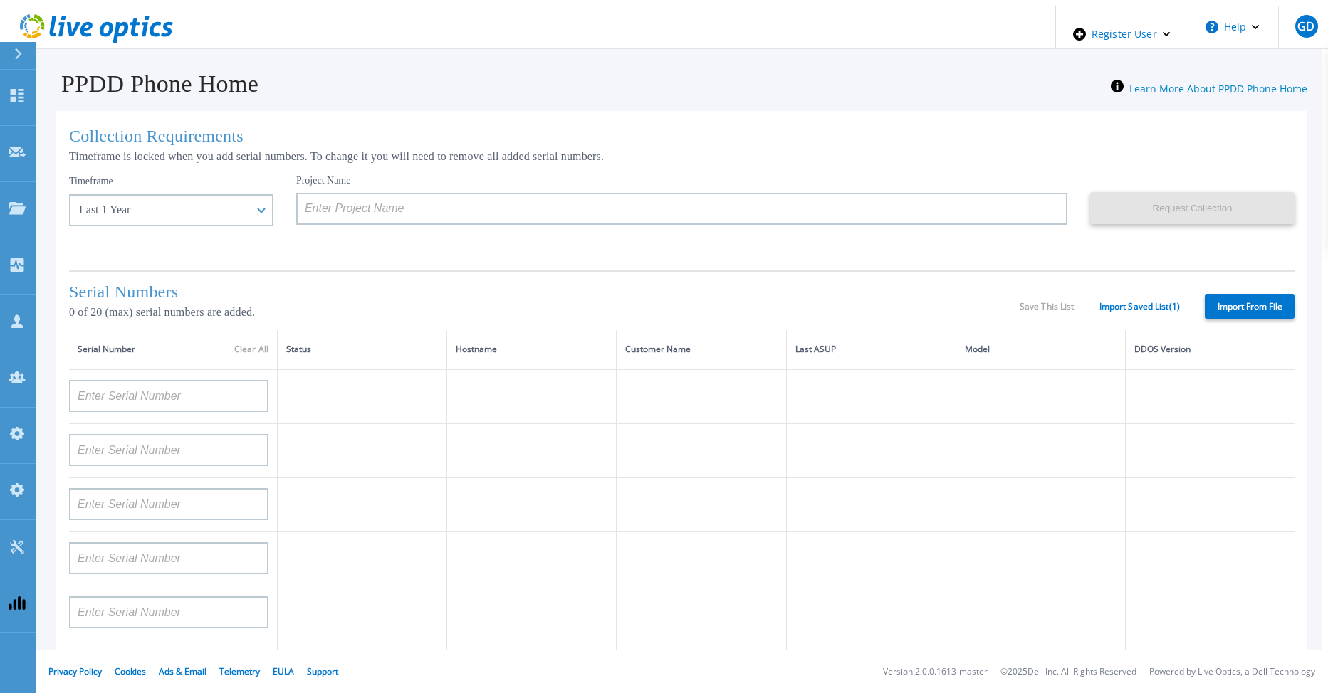
type input "CKM00193701478"
type input "CKM00184602619"
type input "APM00203219154"
type input "APM00212026970"
type input "APX00221800030"
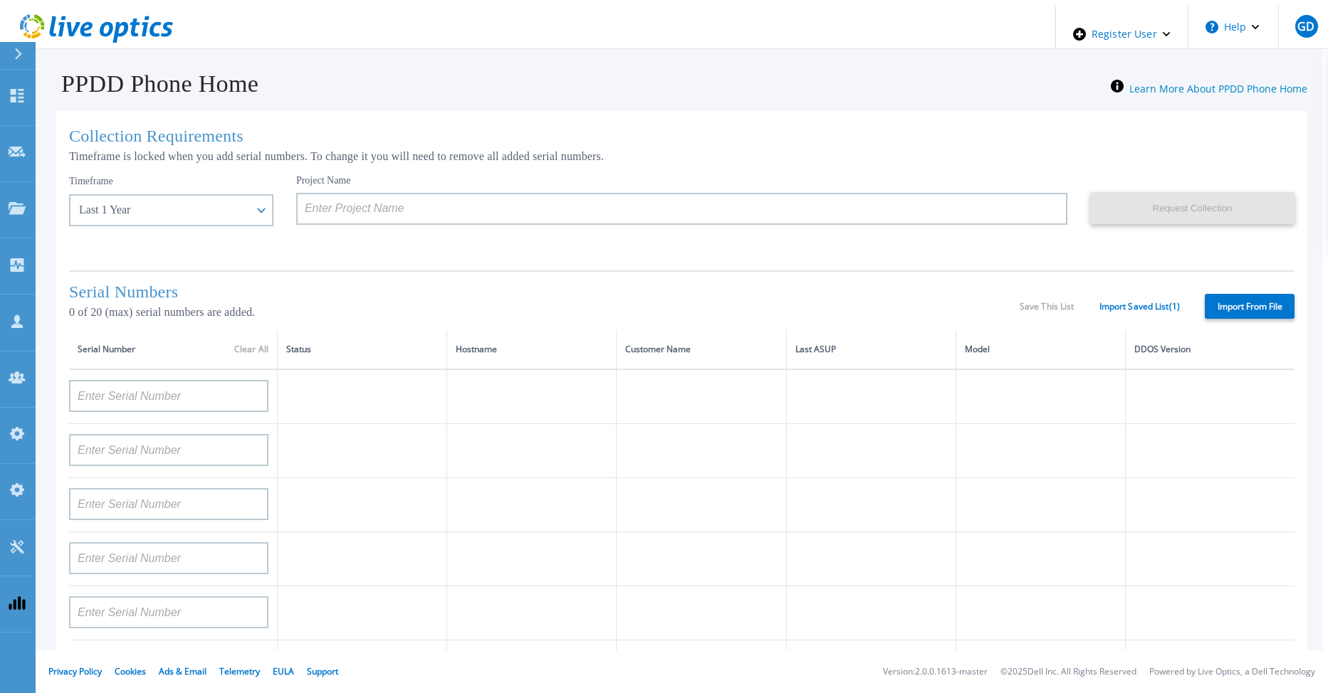
type input "APM00211507774"
type input "APM00212712898"
type input "APM00184715882"
type input "APM00211204803"
type input "APM00212026971"
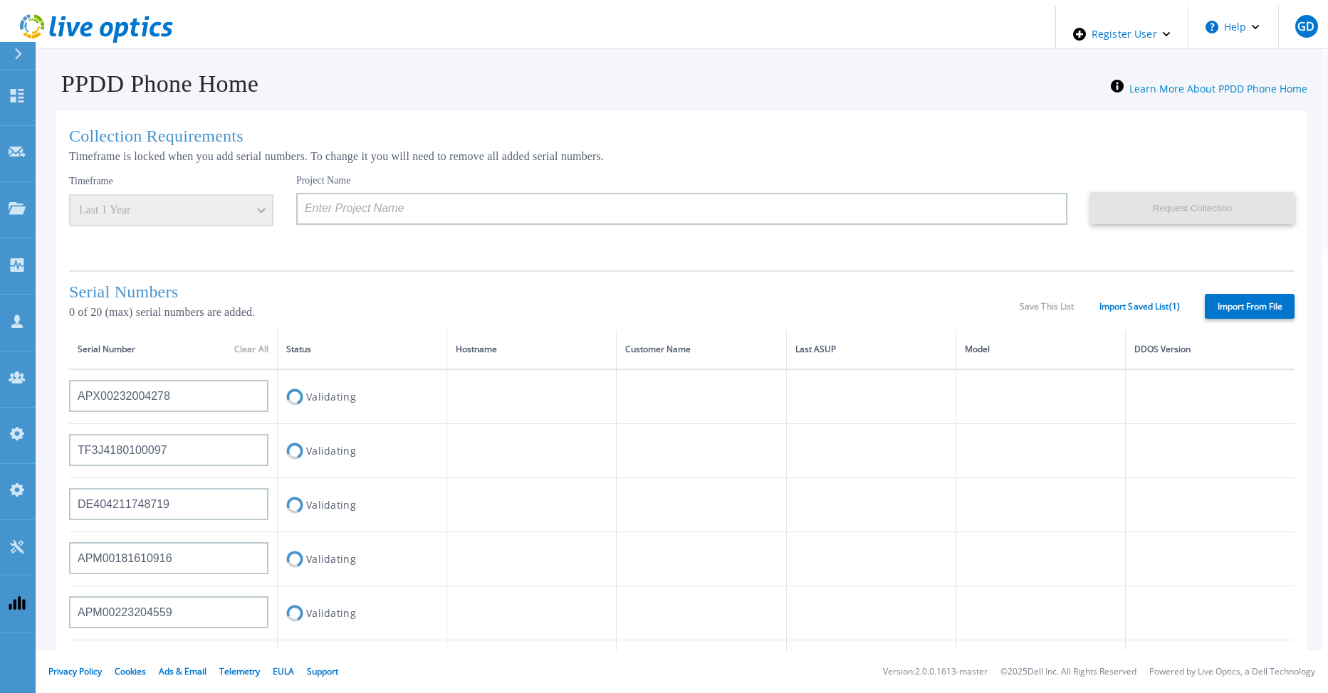
click at [521, 246] on div "Project Name" at bounding box center [693, 216] width 794 height 85
